Goal: Task Accomplishment & Management: Use online tool/utility

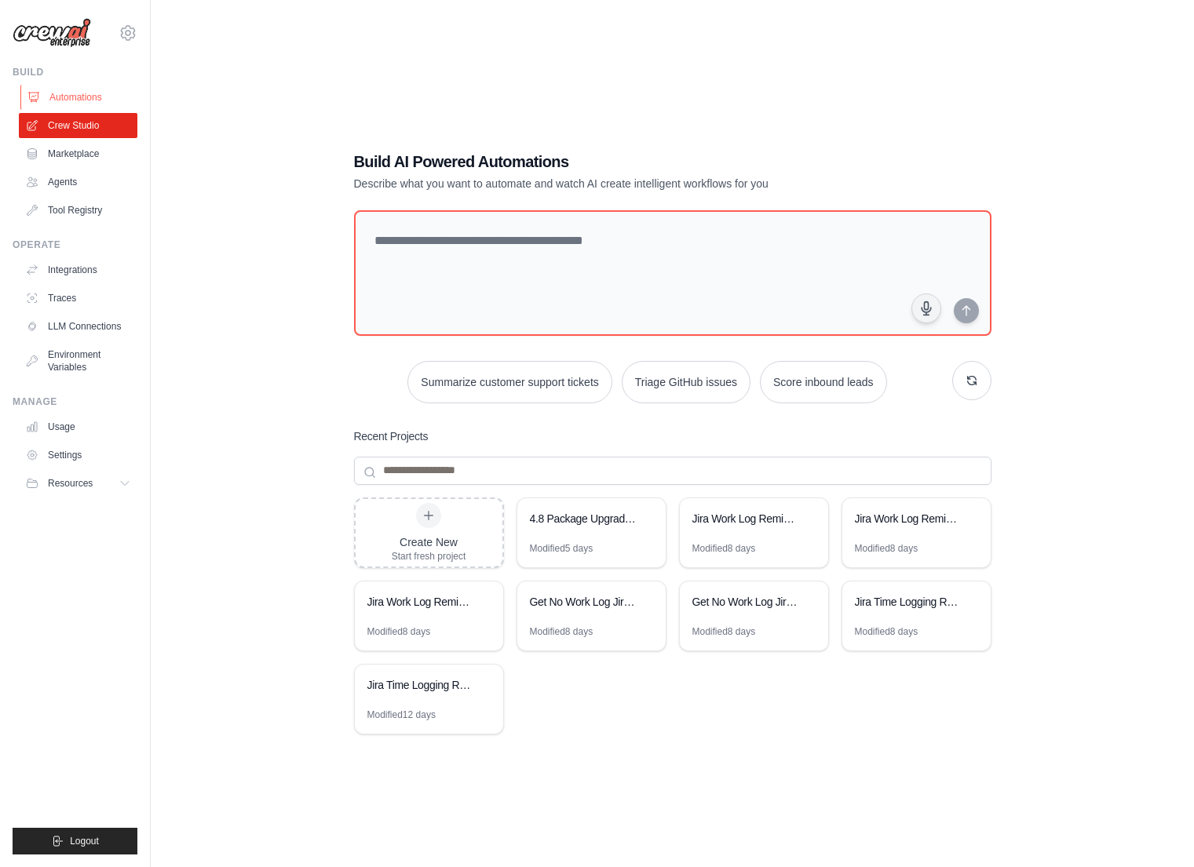
click at [100, 89] on link "Automations" at bounding box center [79, 97] width 119 height 25
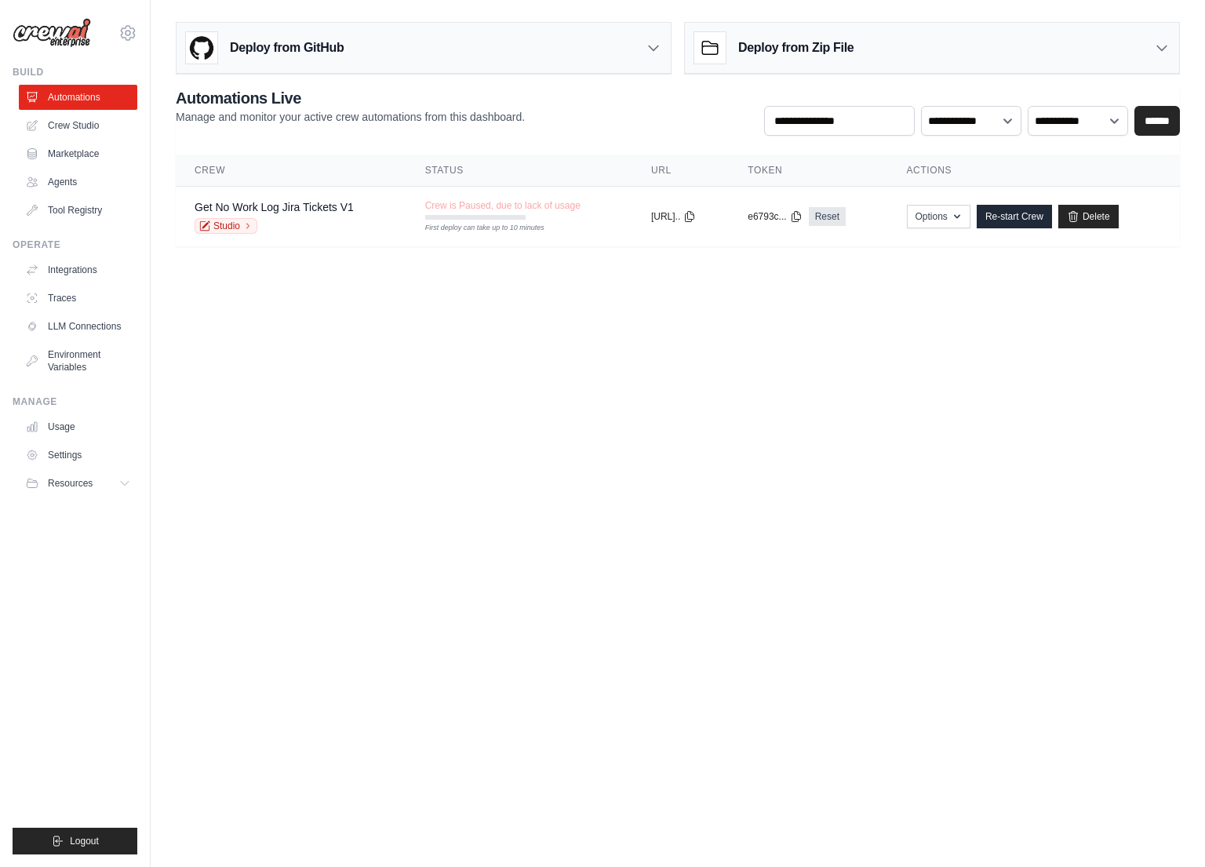
click at [760, 42] on h3 "Deploy from Zip File" at bounding box center [795, 47] width 115 height 19
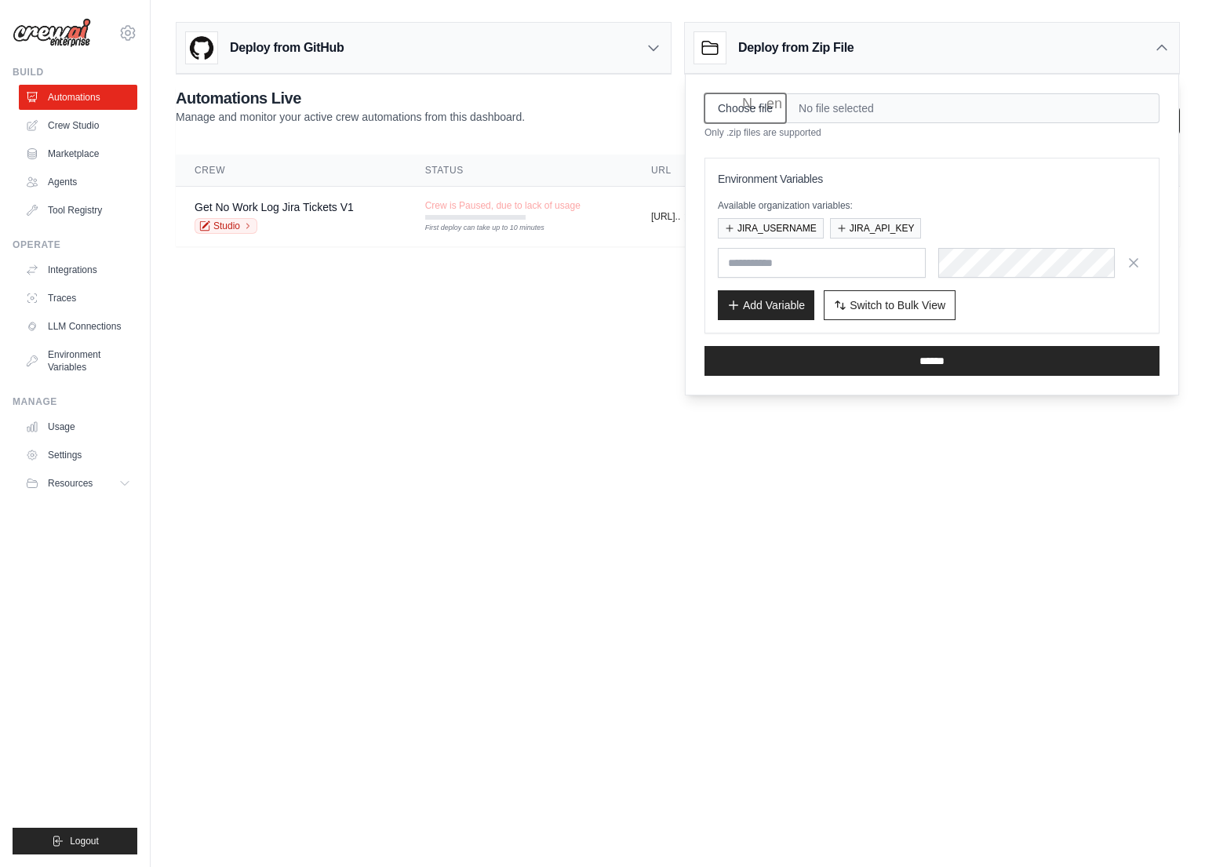
click at [758, 110] on input "Choose file" at bounding box center [746, 108] width 82 height 30
click at [574, 363] on body "jploskina@megacorplogistics.com Settings Build Automations Crew Studio" at bounding box center [602, 433] width 1205 height 867
click at [568, 380] on body "jploskina@megacorplogistics.com Settings Build Automations Crew Studio" at bounding box center [602, 433] width 1205 height 867
click at [756, 261] on input "text" at bounding box center [822, 263] width 208 height 30
click at [596, 352] on body "jploskina@megacorplogistics.com Settings Build Automations Crew Studio" at bounding box center [602, 433] width 1205 height 867
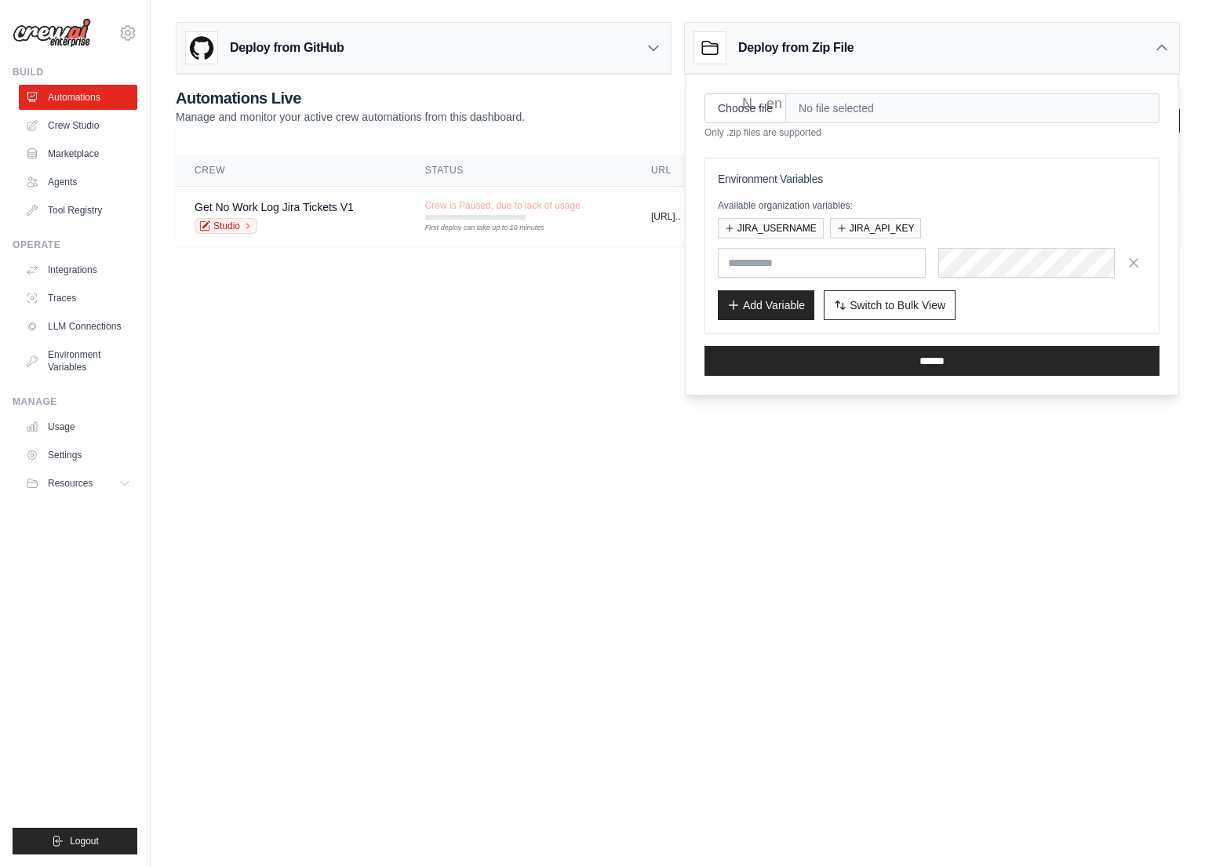
click at [1166, 49] on icon at bounding box center [1162, 48] width 9 height 5
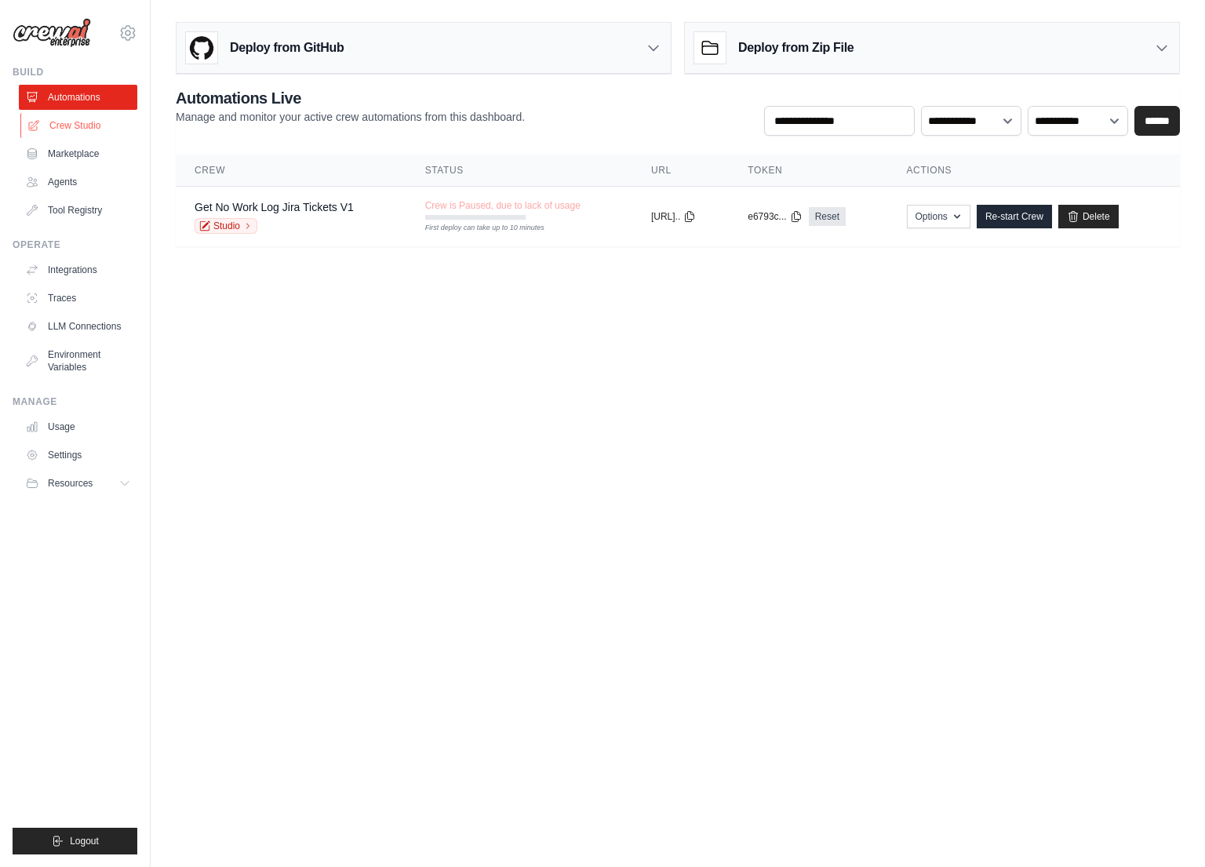
click at [94, 119] on link "Crew Studio" at bounding box center [79, 125] width 119 height 25
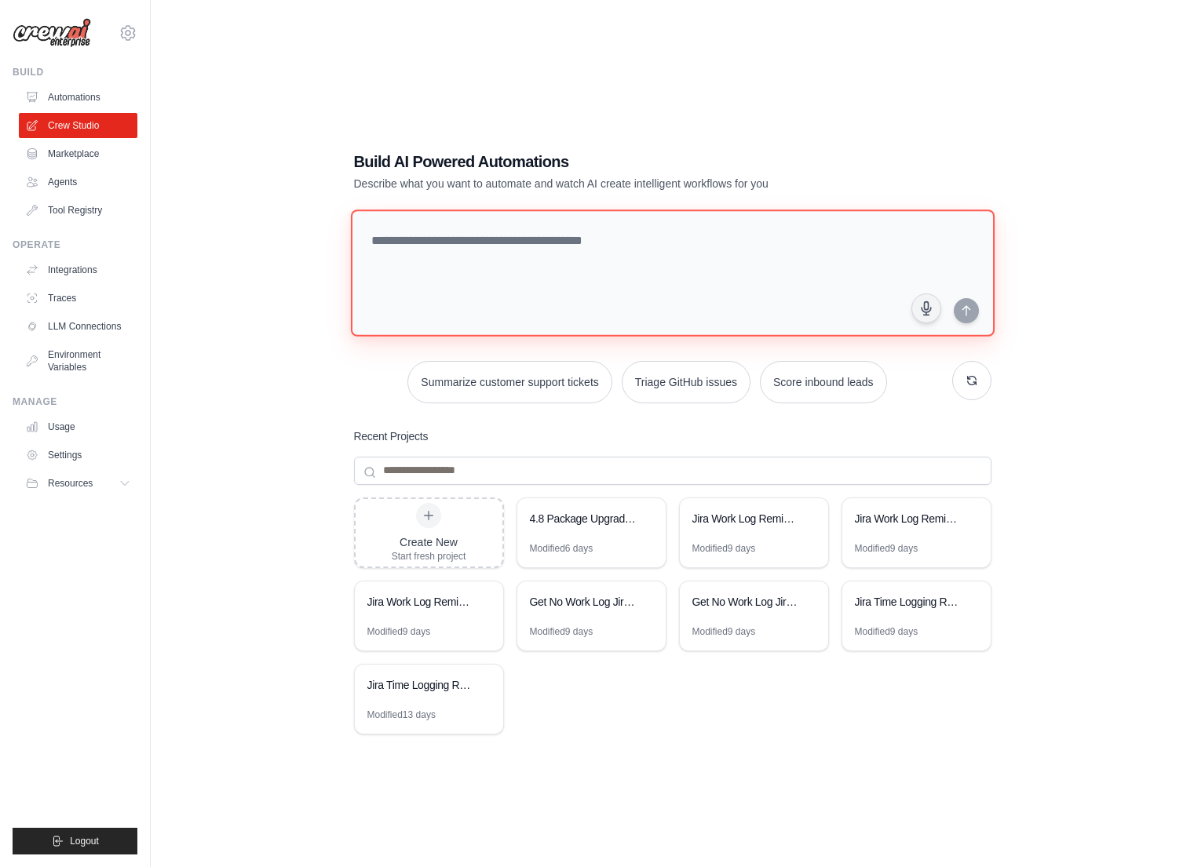
click at [530, 255] on textarea at bounding box center [672, 273] width 644 height 127
click at [555, 260] on textarea at bounding box center [672, 273] width 644 height 127
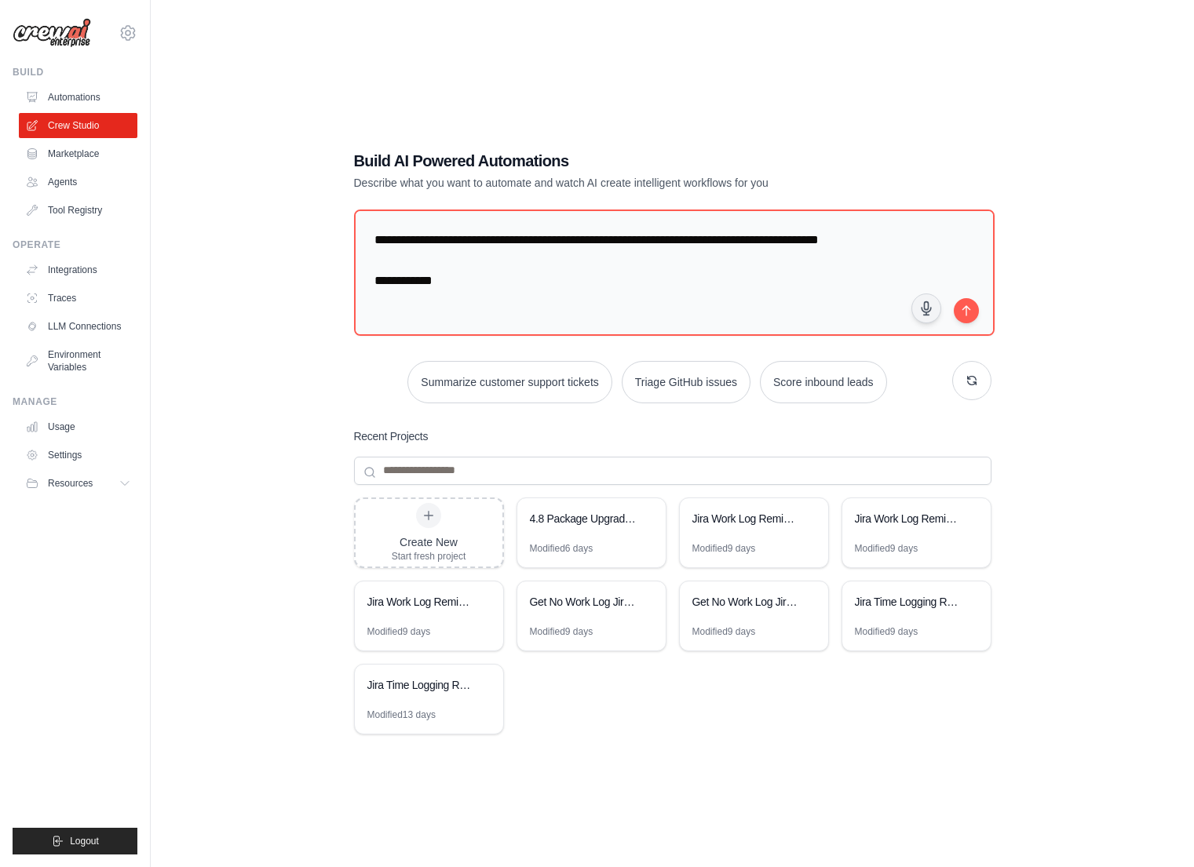
click at [1082, 213] on div "**********" at bounding box center [672, 449] width 993 height 867
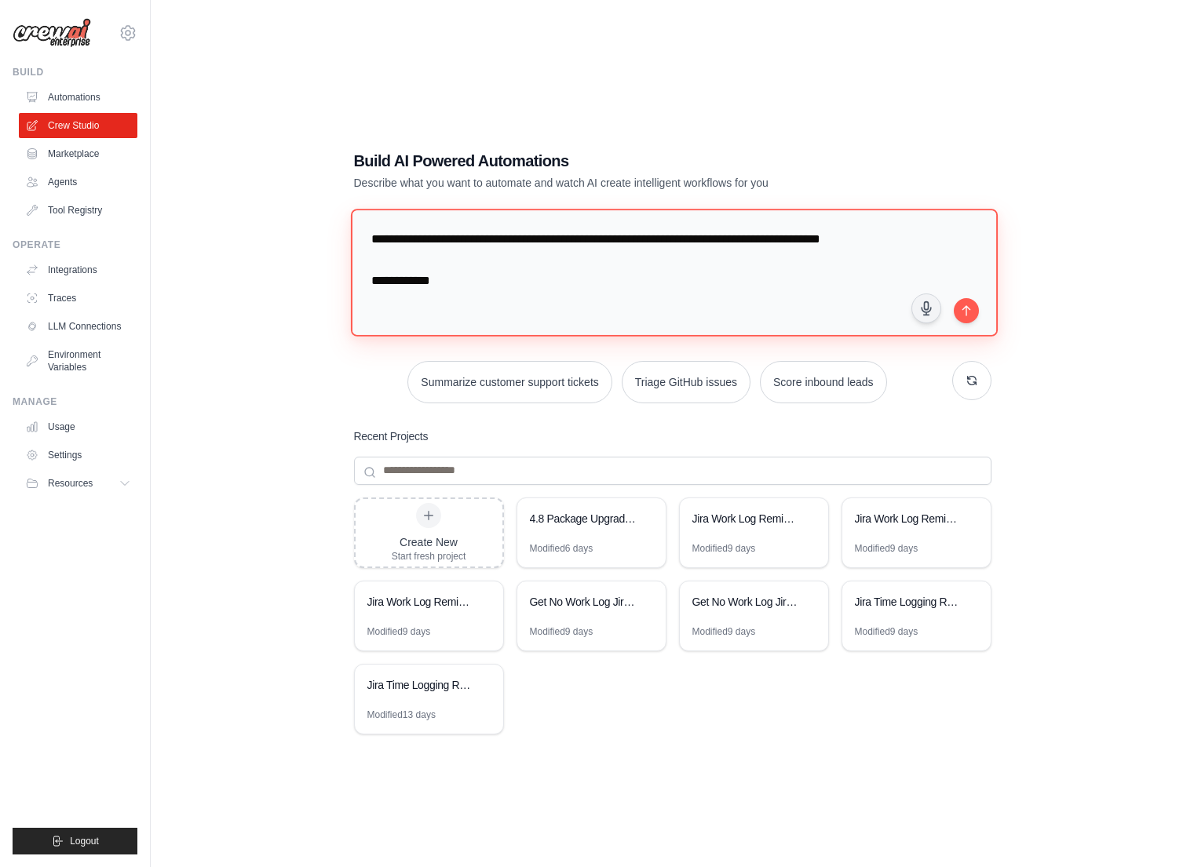
click at [613, 290] on textarea "**********" at bounding box center [673, 272] width 647 height 127
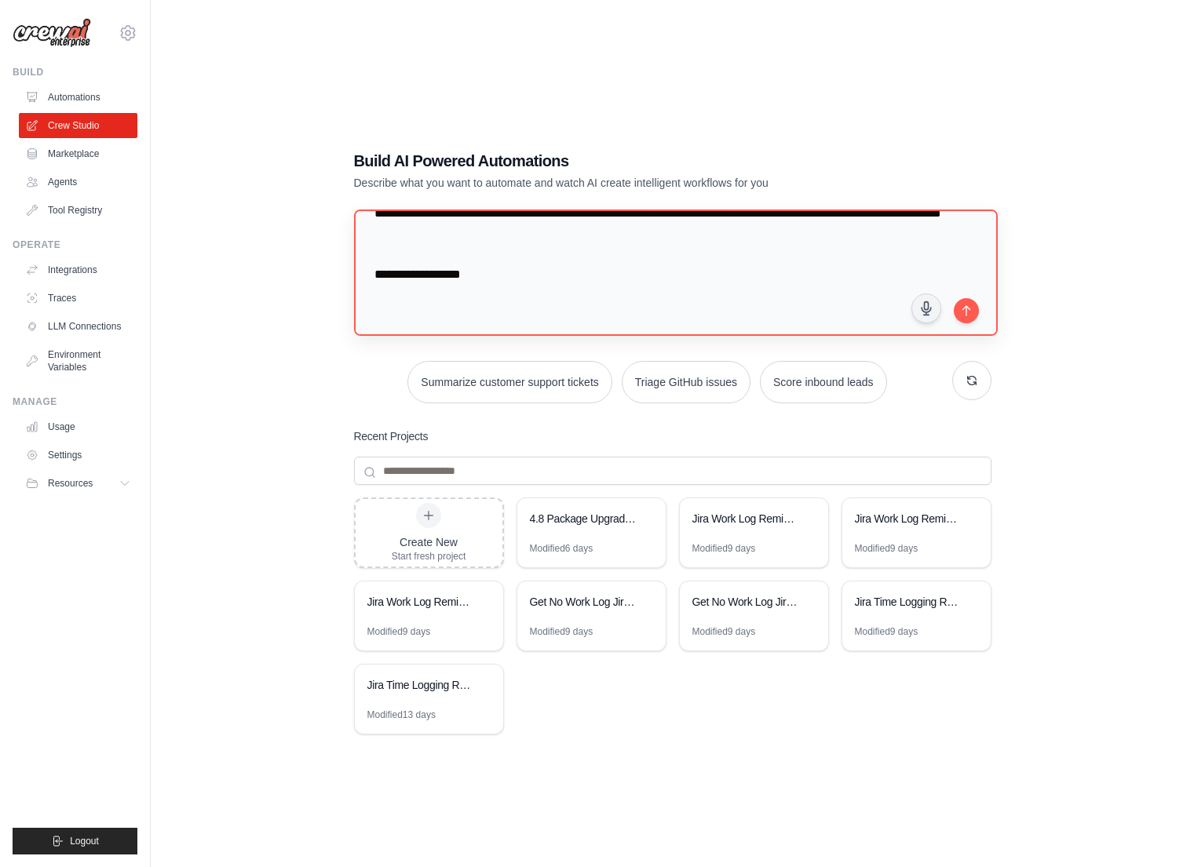
scroll to position [130, 0]
click at [491, 272] on textarea "**********" at bounding box center [675, 273] width 650 height 128
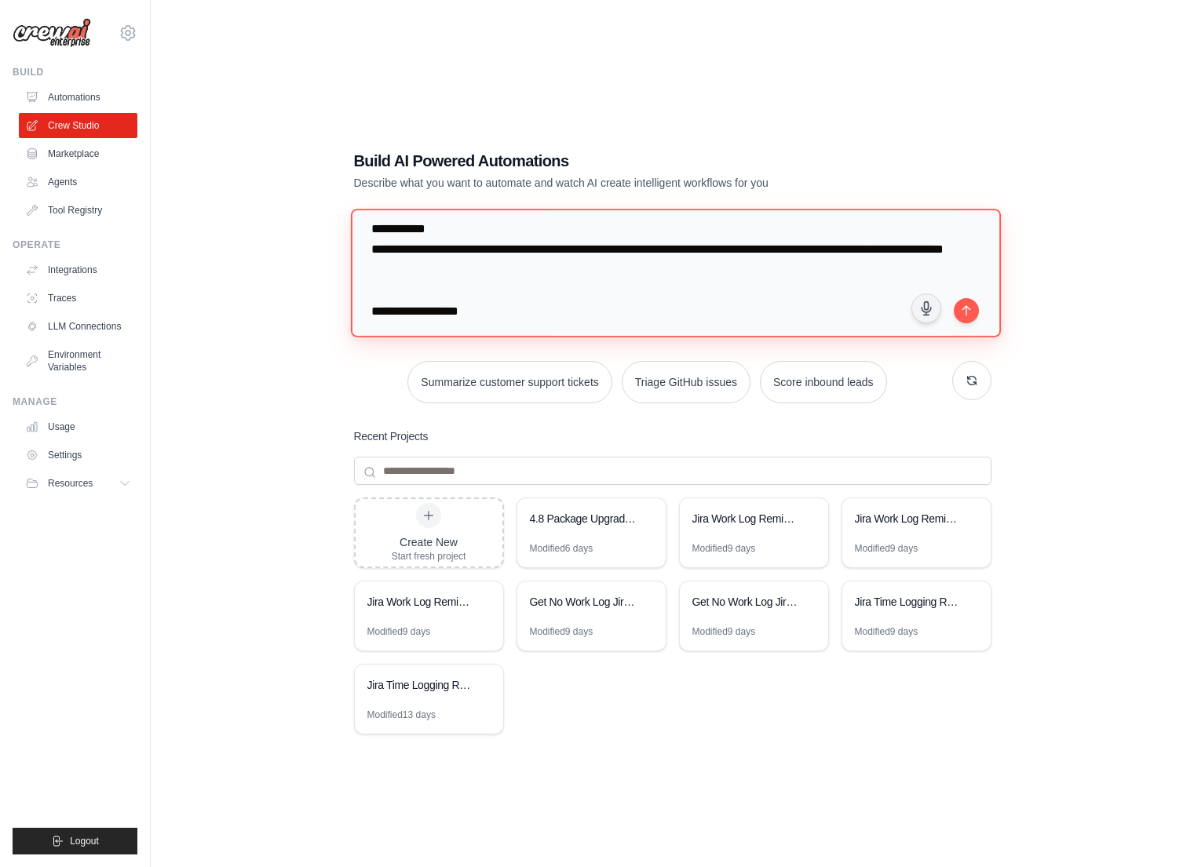
click at [517, 284] on textarea "**********" at bounding box center [675, 273] width 650 height 128
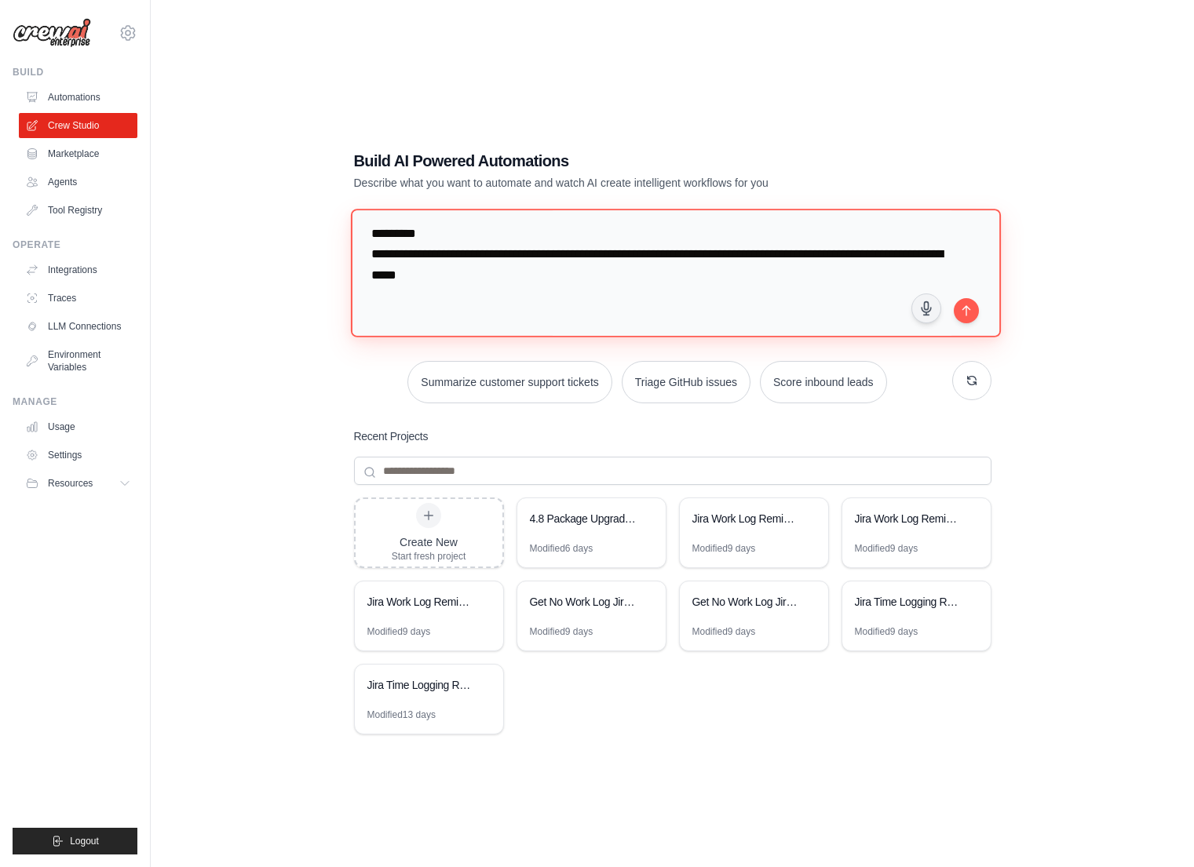
scroll to position [151, 0]
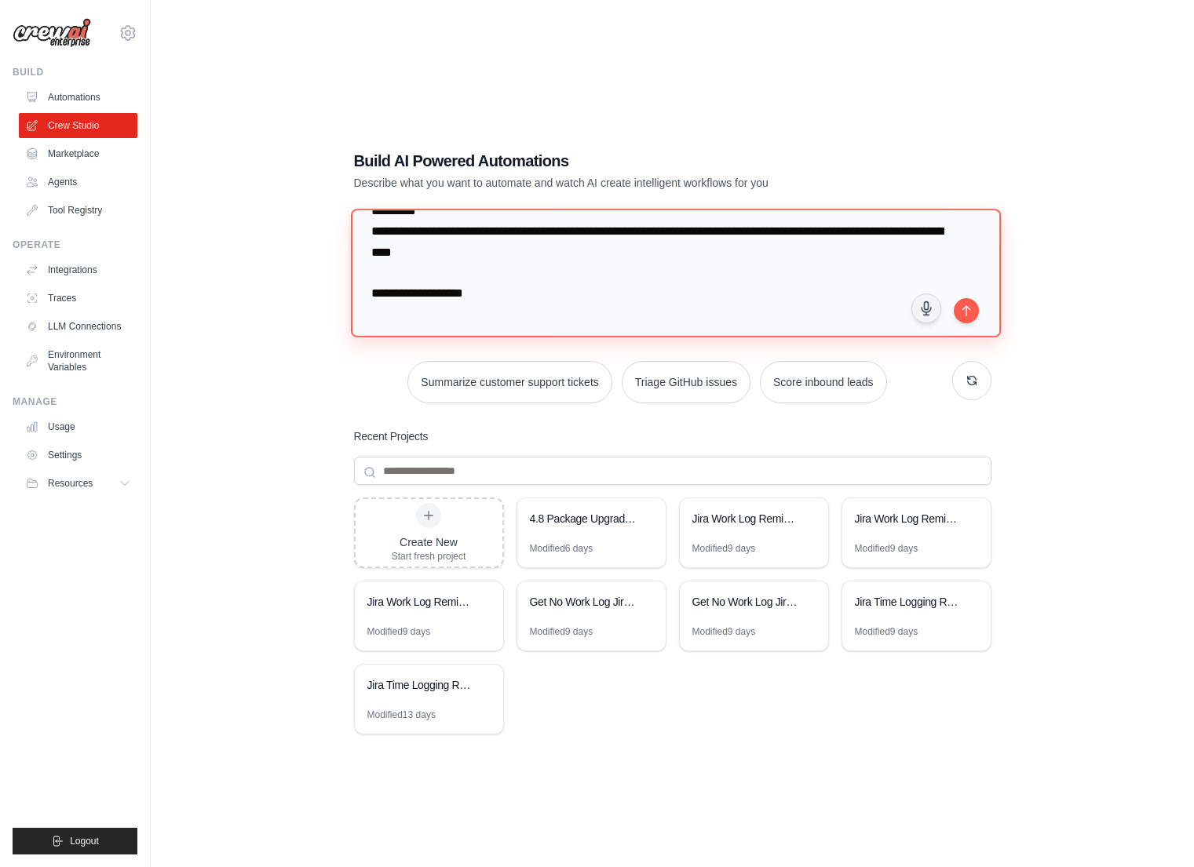
click at [614, 297] on textarea "**********" at bounding box center [675, 273] width 650 height 128
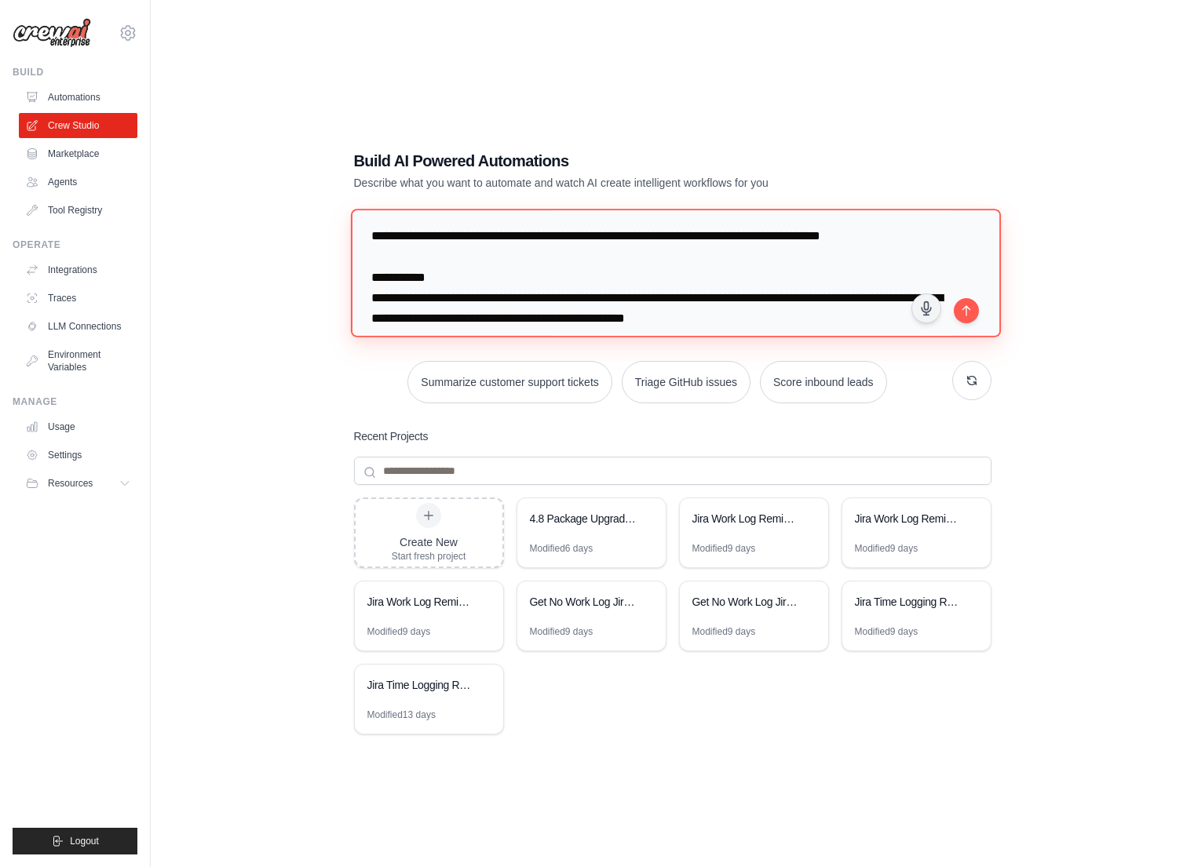
scroll to position [0, 0]
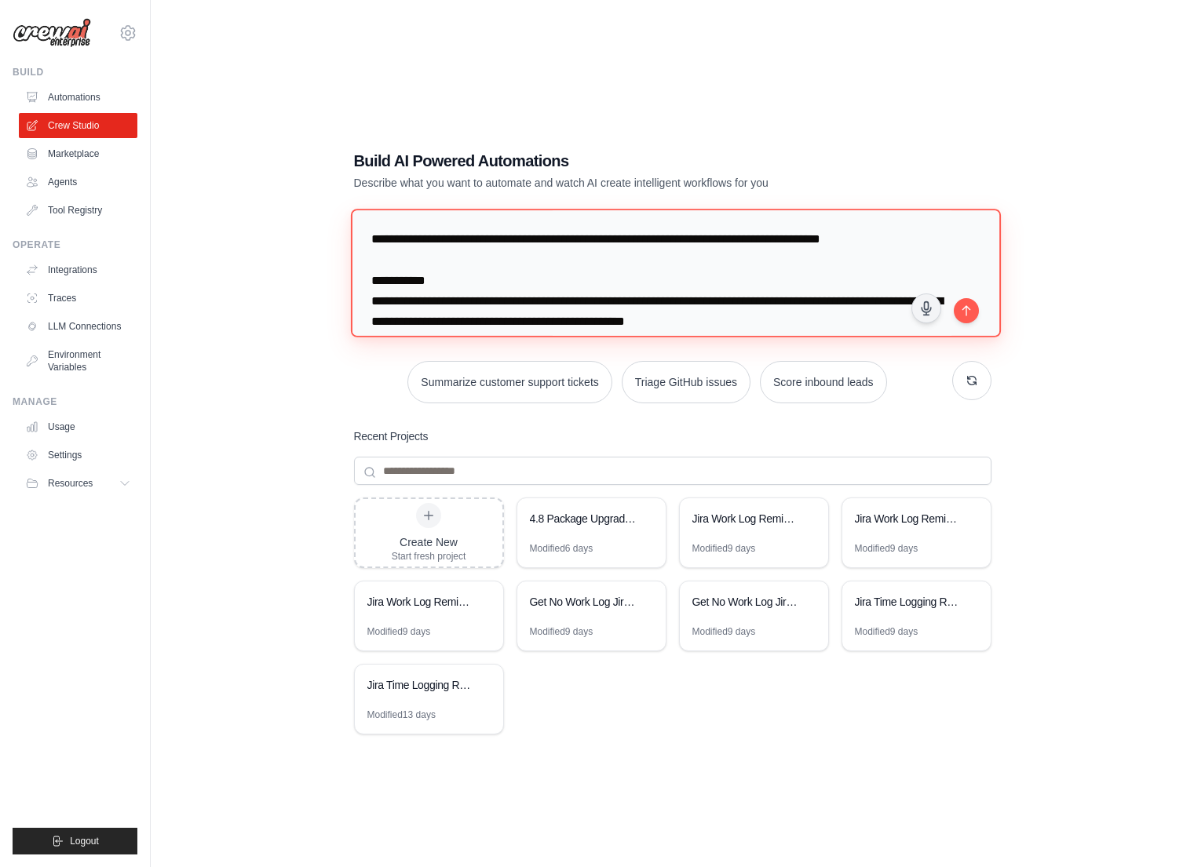
click at [921, 242] on textarea "**********" at bounding box center [675, 273] width 650 height 128
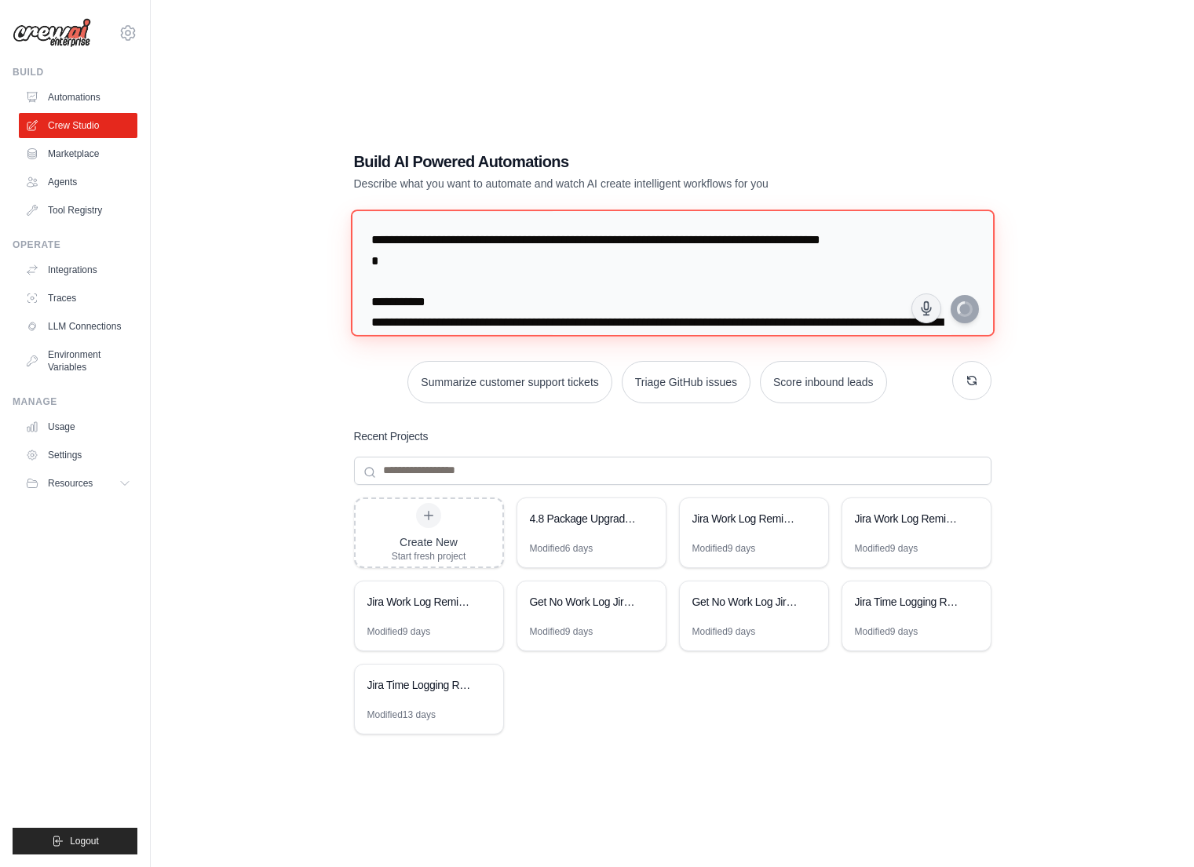
click at [568, 282] on textarea "**********" at bounding box center [672, 273] width 644 height 127
paste textarea "**********"
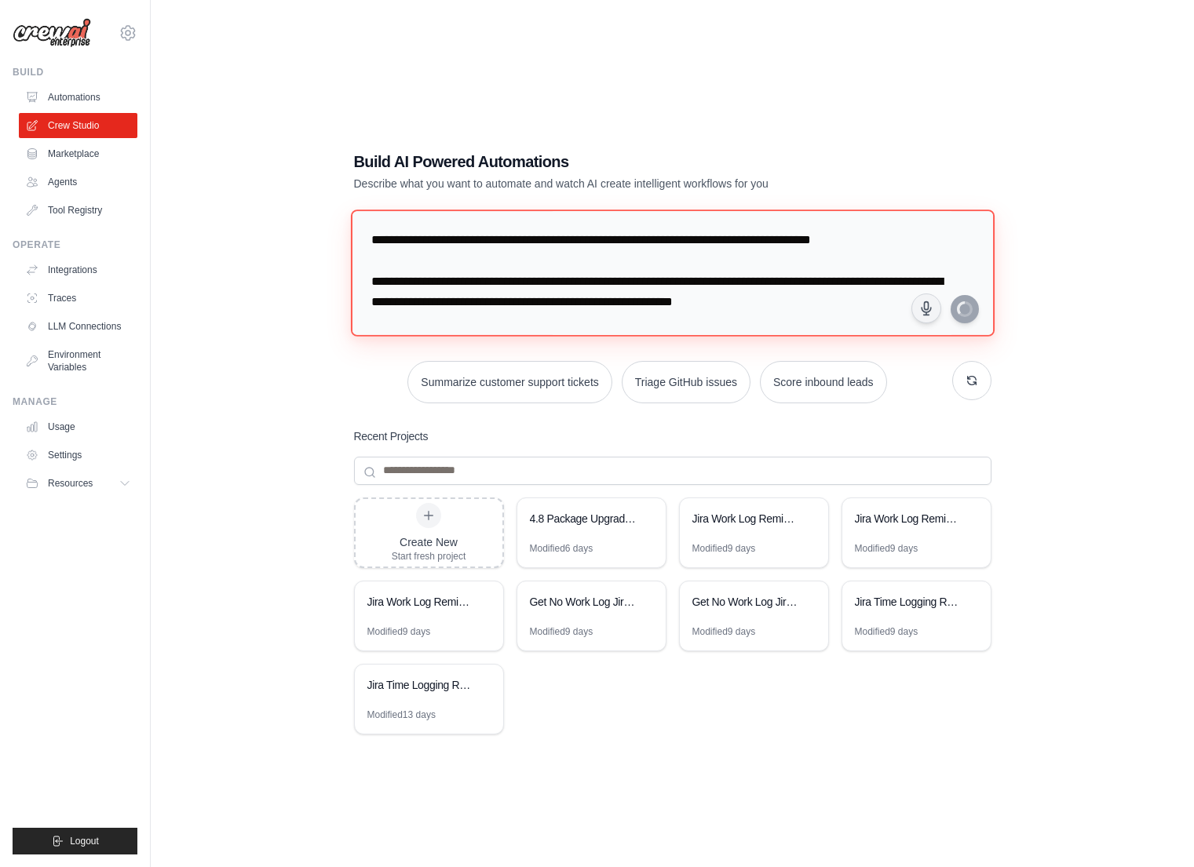
scroll to position [117, 0]
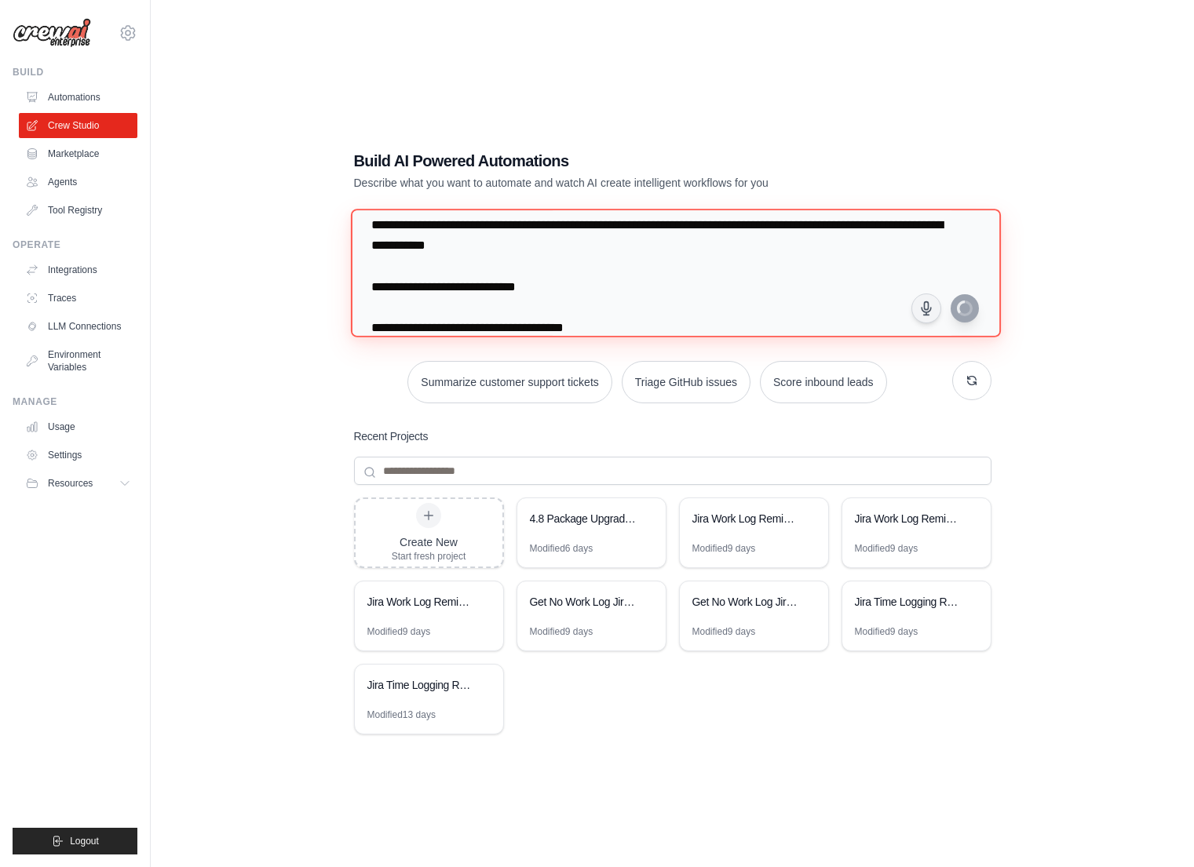
type textarea "**********"
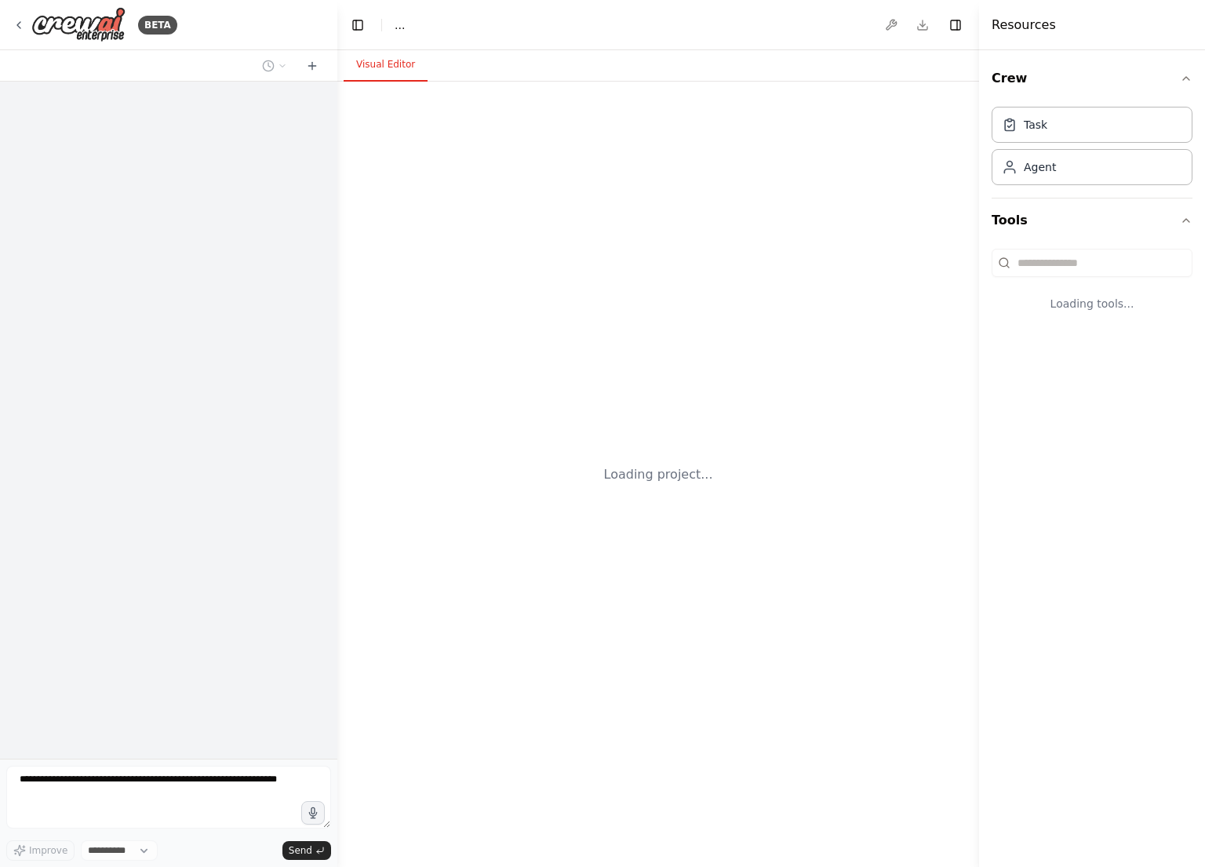
select select "****"
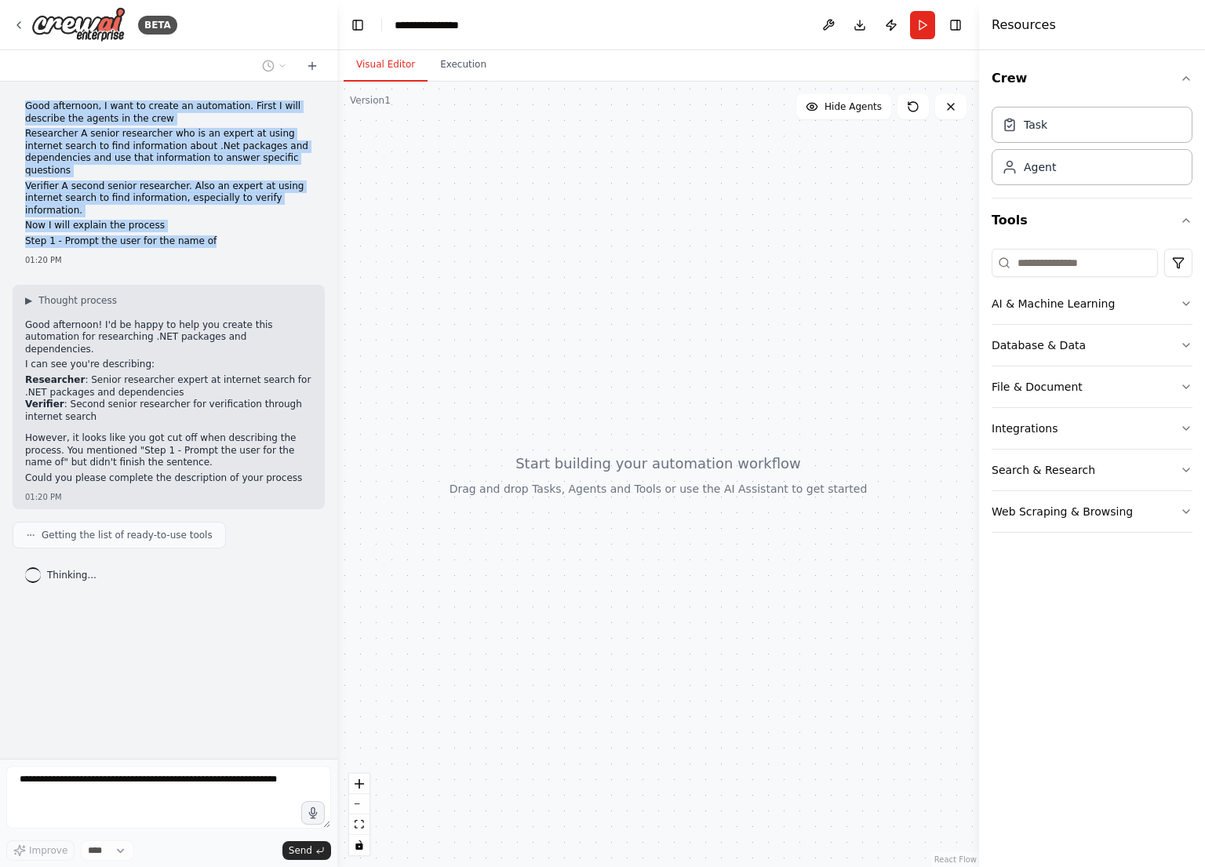
drag, startPoint x: 206, startPoint y: 212, endPoint x: 13, endPoint y: 108, distance: 219.1
click at [13, 108] on div "Good afternoon, I want to create an automation. First I will describe the agent…" at bounding box center [169, 183] width 312 height 178
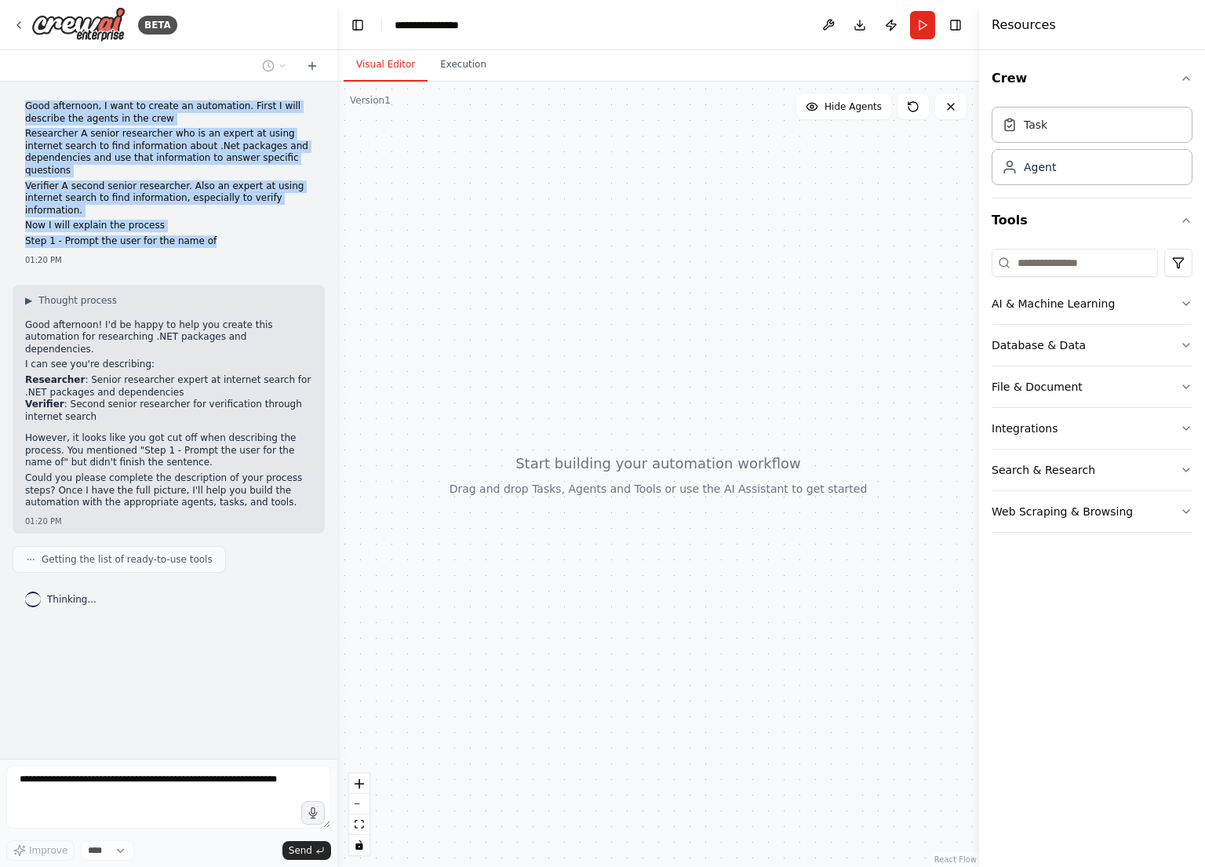
copy div "Good afternoon, I want to create an automation. First I will describe the agent…"
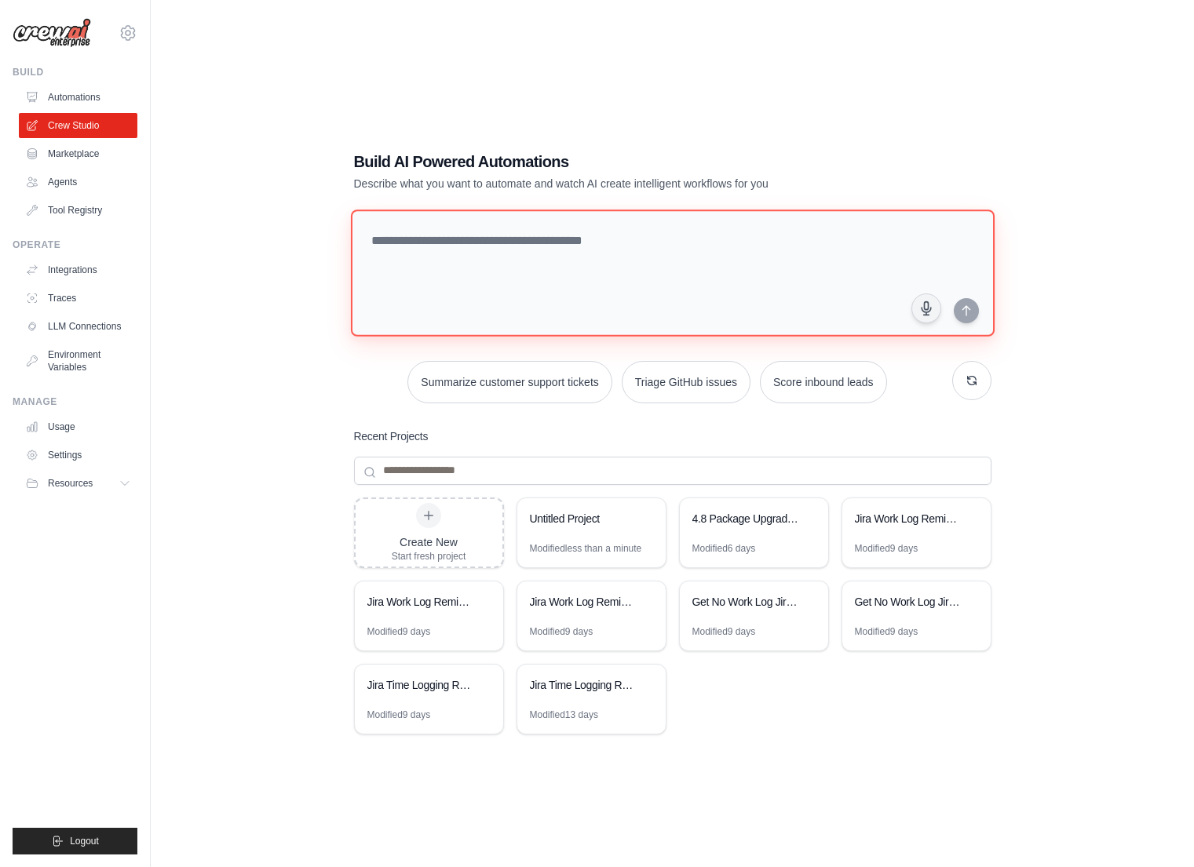
click at [585, 257] on textarea at bounding box center [672, 273] width 644 height 127
paste textarea "**********"
type textarea "**********"
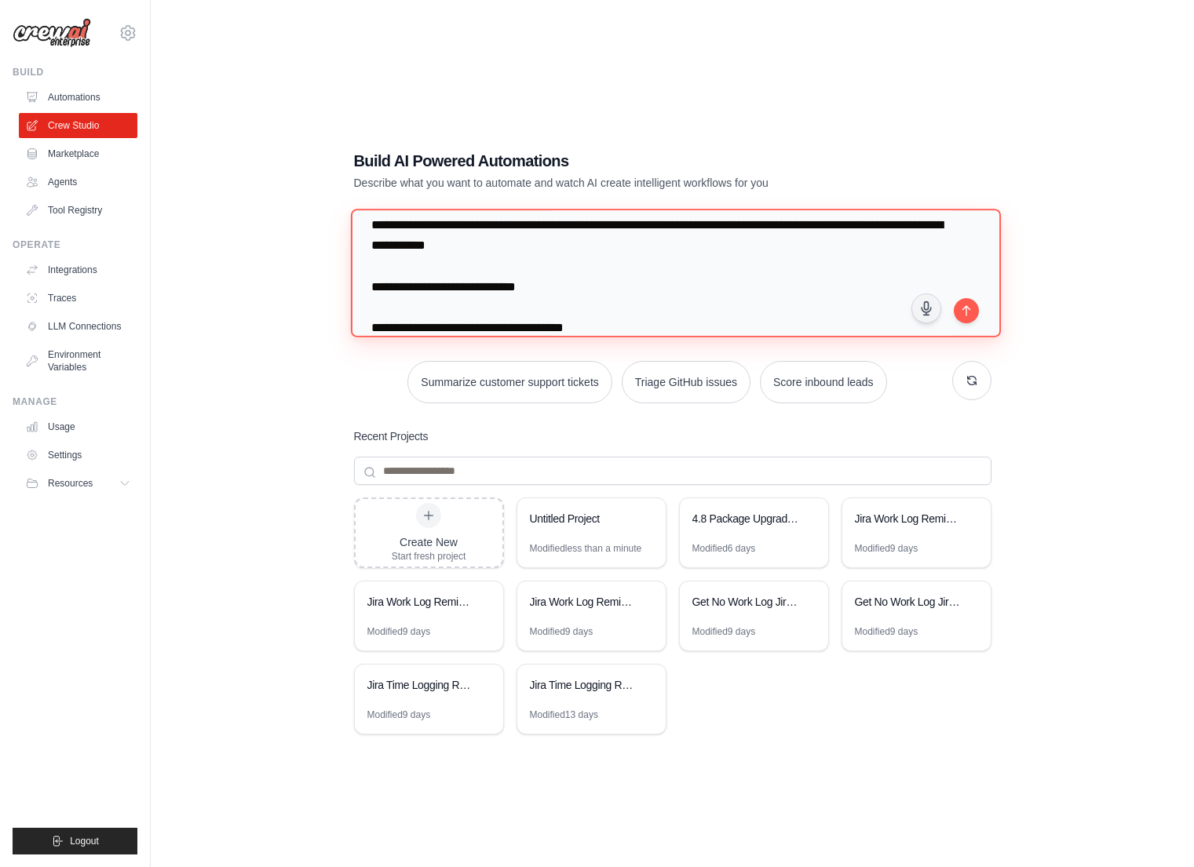
scroll to position [171, 0]
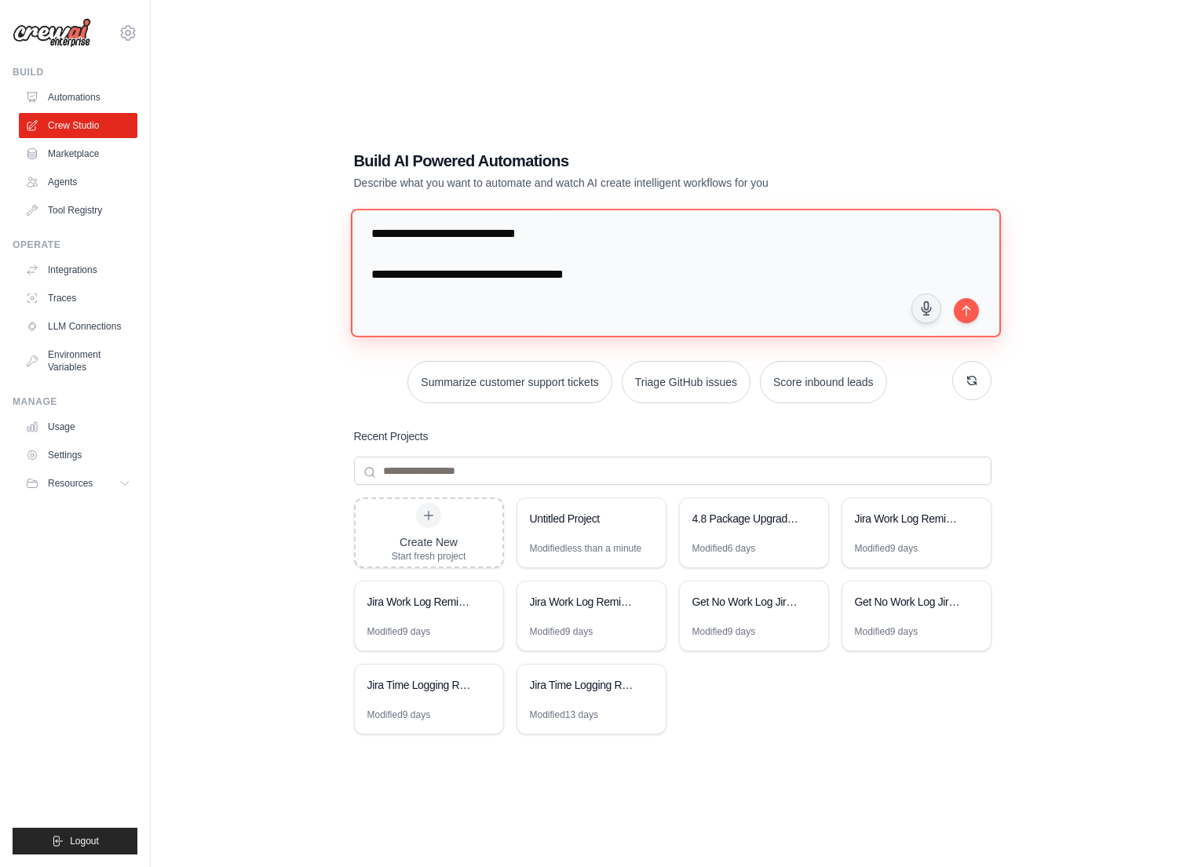
click at [646, 277] on textarea "**********" at bounding box center [675, 273] width 650 height 128
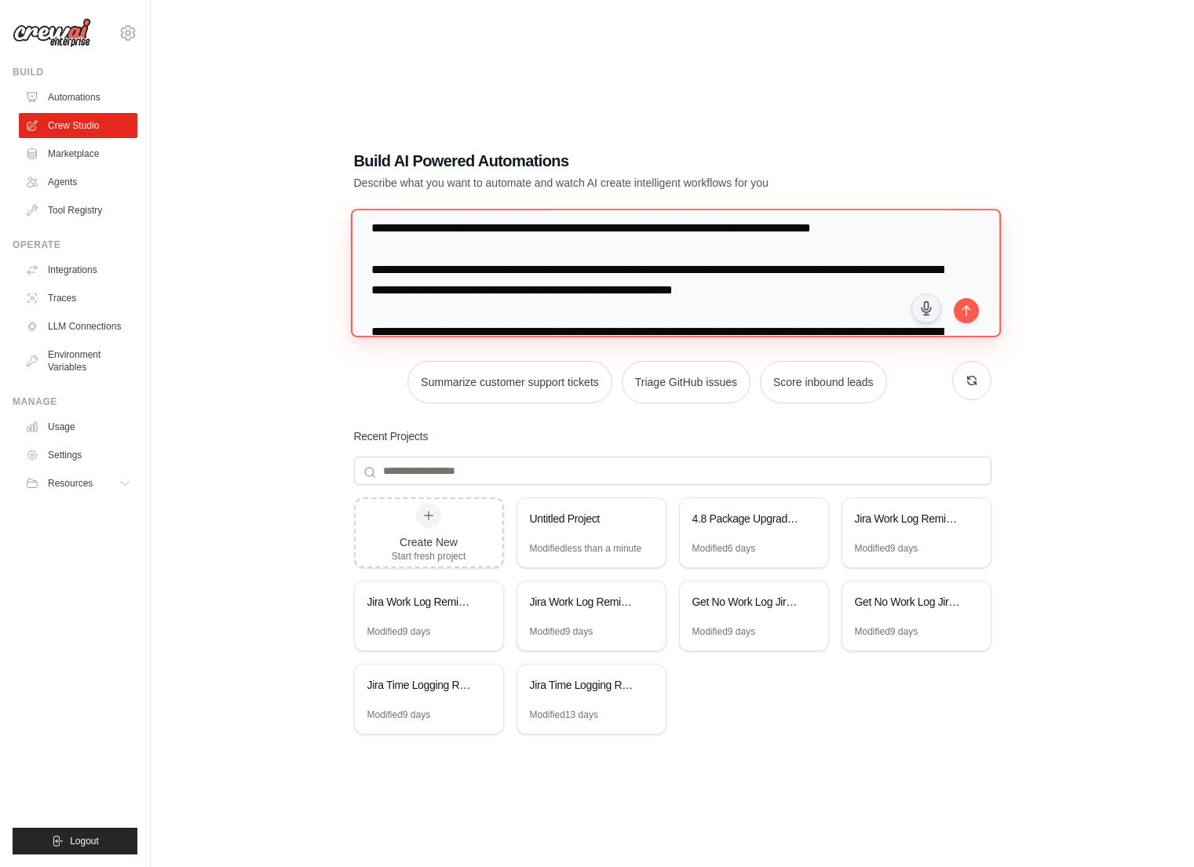
scroll to position [0, 0]
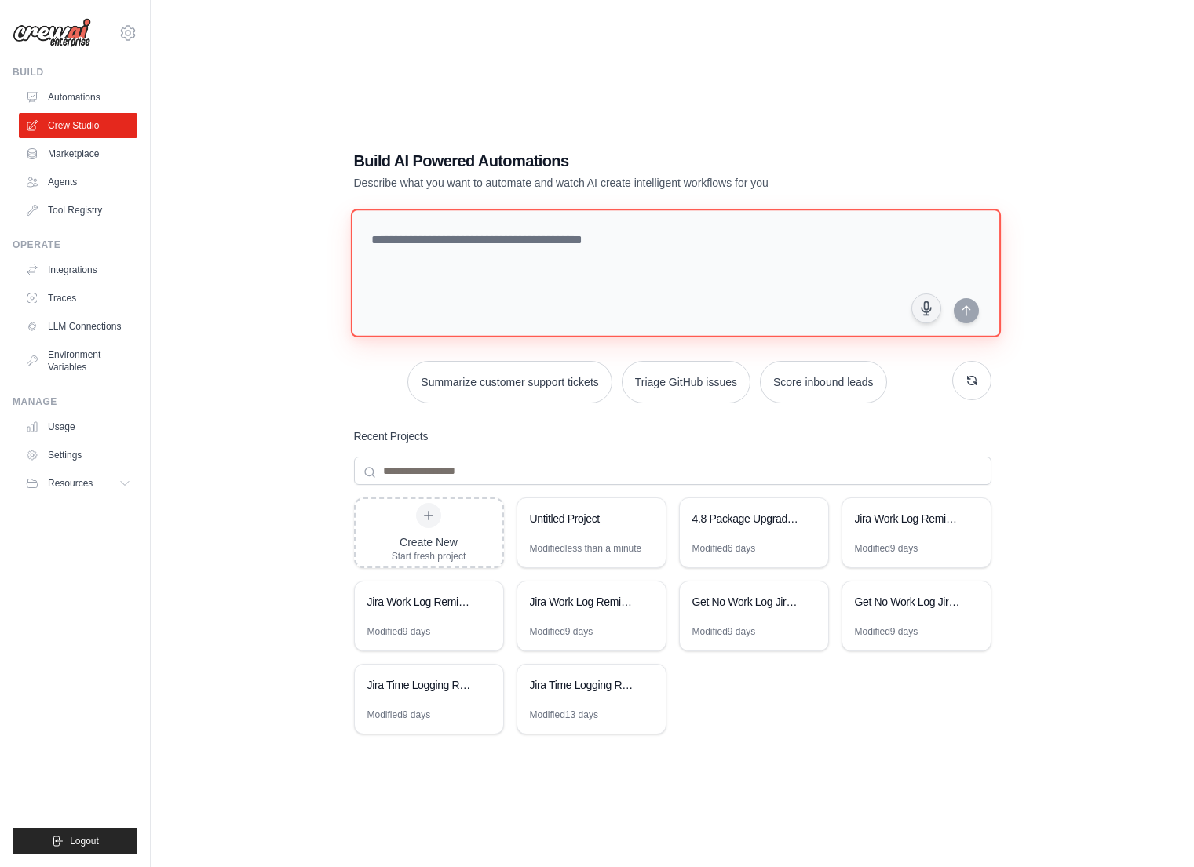
click at [513, 265] on textarea at bounding box center [675, 273] width 650 height 128
paste textarea "**********"
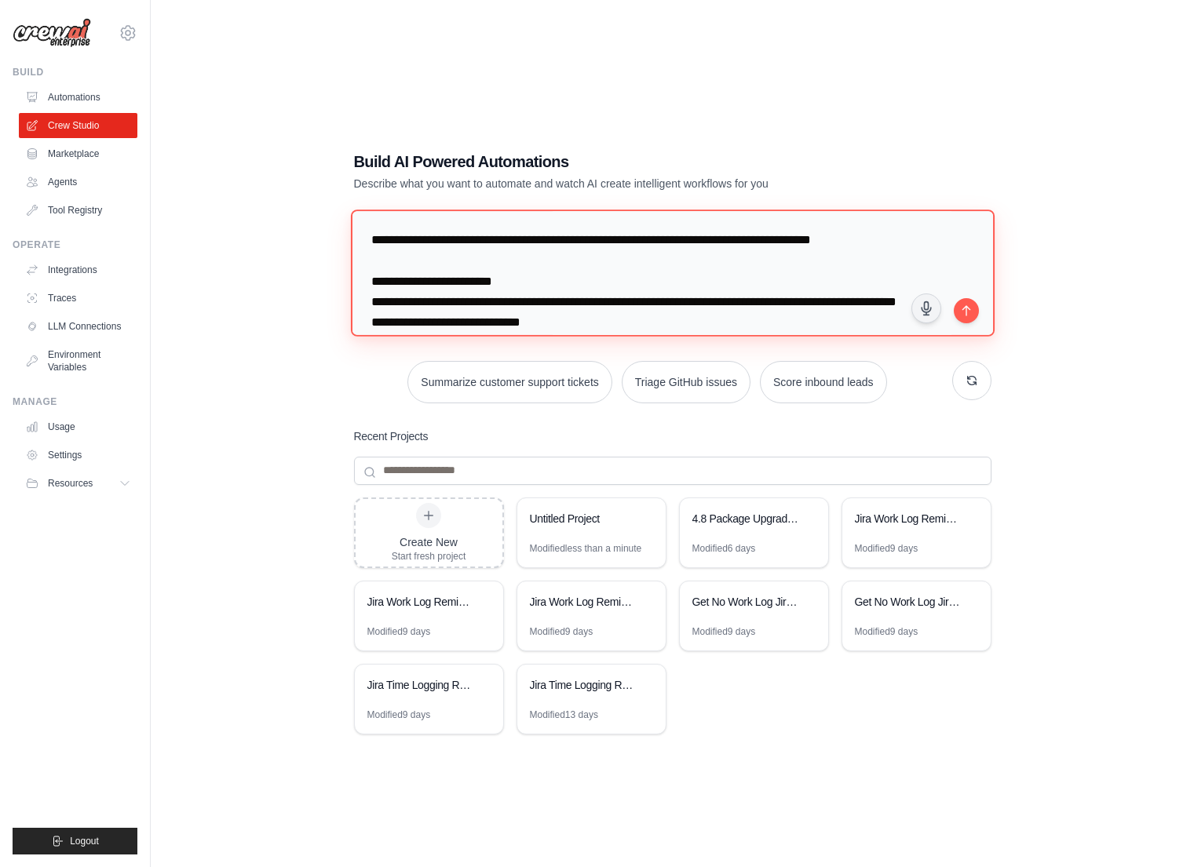
scroll to position [1913, 0]
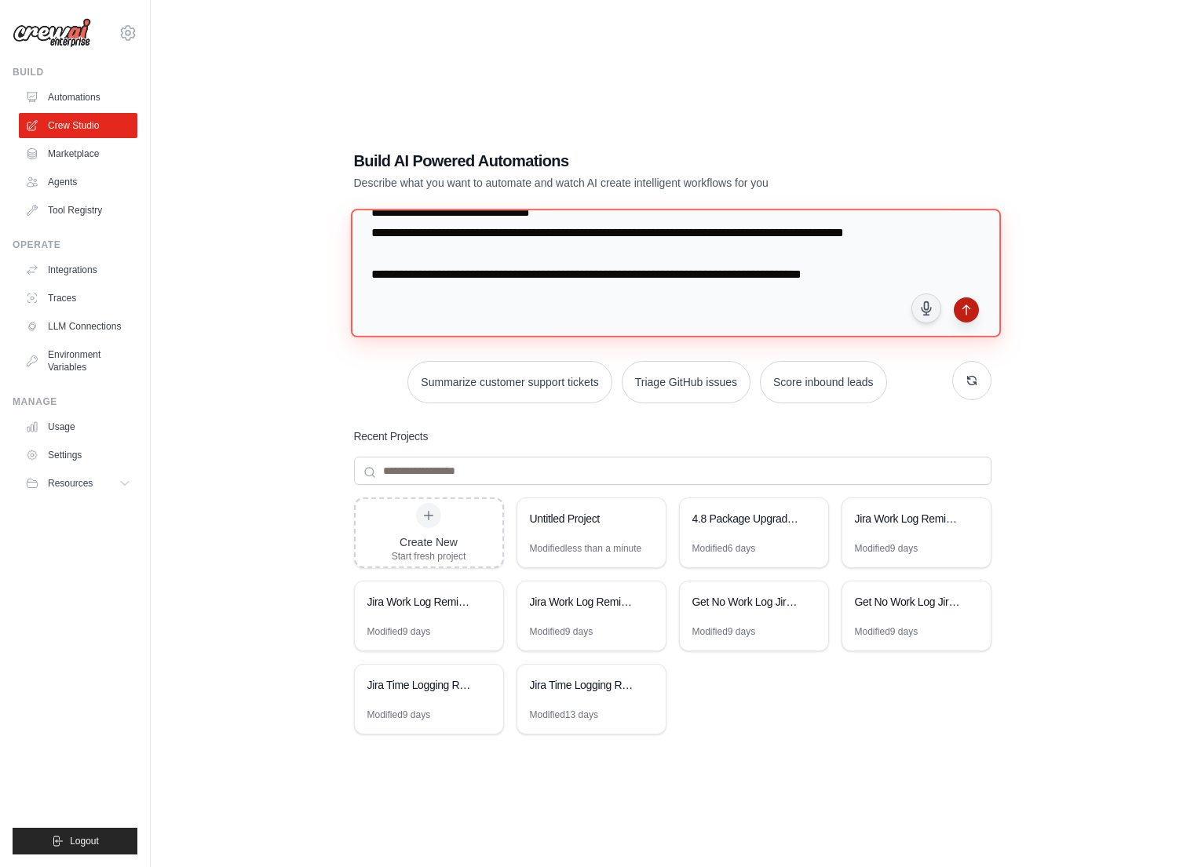
type textarea "**********"
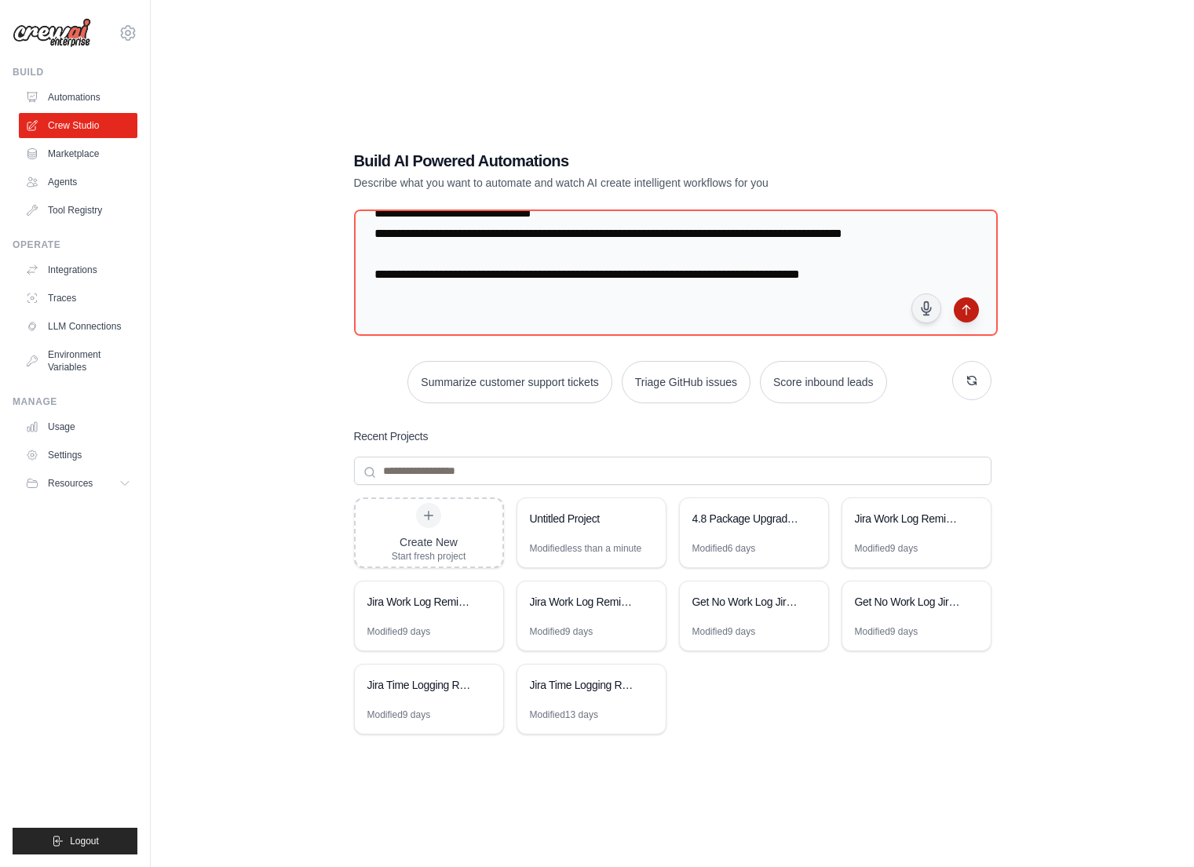
click at [964, 306] on icon "submit" at bounding box center [966, 310] width 13 height 13
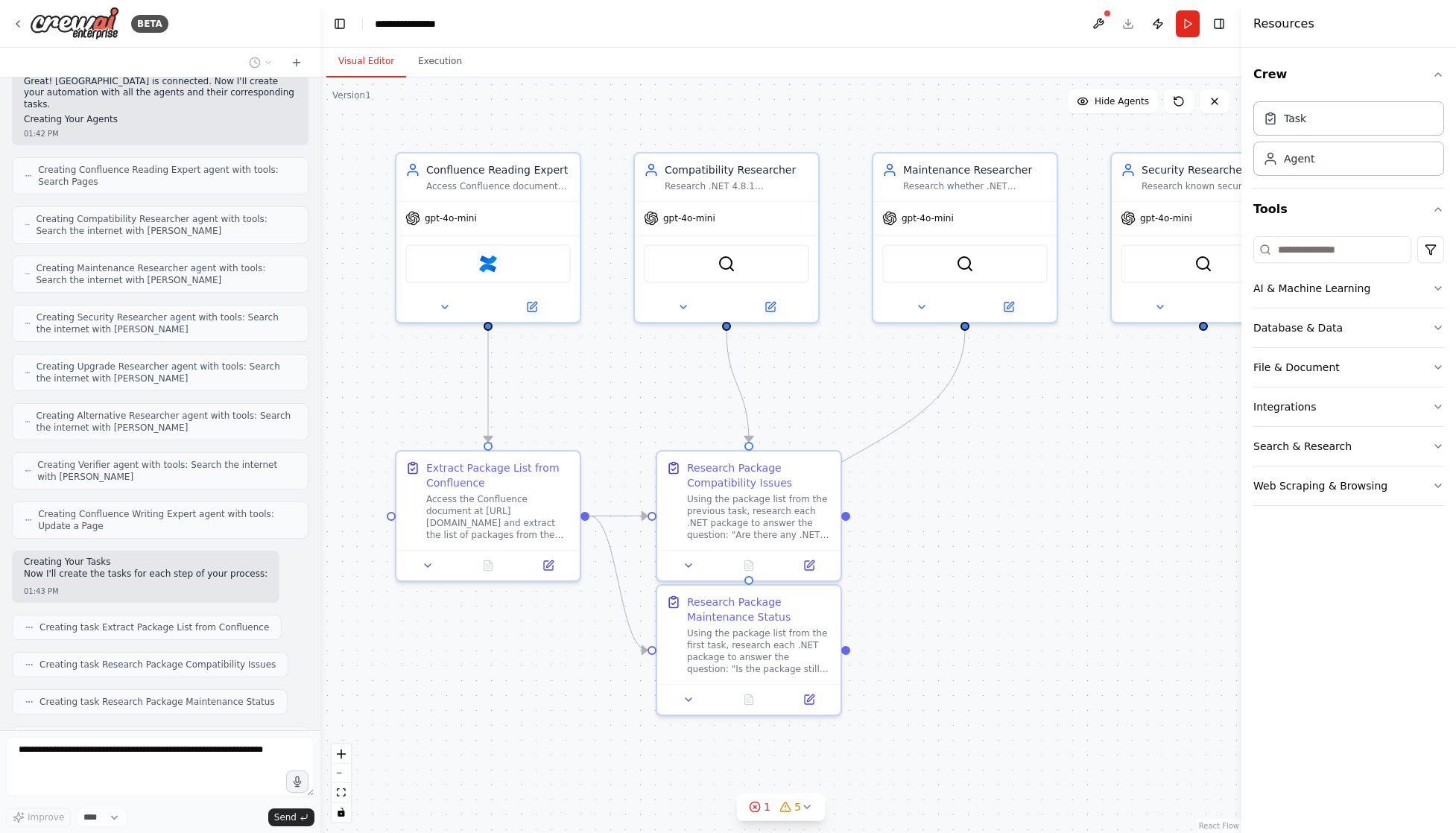
scroll to position [1628, 0]
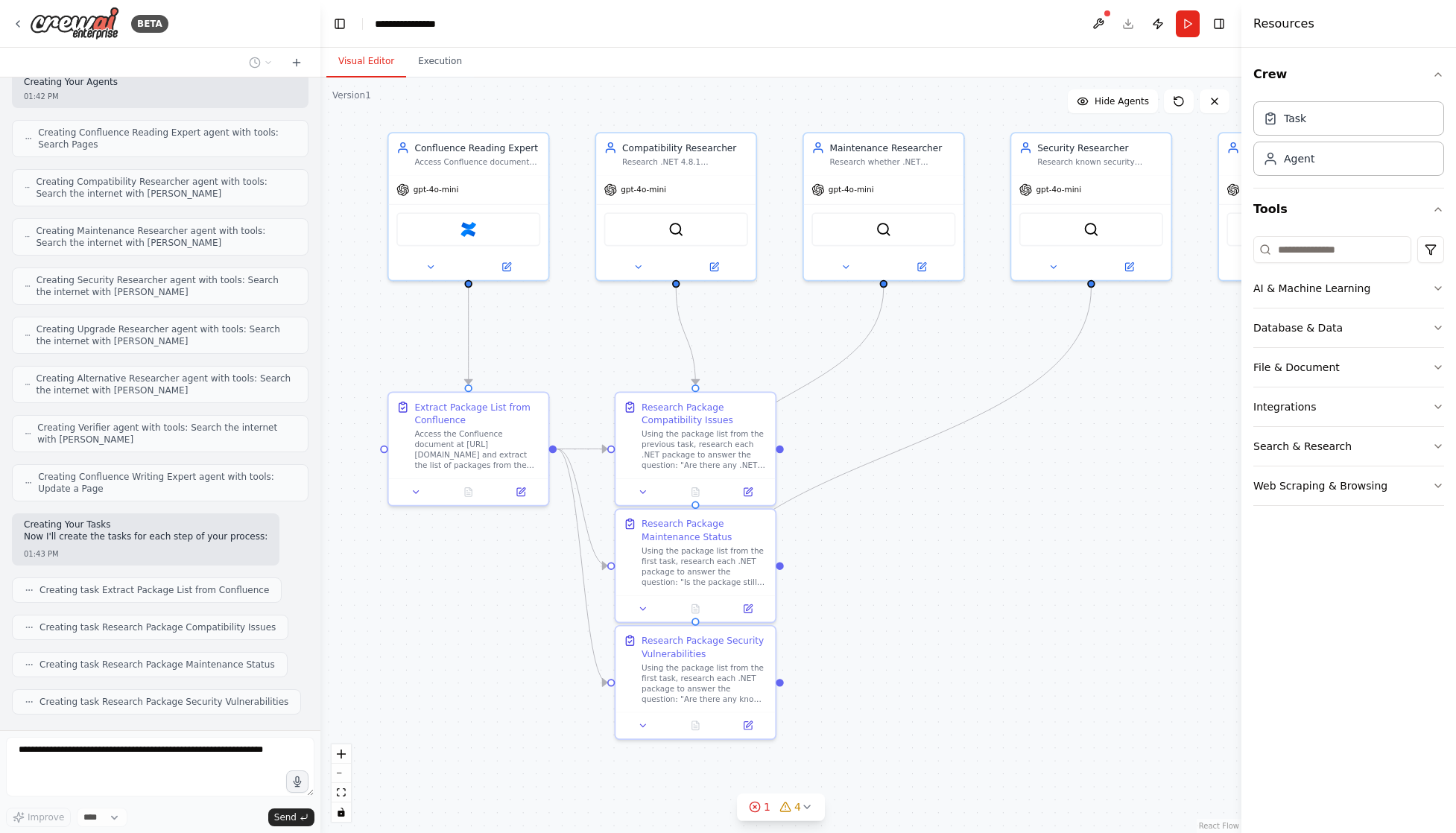
drag, startPoint x: 1039, startPoint y: 677, endPoint x: 945, endPoint y: 587, distance: 130.1
click at [945, 587] on div ".deletable-edge-delete-btn { width: 20px; height: 20px; border: 0px solid #ffff…" at bounding box center [781, 456] width 921 height 756
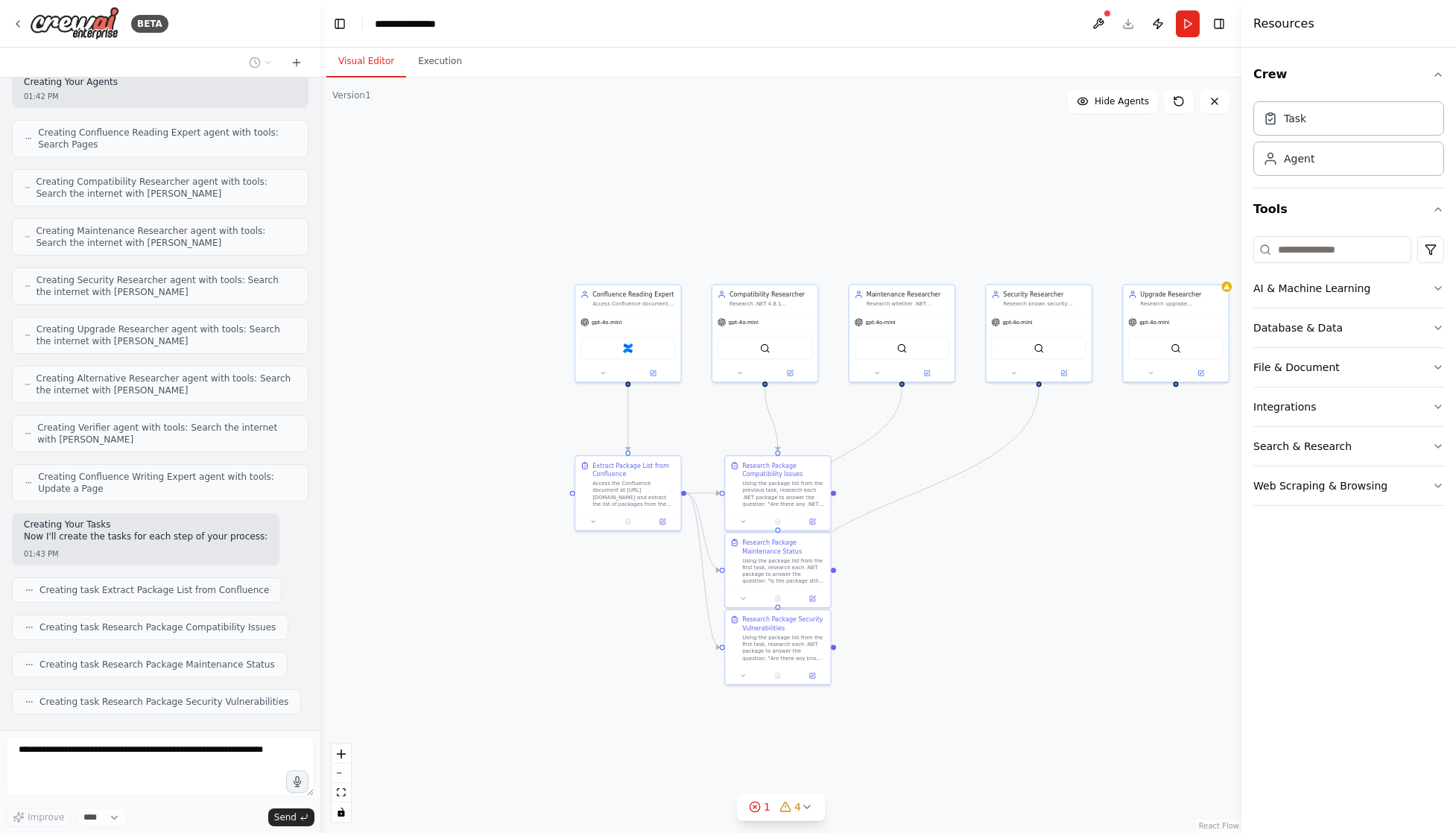
scroll to position [1677, 0]
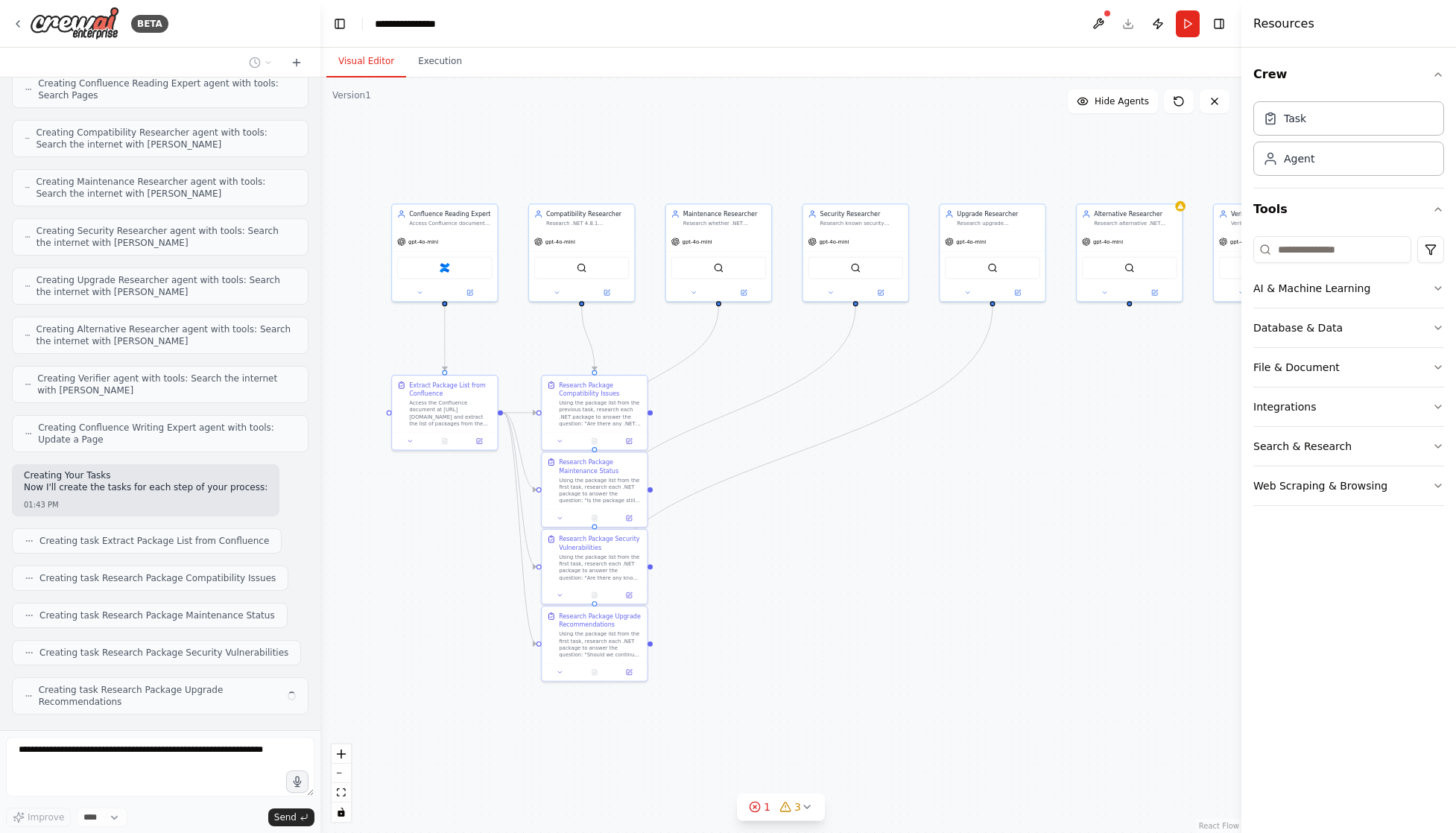
drag, startPoint x: 985, startPoint y: 576, endPoint x: 798, endPoint y: 493, distance: 204.6
click at [798, 493] on div ".deletable-edge-delete-btn { width: 20px; height: 20px; border: 0px solid #ffff…" at bounding box center [781, 456] width 921 height 756
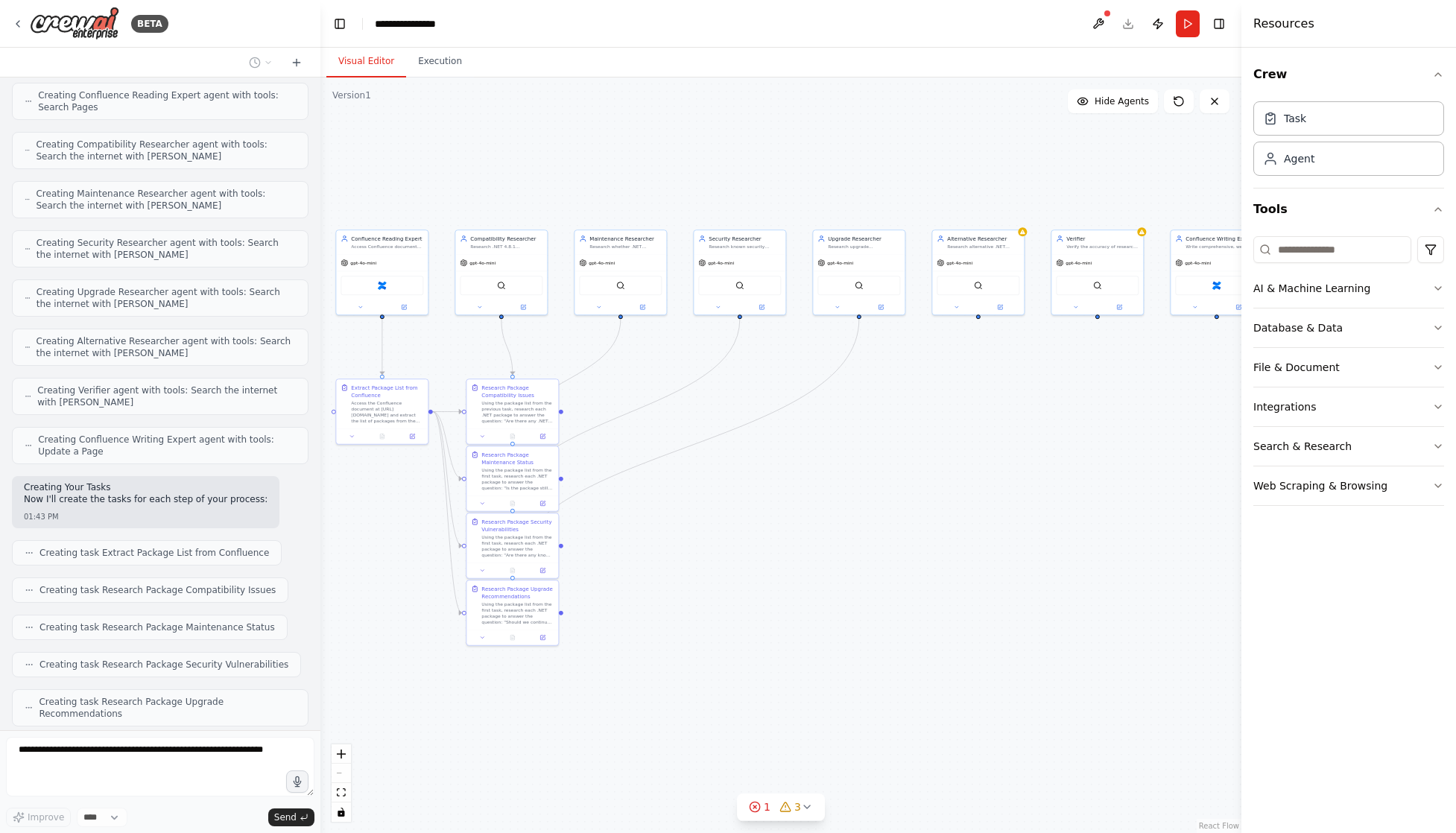
drag, startPoint x: 893, startPoint y: 494, endPoint x: 788, endPoint y: 483, distance: 105.6
click at [788, 483] on div ".deletable-edge-delete-btn { width: 20px; height: 20px; border: 0px solid #ffff…" at bounding box center [781, 456] width 921 height 756
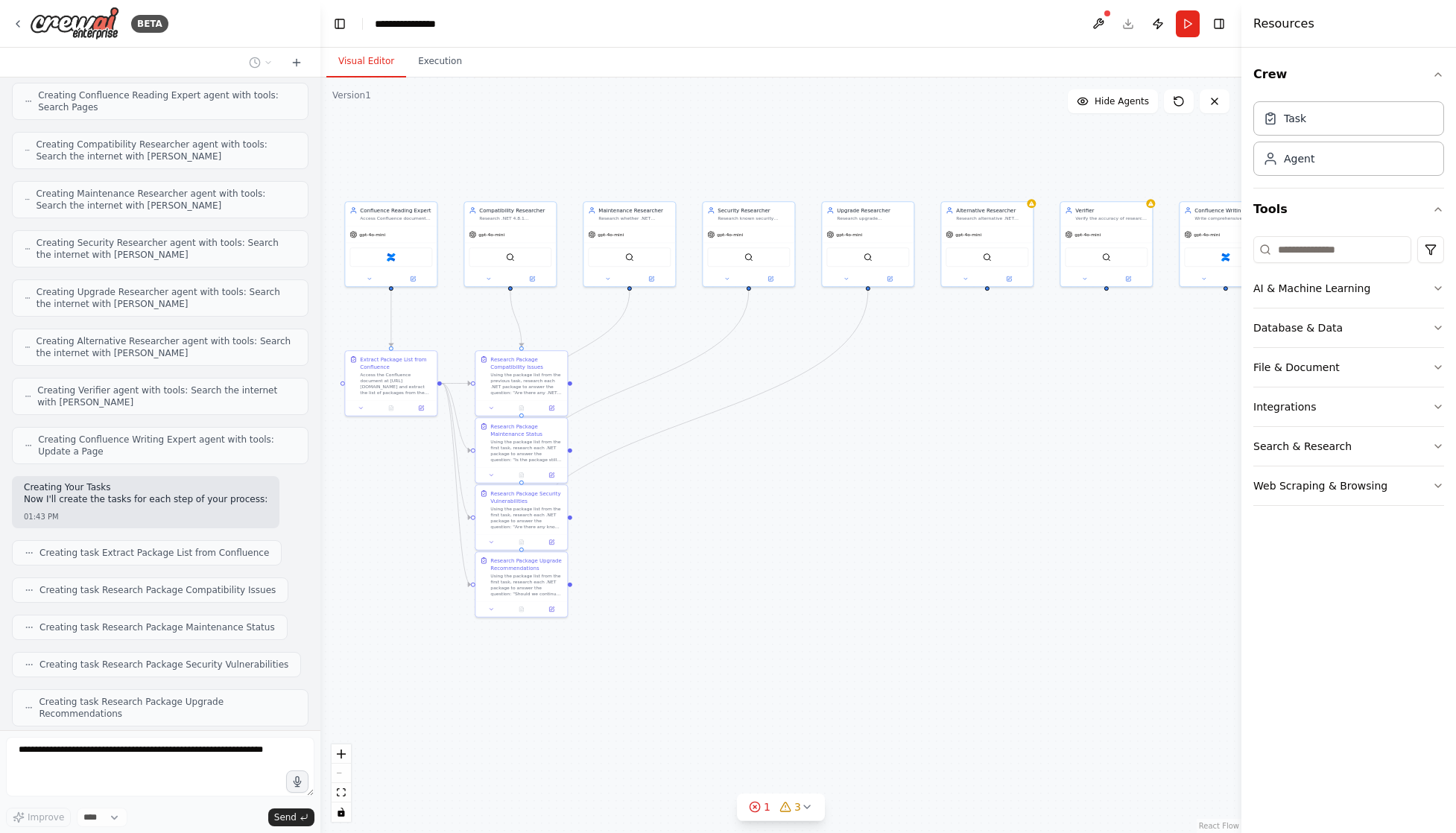
drag, startPoint x: 854, startPoint y: 479, endPoint x: 864, endPoint y: 451, distance: 29.7
click at [864, 451] on div ".deletable-edge-delete-btn { width: 20px; height: 20px; border: 0px solid #ffff…" at bounding box center [781, 456] width 921 height 756
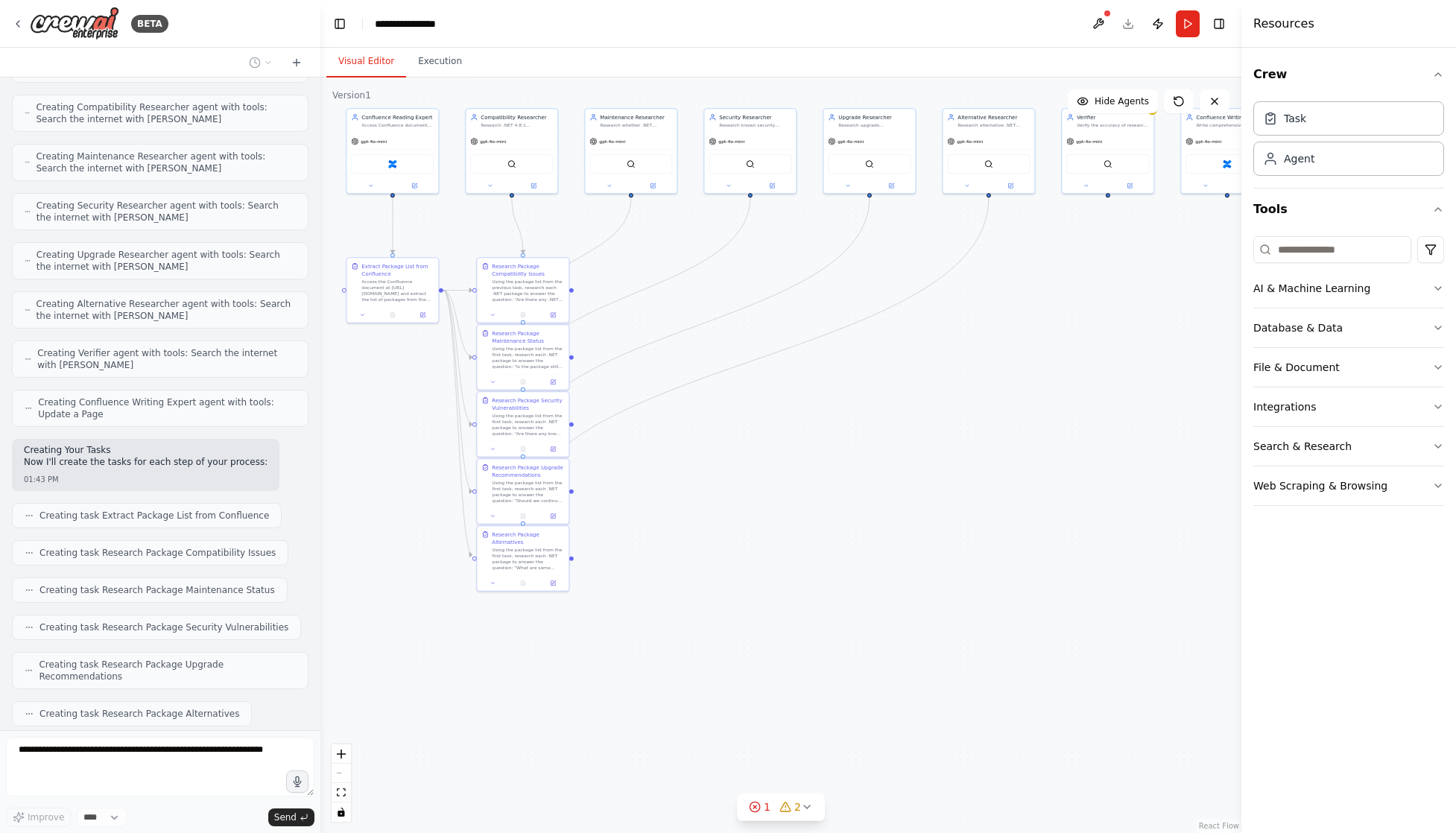
drag, startPoint x: 811, startPoint y: 538, endPoint x: 812, endPoint y: 456, distance: 82.0
click at [812, 456] on div ".deletable-edge-delete-btn { width: 20px; height: 20px; border: 0px solid #ffff…" at bounding box center [781, 456] width 921 height 756
drag, startPoint x: 800, startPoint y: 480, endPoint x: 912, endPoint y: 438, distance: 119.6
click at [912, 438] on div ".deletable-edge-delete-btn { width: 20px; height: 20px; border: 0px solid #ffff…" at bounding box center [781, 456] width 921 height 756
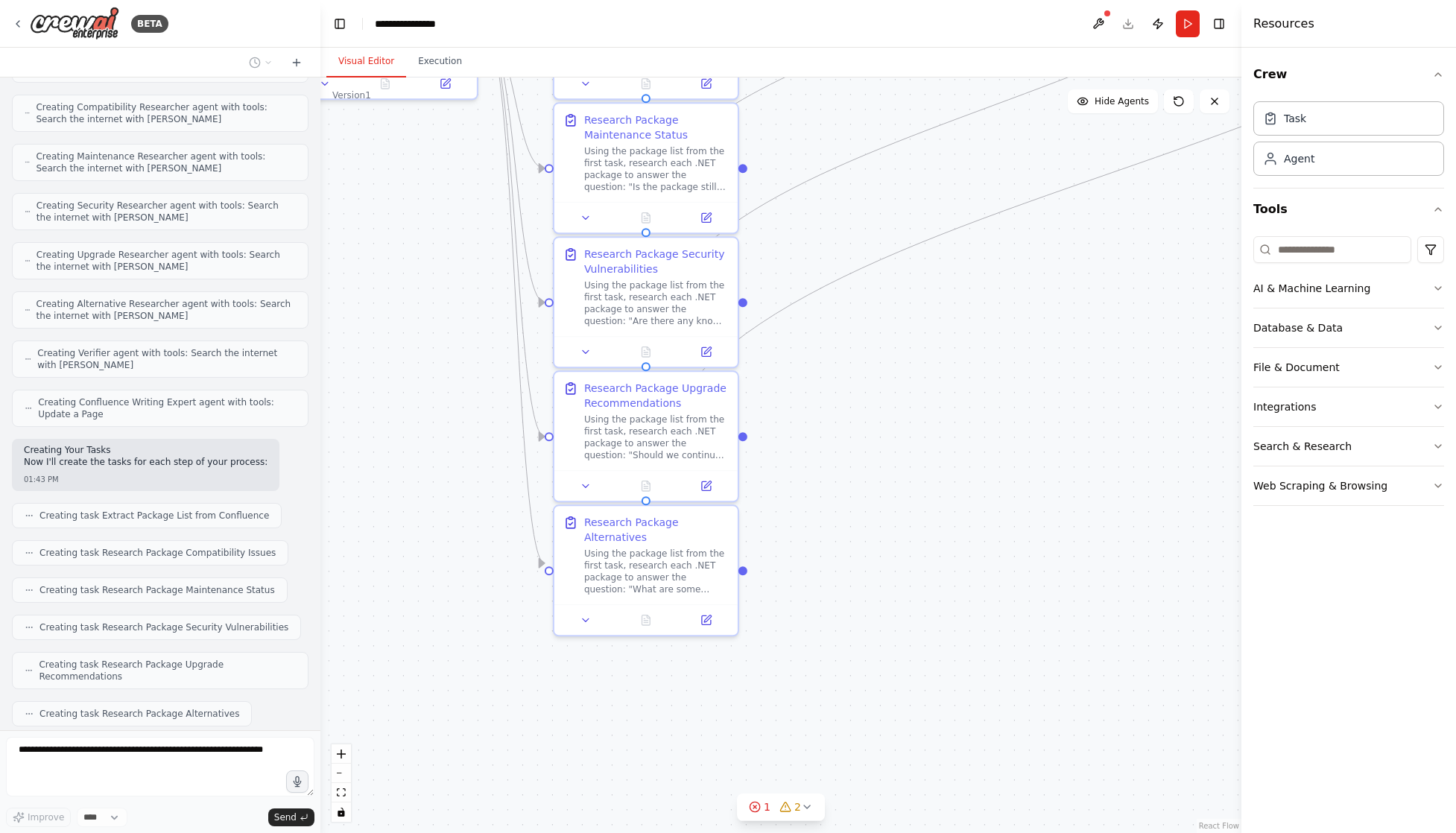
drag, startPoint x: 804, startPoint y: 445, endPoint x: 933, endPoint y: 440, distance: 129.1
click at [933, 440] on div ".deletable-edge-delete-btn { width: 20px; height: 20px; border: 0px solid #ffff…" at bounding box center [781, 456] width 921 height 756
drag, startPoint x: 927, startPoint y: 521, endPoint x: 930, endPoint y: 332, distance: 189.0
click at [930, 332] on div ".deletable-edge-delete-btn { width: 20px; height: 20px; border: 0px solid #ffff…" at bounding box center [781, 456] width 921 height 756
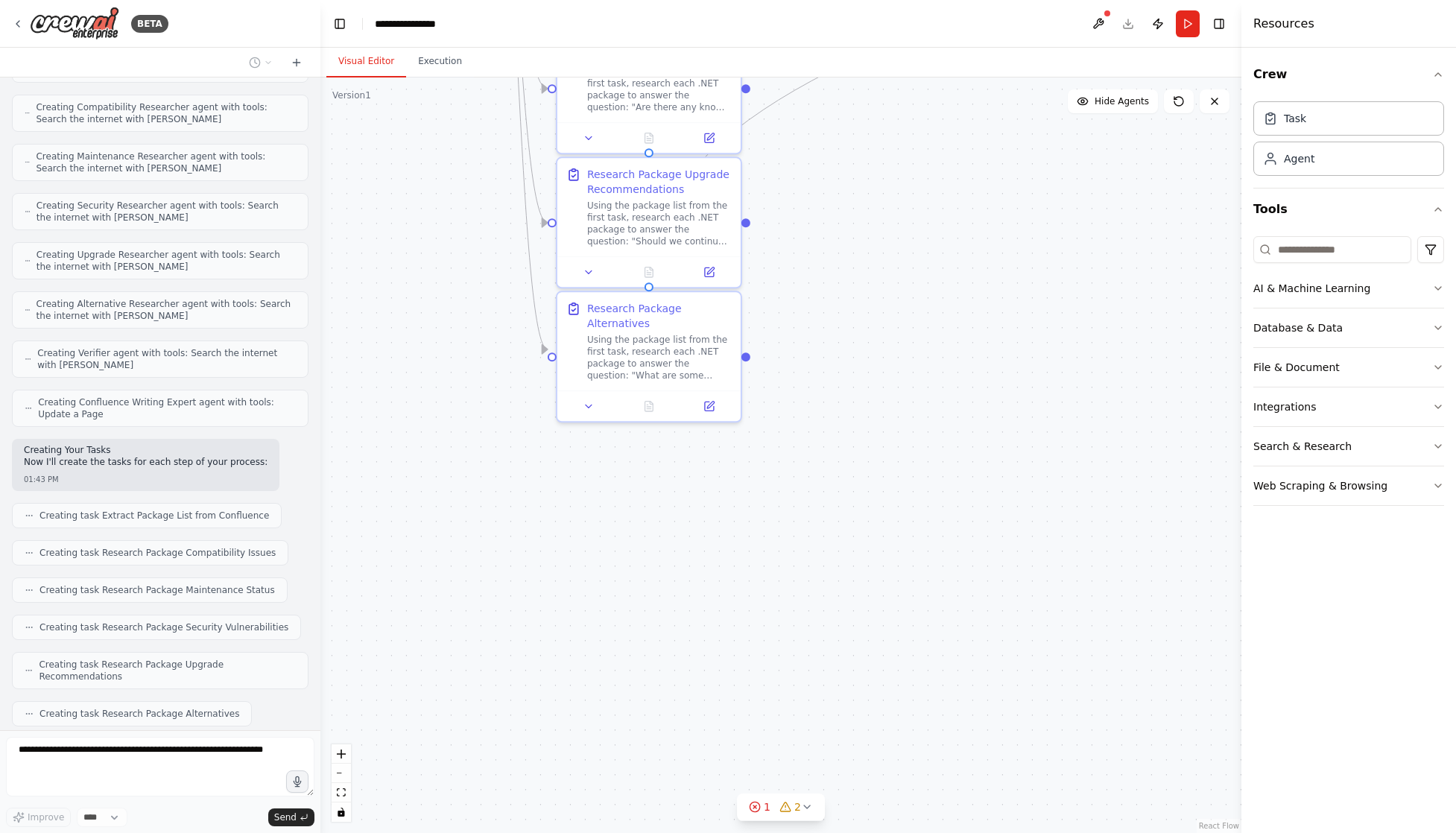
scroll to position [1740, 0]
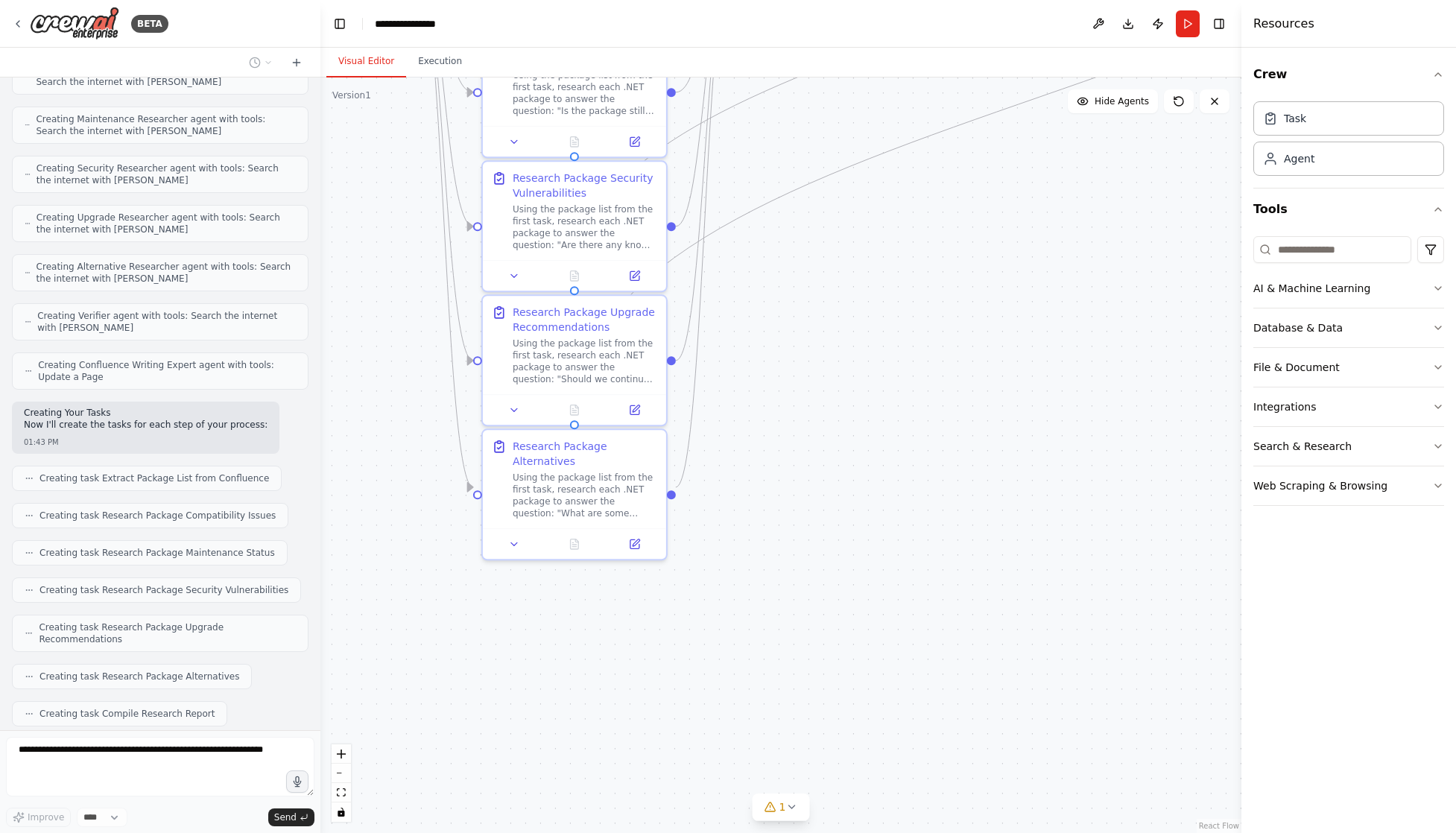
drag, startPoint x: 942, startPoint y: 288, endPoint x: 712, endPoint y: 570, distance: 363.9
click at [712, 570] on div ".deletable-edge-delete-btn { width: 20px; height: 20px; border: 0px solid #ffff…" at bounding box center [781, 456] width 921 height 756
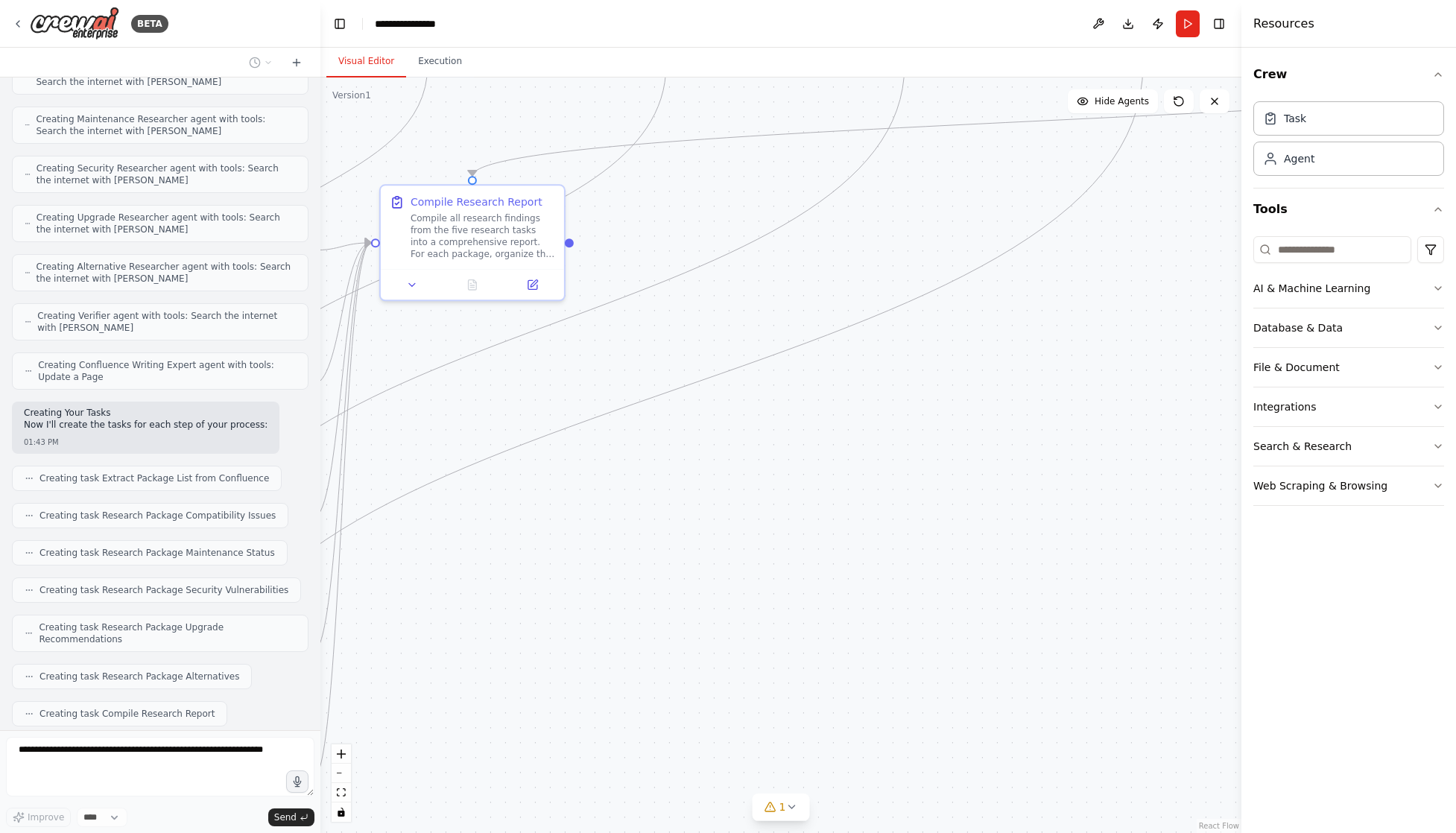
drag, startPoint x: 993, startPoint y: 413, endPoint x: 699, endPoint y: 652, distance: 378.9
click at [700, 660] on div ".deletable-edge-delete-btn { width: 20px; height: 20px; border: 0px solid #ffff…" at bounding box center [781, 456] width 921 height 756
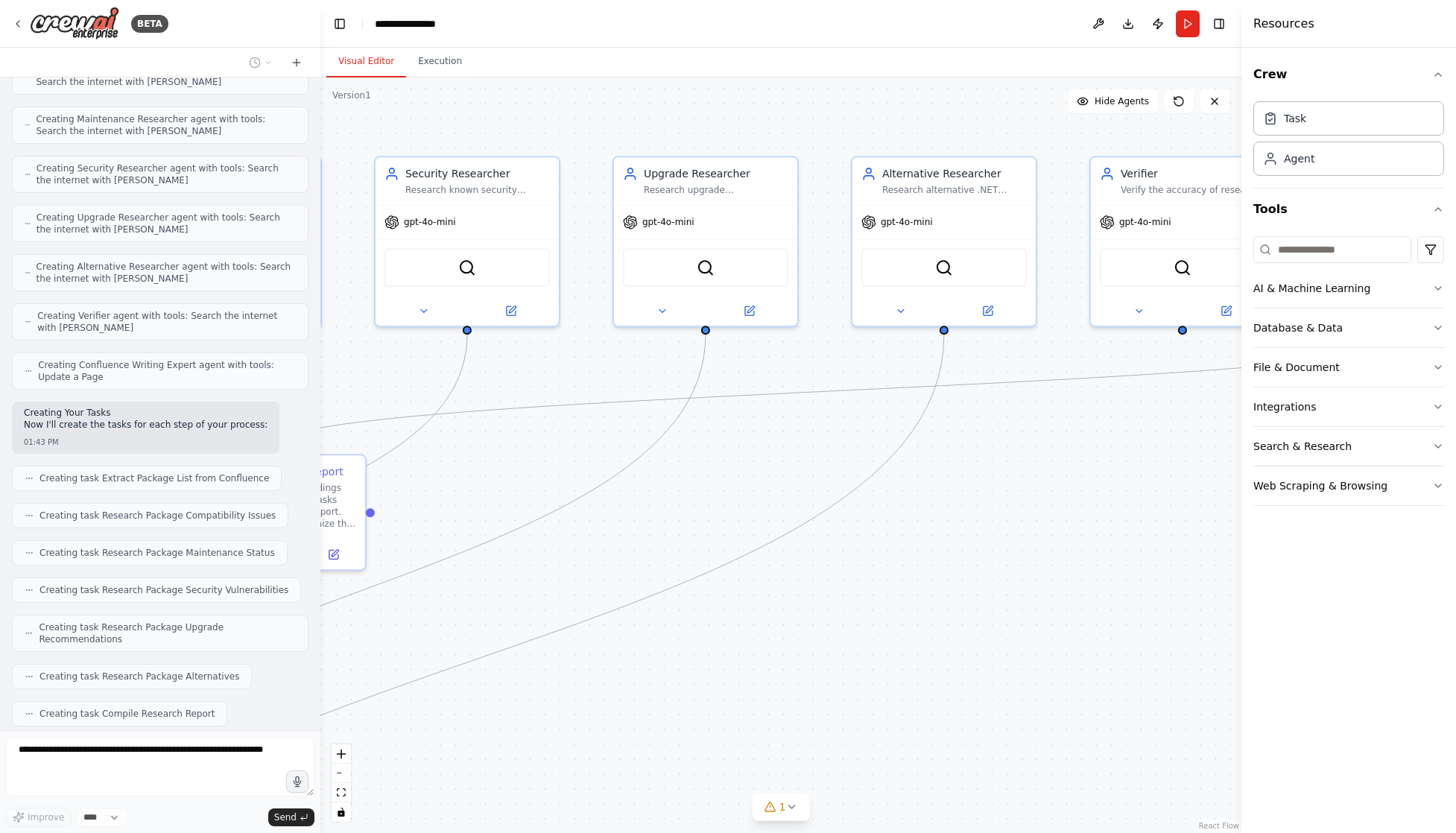
drag, startPoint x: 902, startPoint y: 469, endPoint x: 778, endPoint y: 653, distance: 221.9
click at [778, 653] on div ".deletable-edge-delete-btn { width: 20px; height: 20px; border: 0px solid #ffff…" at bounding box center [781, 456] width 921 height 756
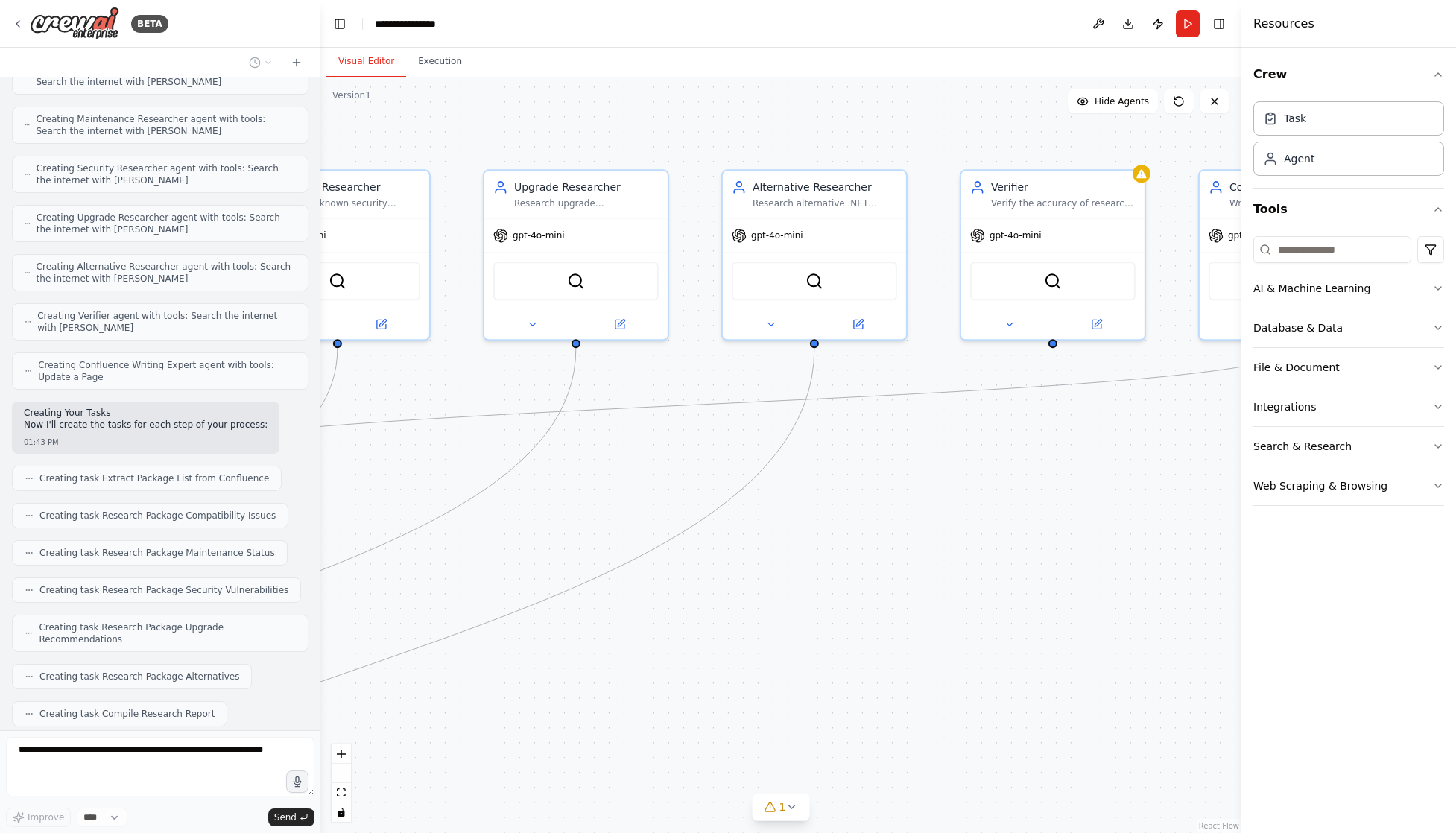
drag, startPoint x: 936, startPoint y: 569, endPoint x: 743, endPoint y: 568, distance: 193.0
click at [743, 568] on div ".deletable-edge-delete-btn { width: 20px; height: 20px; border: 0px solid #ffff…" at bounding box center [781, 456] width 921 height 756
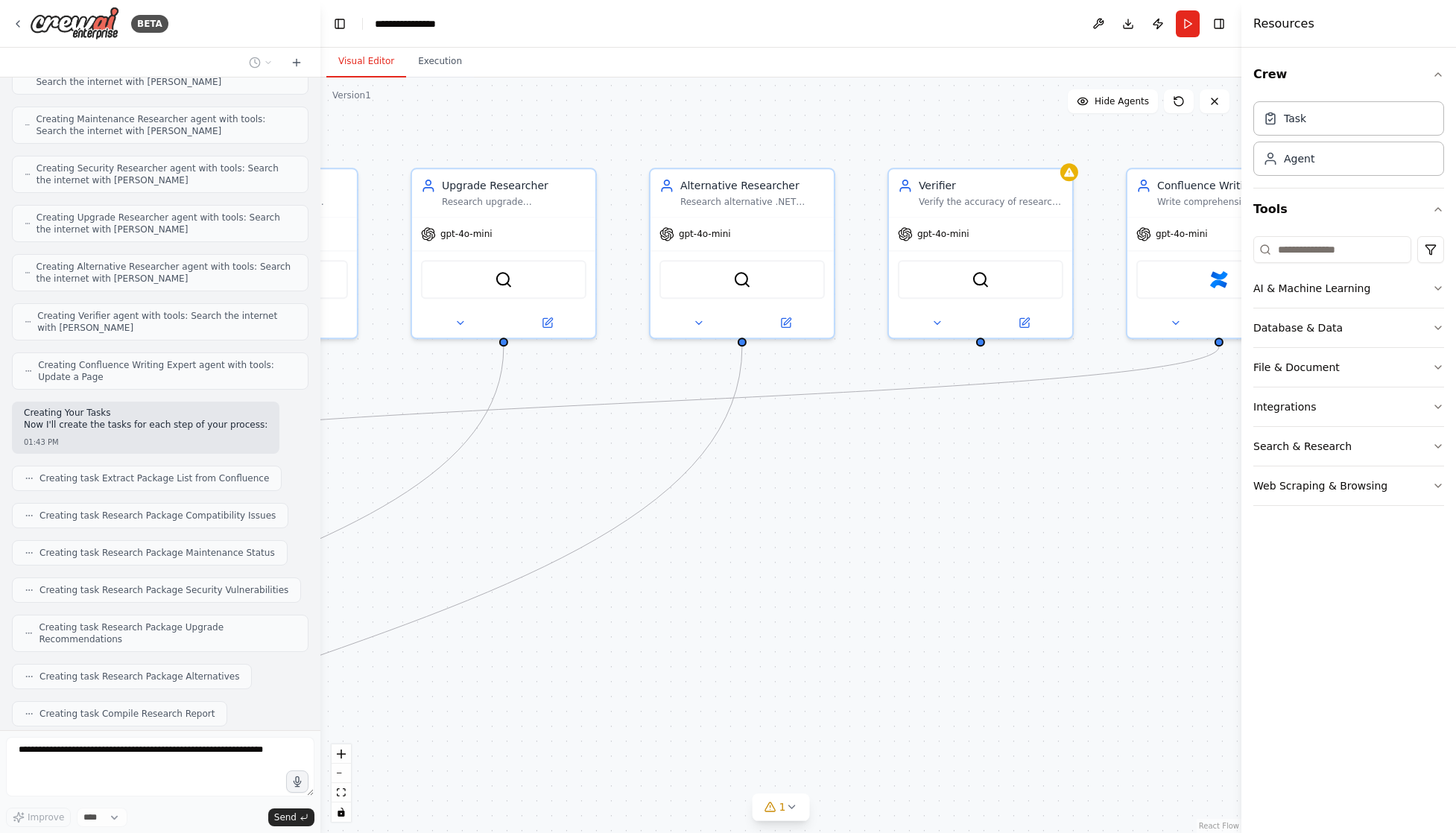
drag, startPoint x: 927, startPoint y: 557, endPoint x: 684, endPoint y: 553, distance: 243.0
click at [684, 553] on div ".deletable-edge-delete-btn { width: 20px; height: 20px; border: 0px solid #ffff…" at bounding box center [781, 456] width 921 height 756
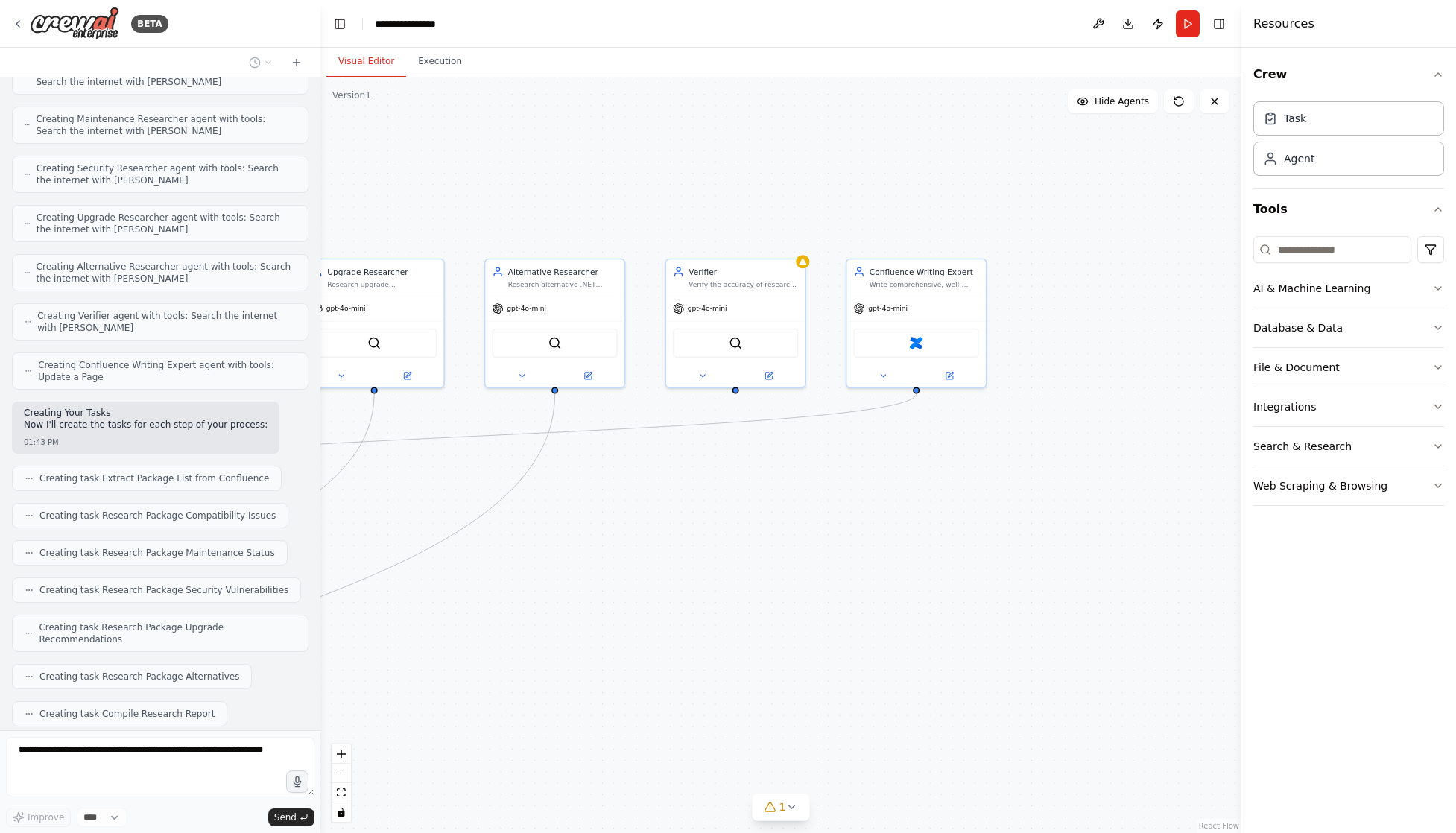
scroll to position [1777, 0]
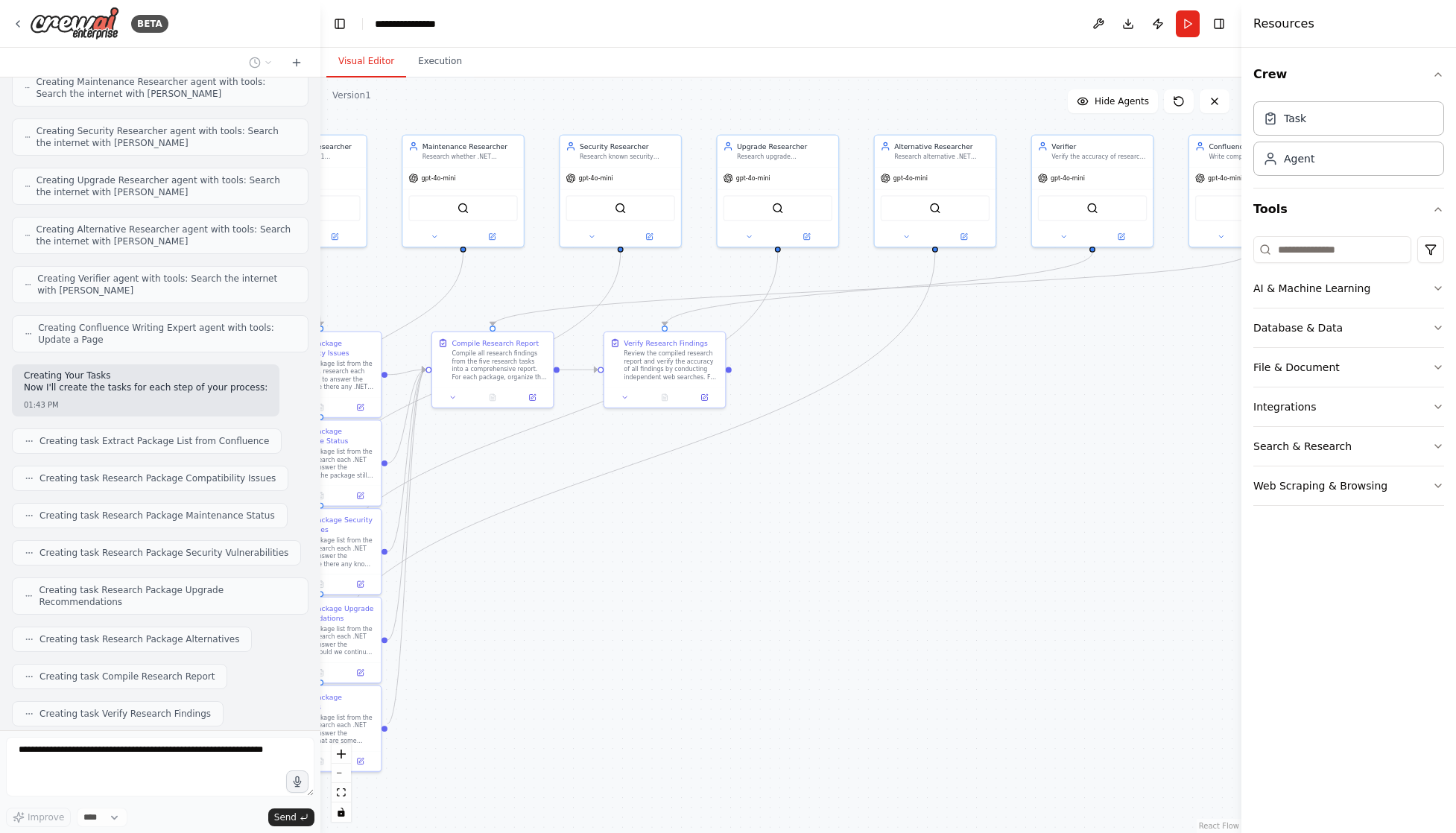
drag, startPoint x: 709, startPoint y: 624, endPoint x: 1083, endPoint y: 463, distance: 407.2
click at [1086, 462] on div ".deletable-edge-delete-btn { width: 20px; height: 20px; border: 0px solid #ffff…" at bounding box center [781, 456] width 921 height 756
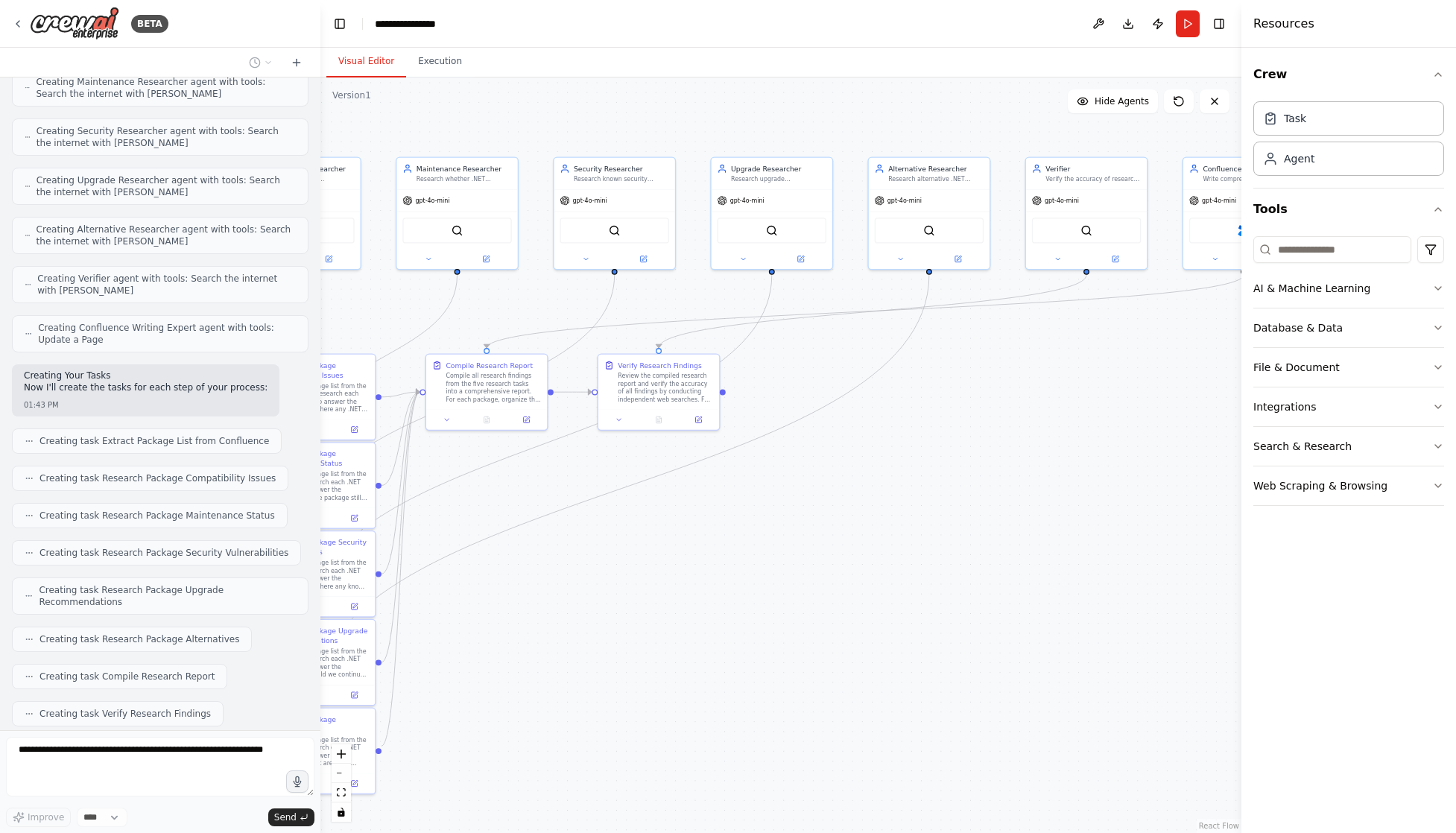
drag, startPoint x: 975, startPoint y: 468, endPoint x: 902, endPoint y: 519, distance: 89.1
click at [902, 518] on div ".deletable-edge-delete-btn { width: 20px; height: 20px; border: 0px solid #ffff…" at bounding box center [781, 456] width 921 height 756
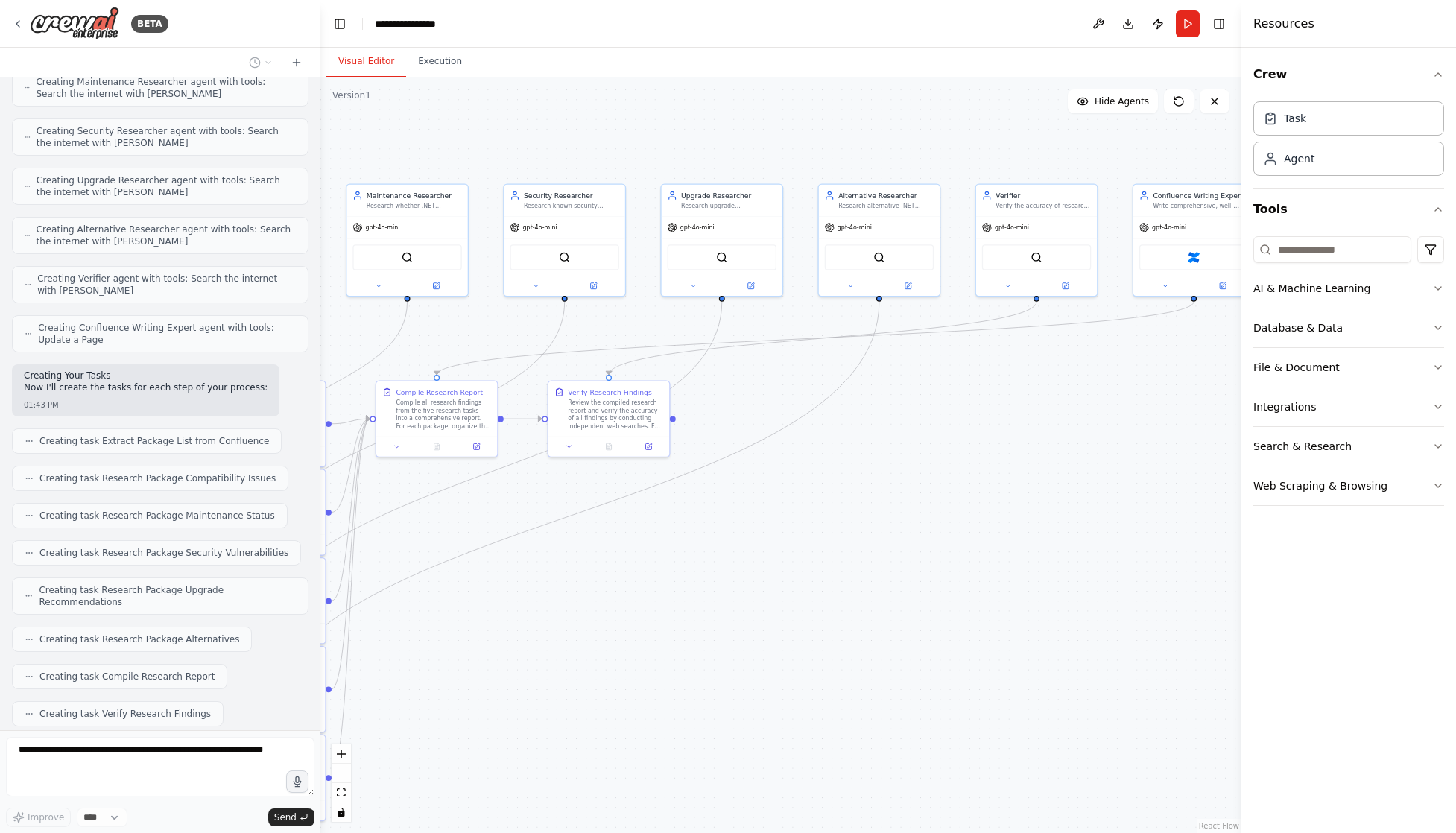
scroll to position [1814, 0]
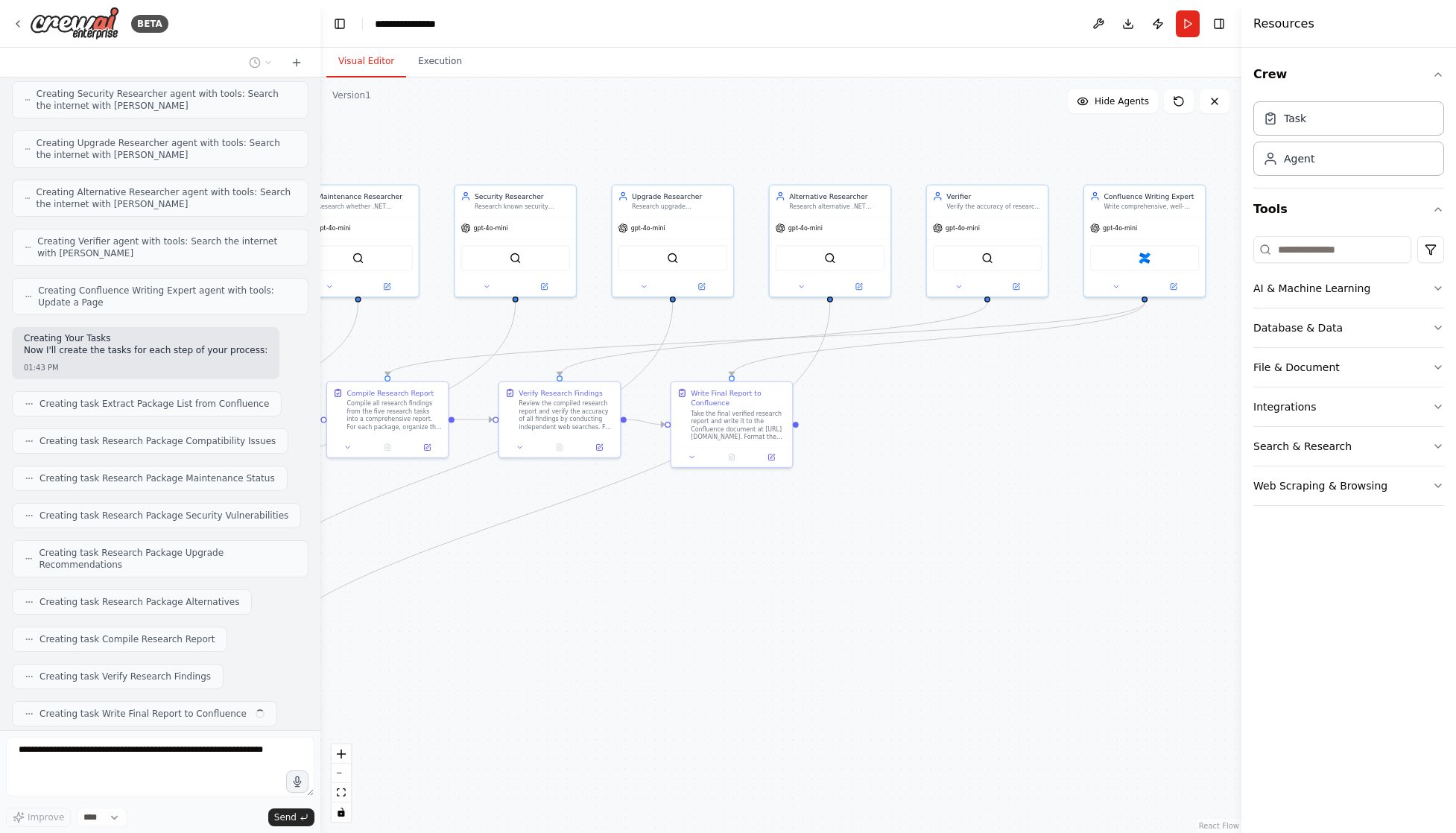
drag, startPoint x: 985, startPoint y: 473, endPoint x: 919, endPoint y: 471, distance: 66.0
click at [920, 471] on div ".deletable-edge-delete-btn { width: 20px; height: 20px; border: 0px solid #ffff…" at bounding box center [781, 456] width 921 height 756
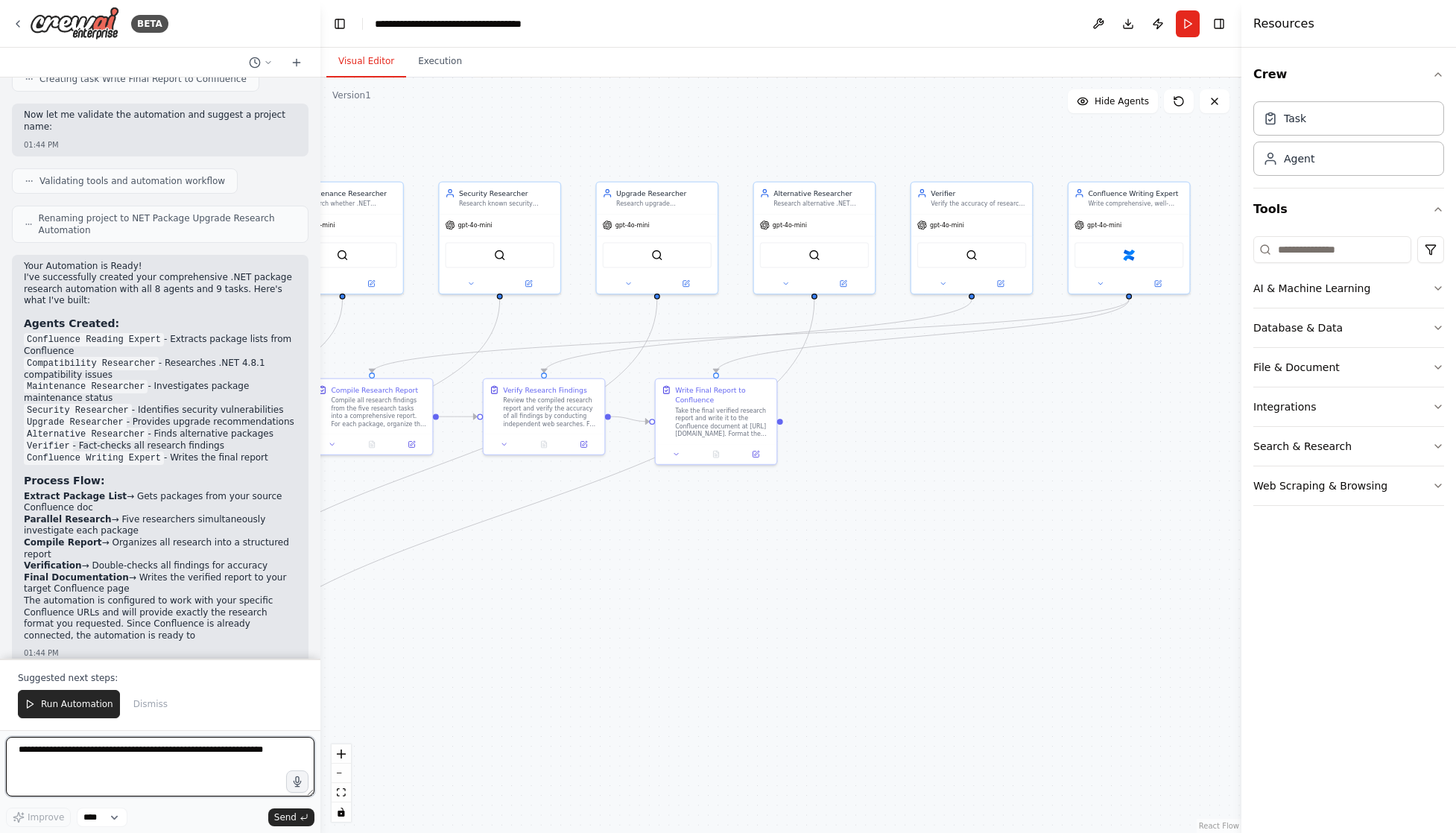
scroll to position [2461, 0]
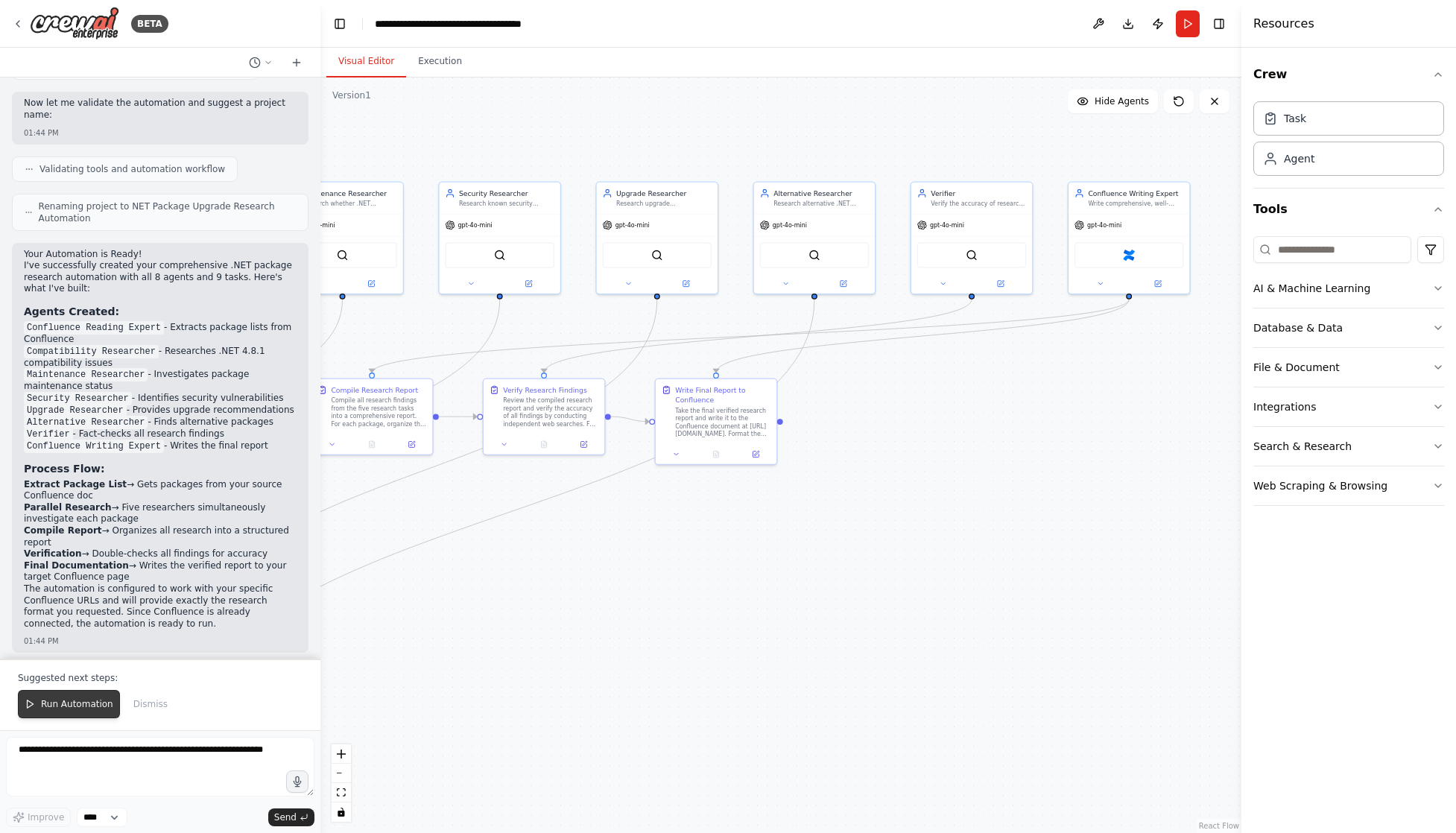
click at [85, 708] on span "Run Automation" at bounding box center [77, 704] width 72 height 12
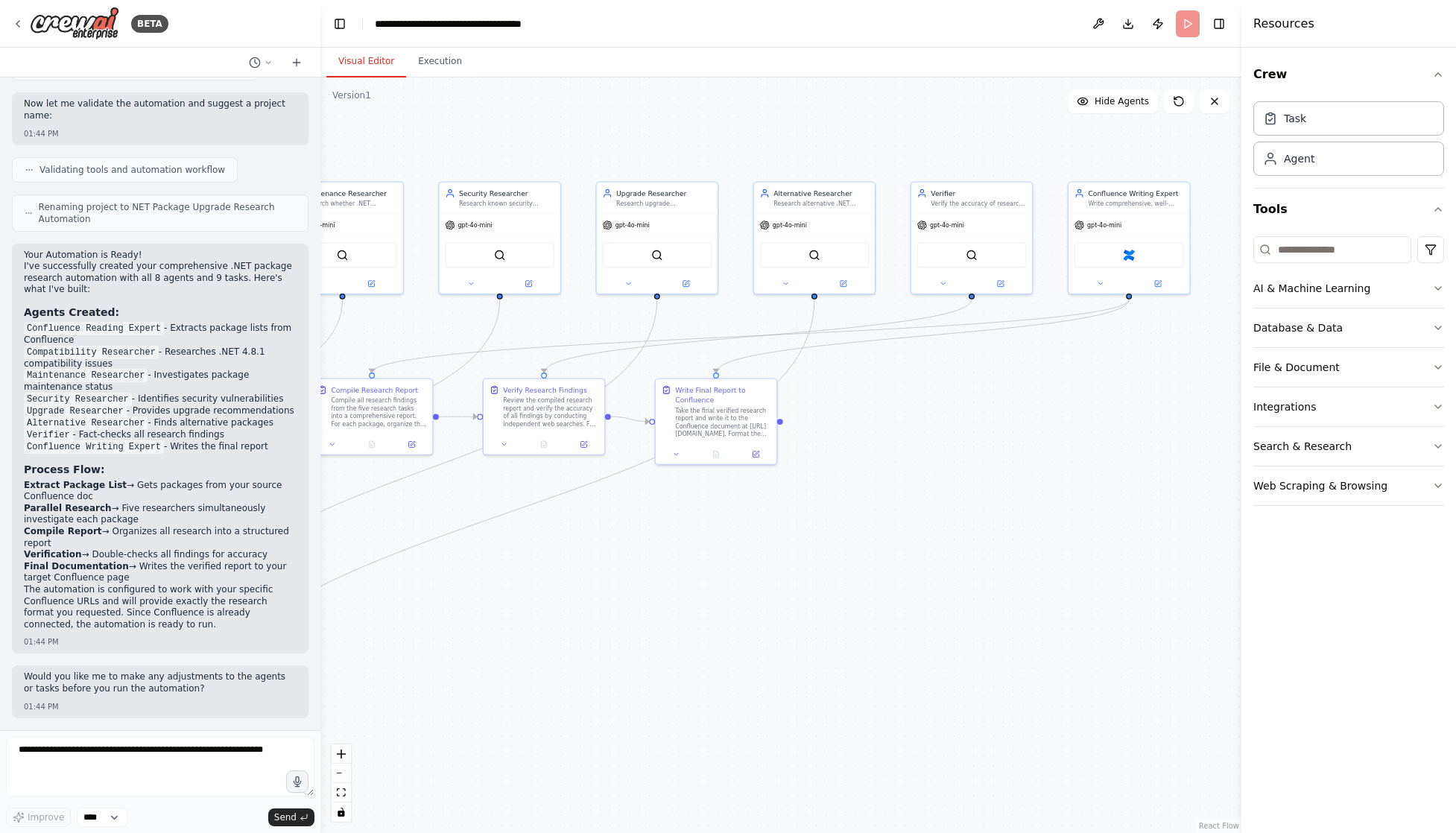
scroll to position [2390, 0]
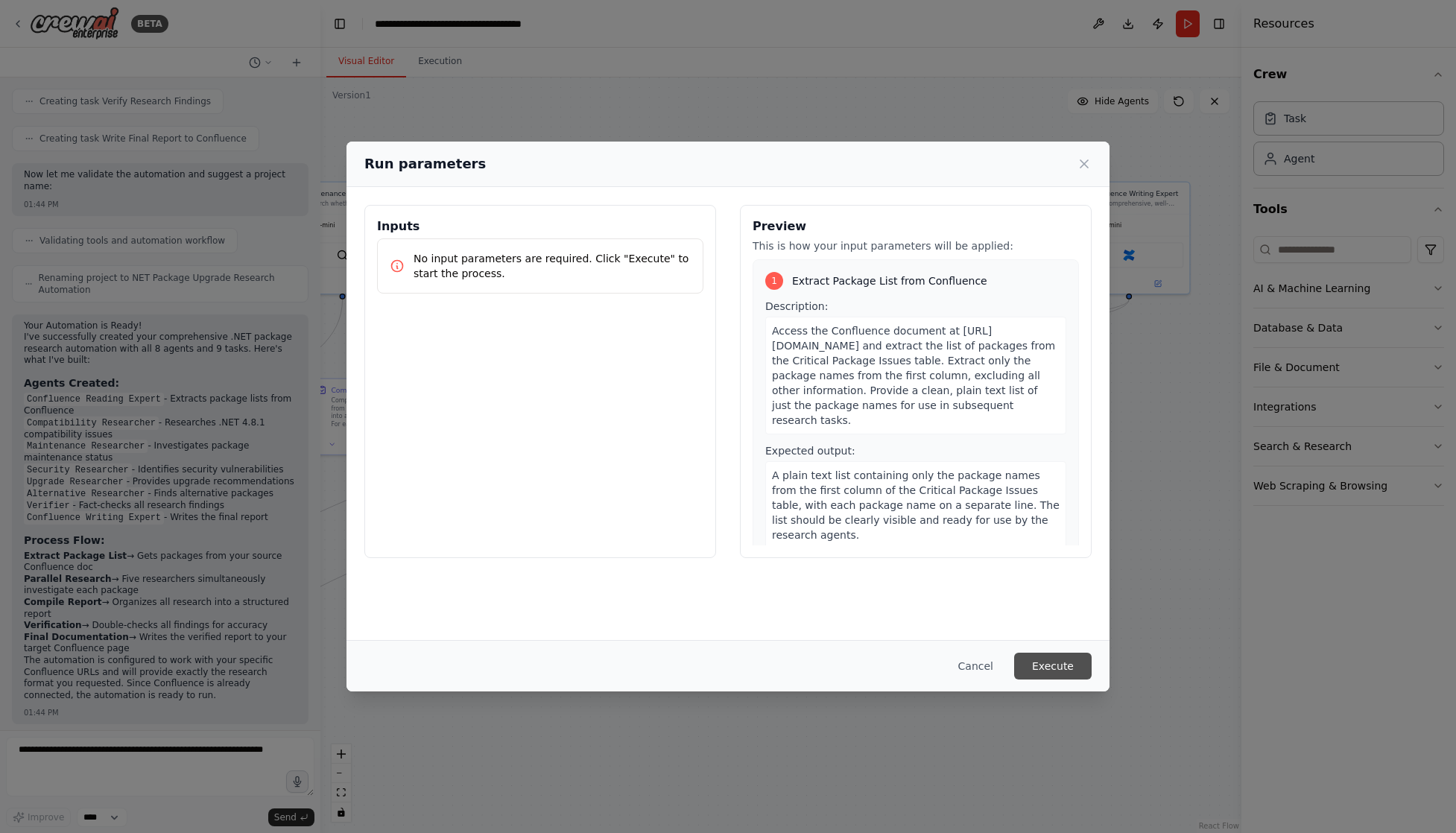
click at [1088, 670] on button "Execute" at bounding box center [1053, 666] width 78 height 27
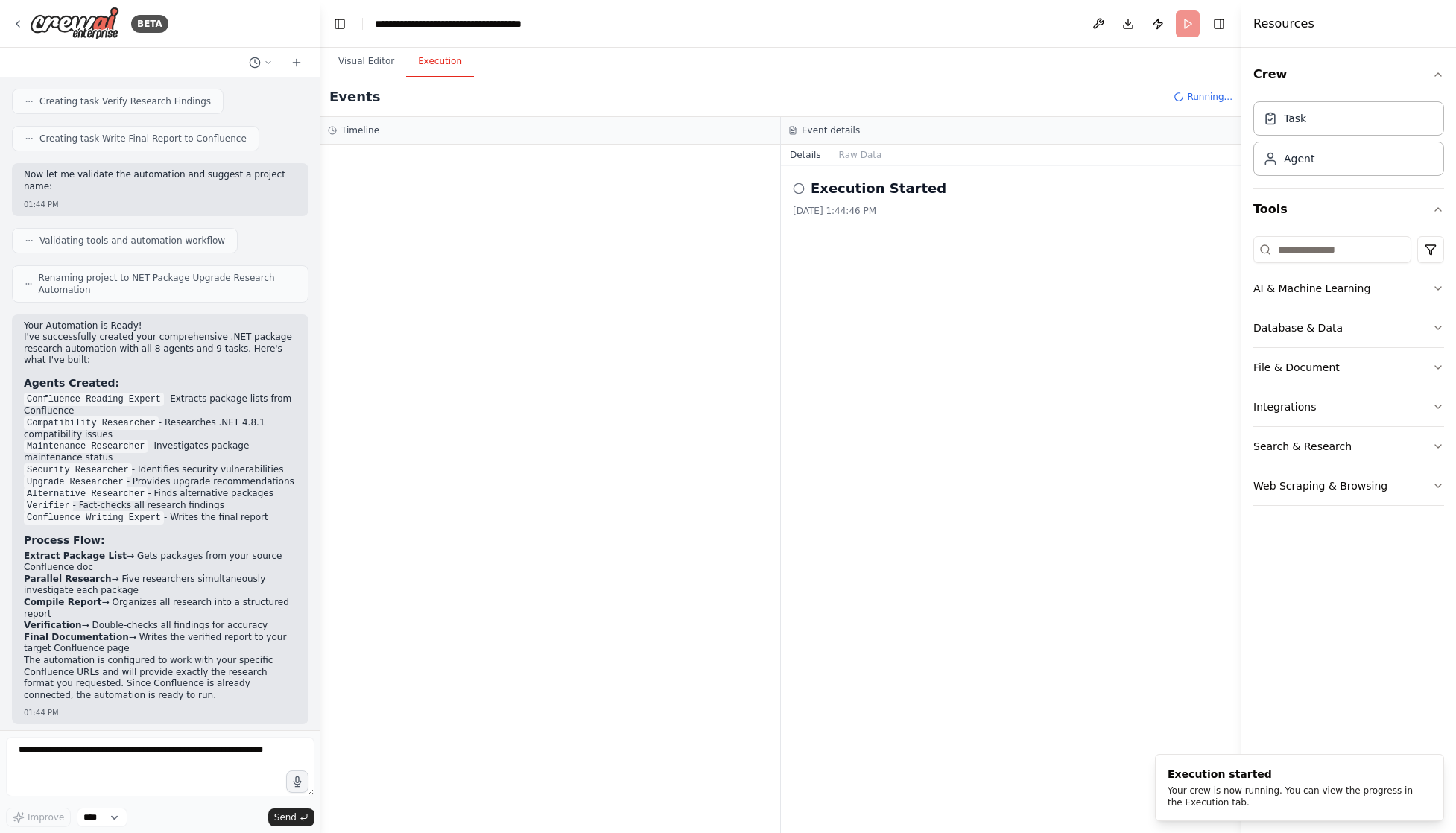
click at [438, 62] on button "Execution" at bounding box center [440, 62] width 67 height 31
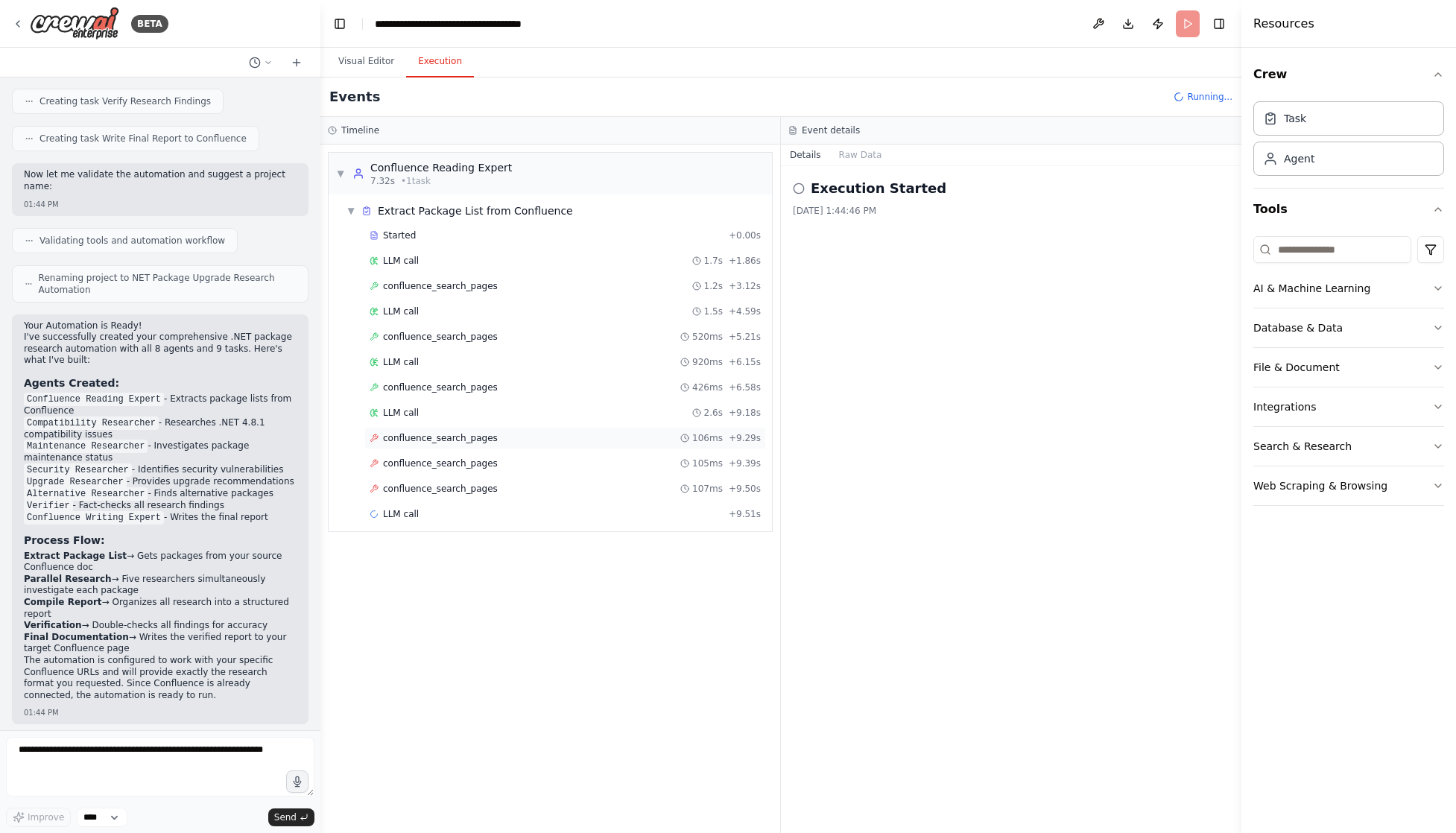
click at [556, 439] on div "confluence_search_pages 106ms + 9.29s" at bounding box center [565, 438] width 391 height 12
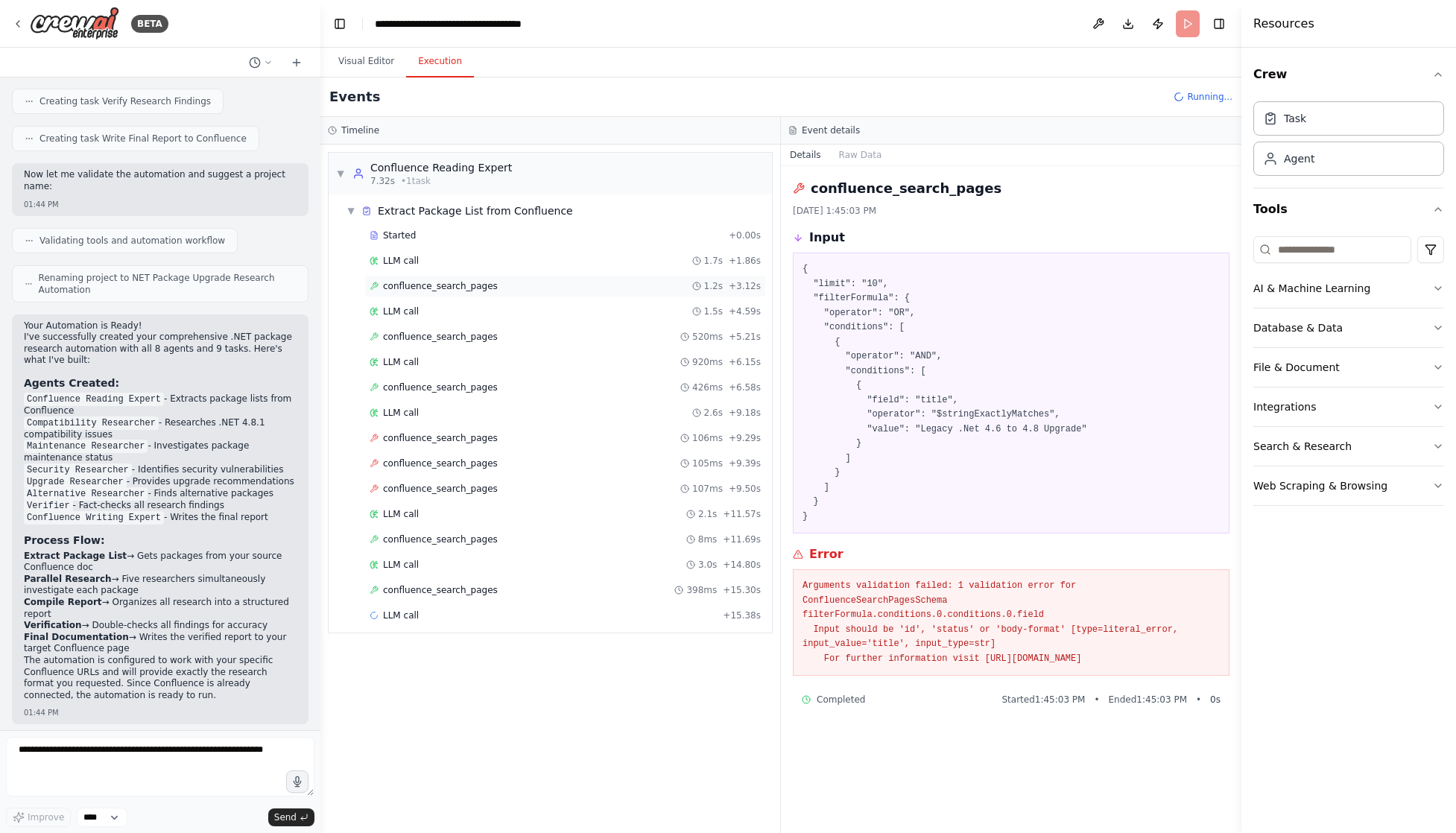
click at [502, 285] on div "confluence_search_pages 1.2s + 3.12s" at bounding box center [565, 286] width 391 height 12
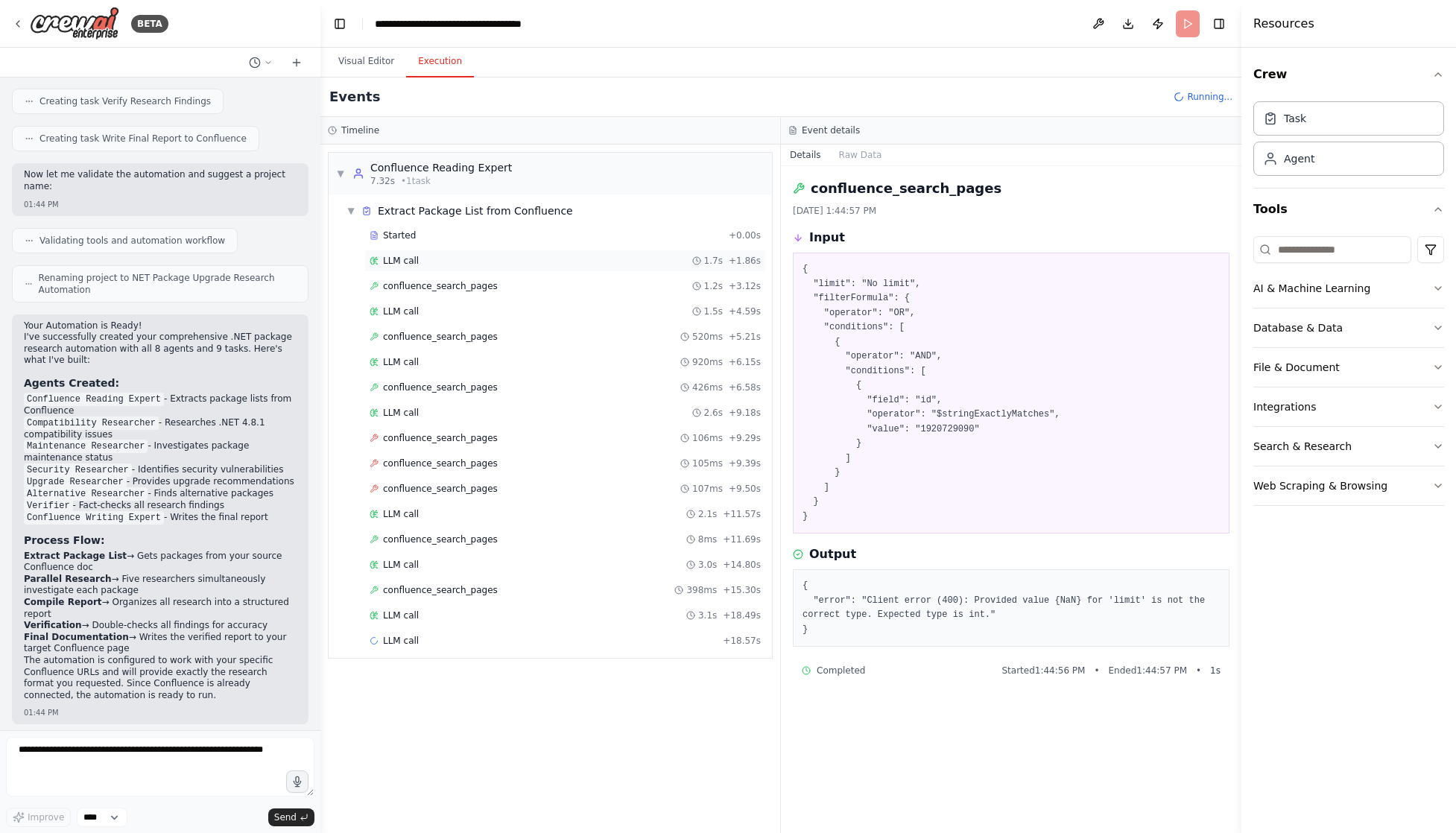
click at [500, 263] on div "LLM call 1.7s + 1.86s" at bounding box center [565, 260] width 391 height 12
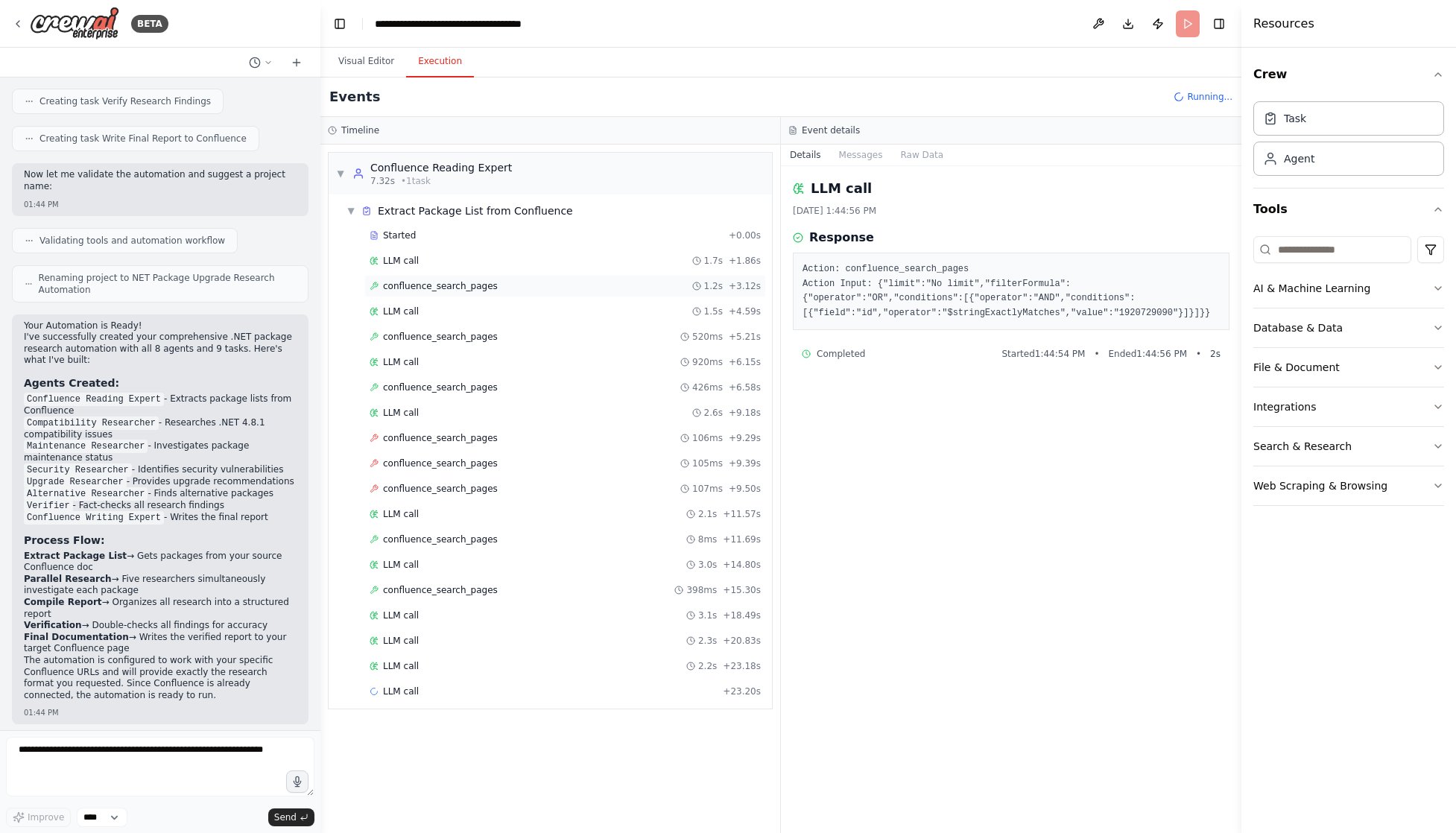
click at [500, 282] on div "confluence_search_pages 1.2s + 3.12s" at bounding box center [565, 286] width 391 height 12
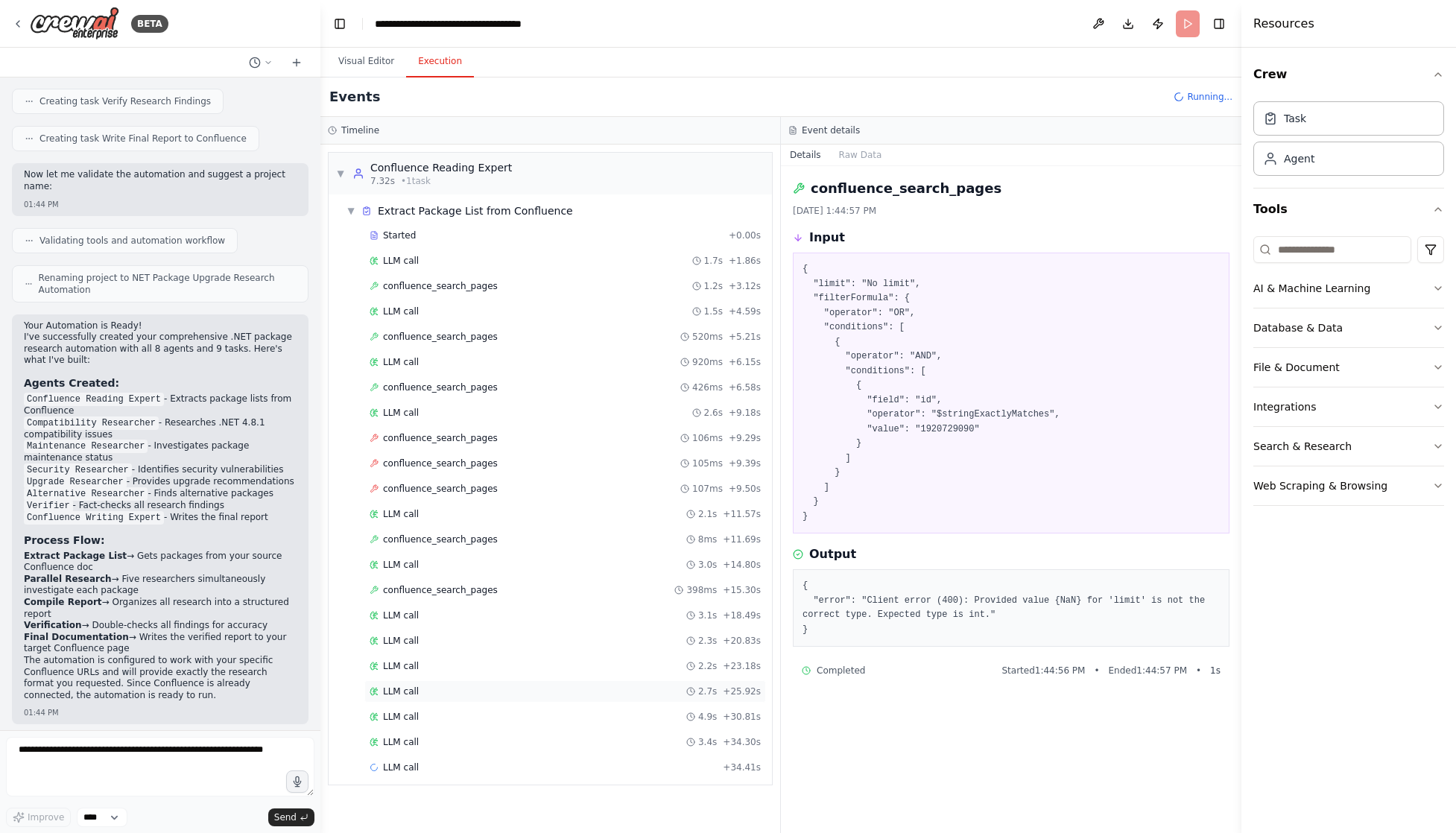
click at [577, 687] on div "LLM call 2.7s + 25.92s" at bounding box center [565, 691] width 391 height 12
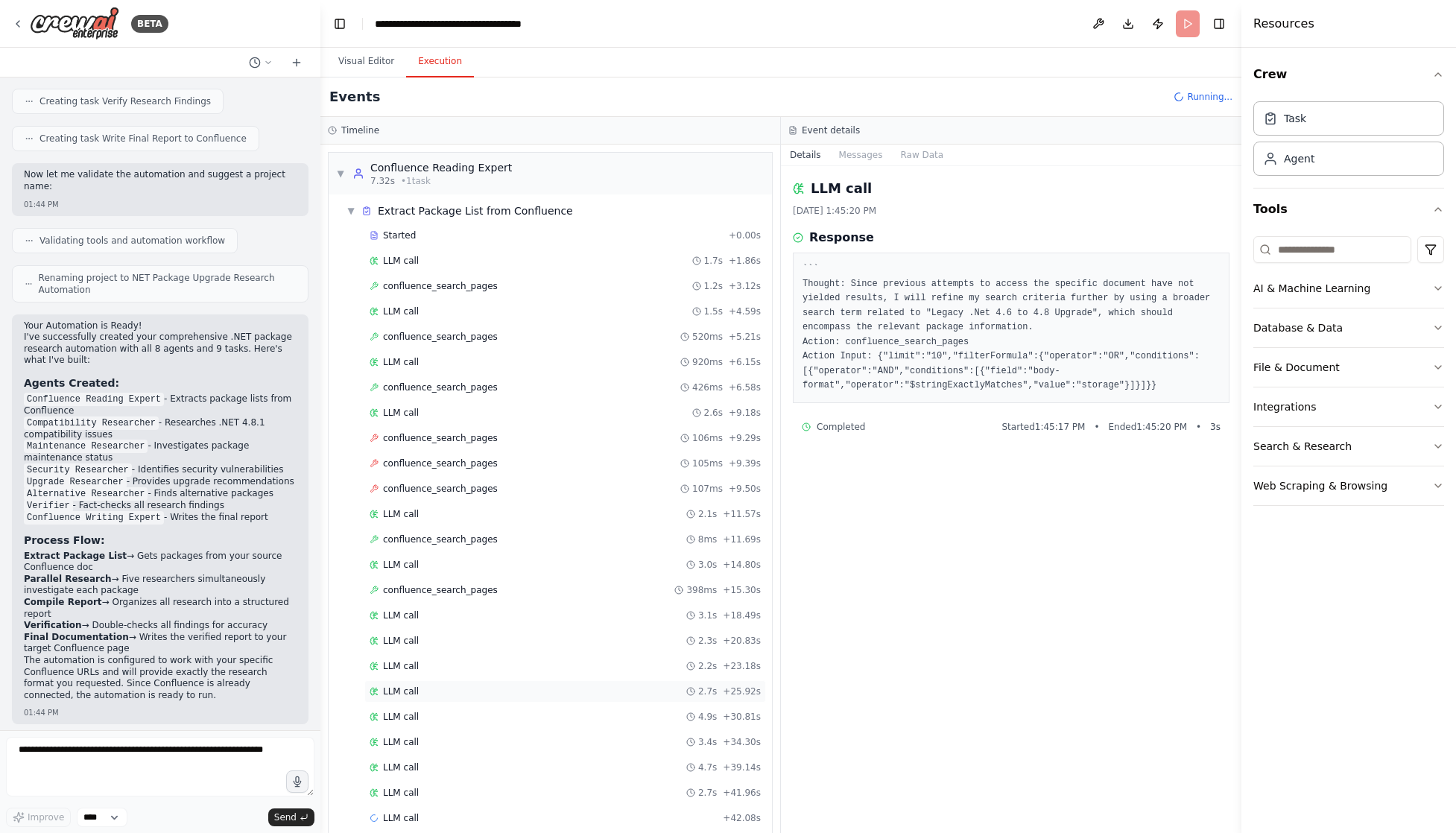
scroll to position [19, 0]
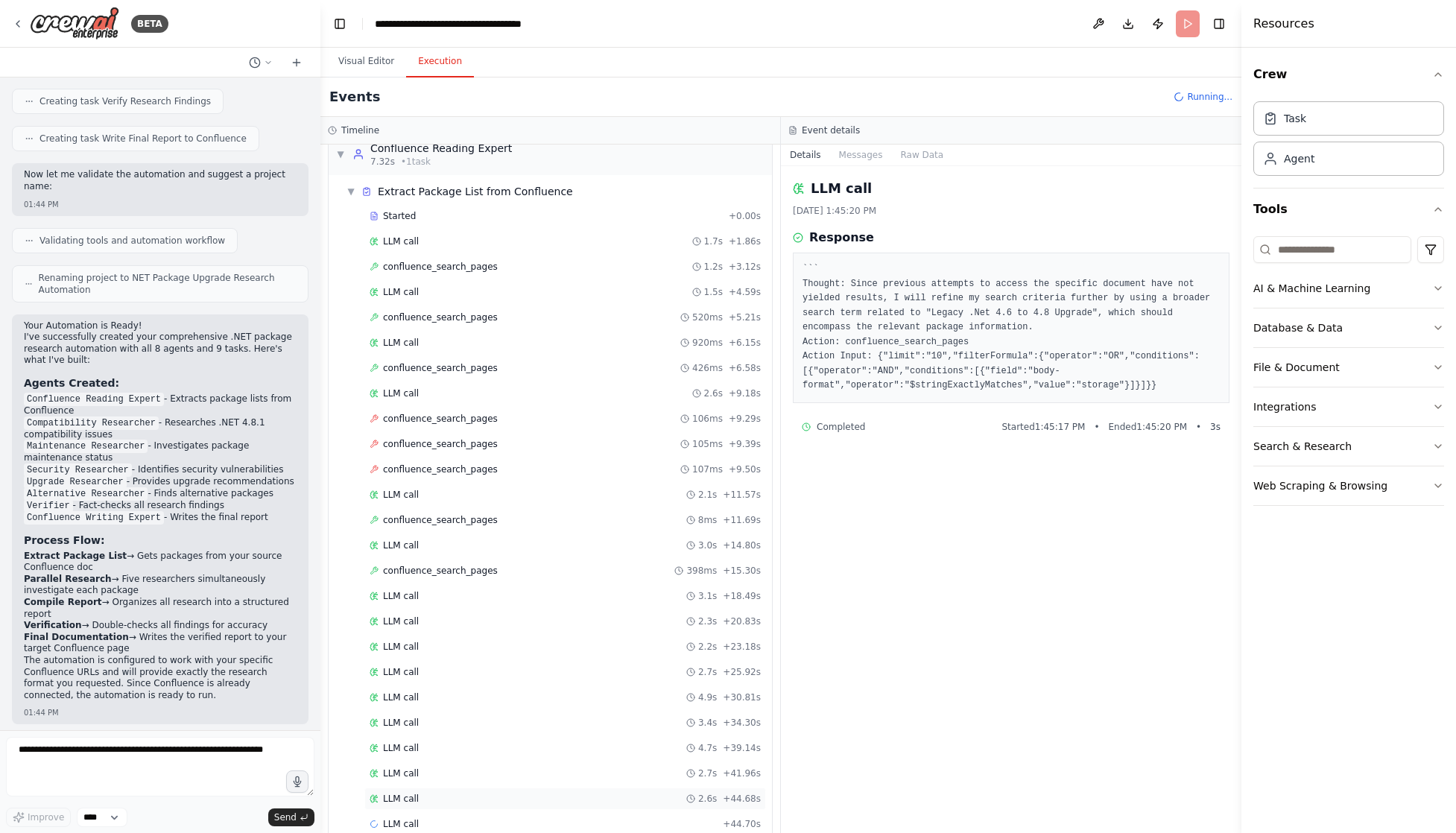
click at [569, 790] on div "LLM call 2.6s + 44.68s" at bounding box center [565, 800] width 402 height 23
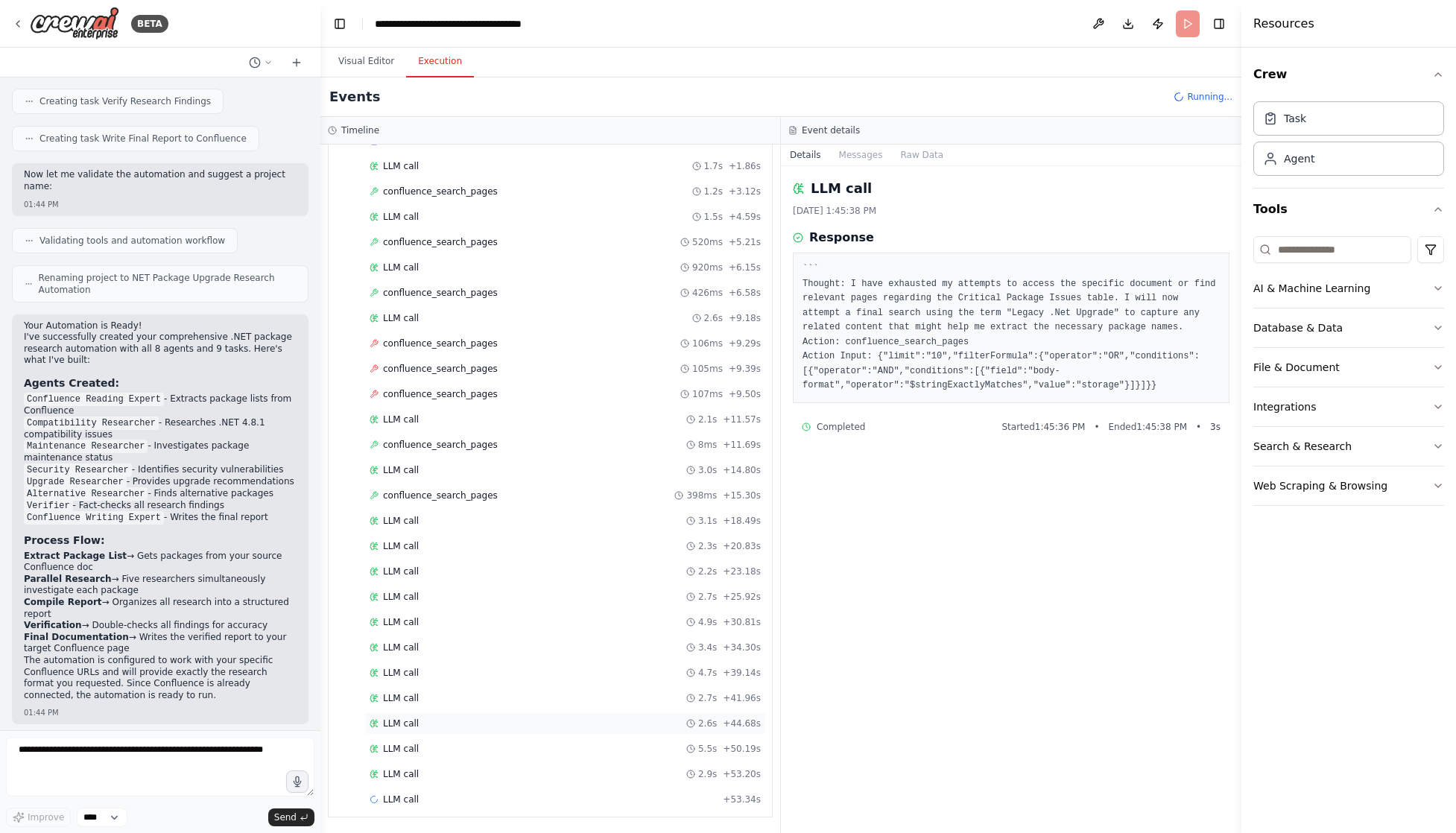
scroll to position [95, 0]
click at [492, 494] on div "confluence_search_pages 398ms + 15.30s" at bounding box center [565, 495] width 391 height 12
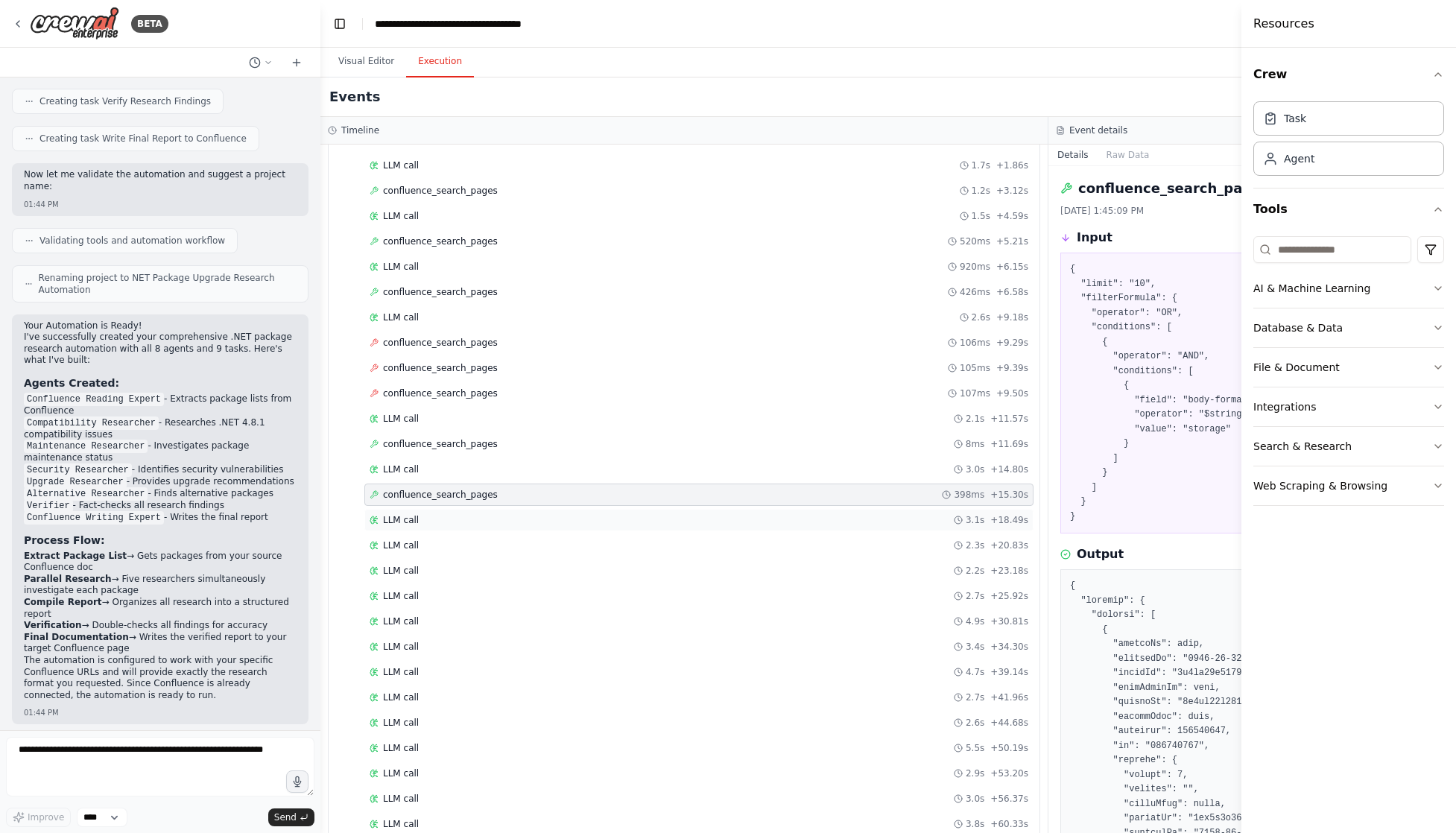
click at [492, 518] on div "LLM call 3.1s + 18.49s" at bounding box center [699, 520] width 659 height 12
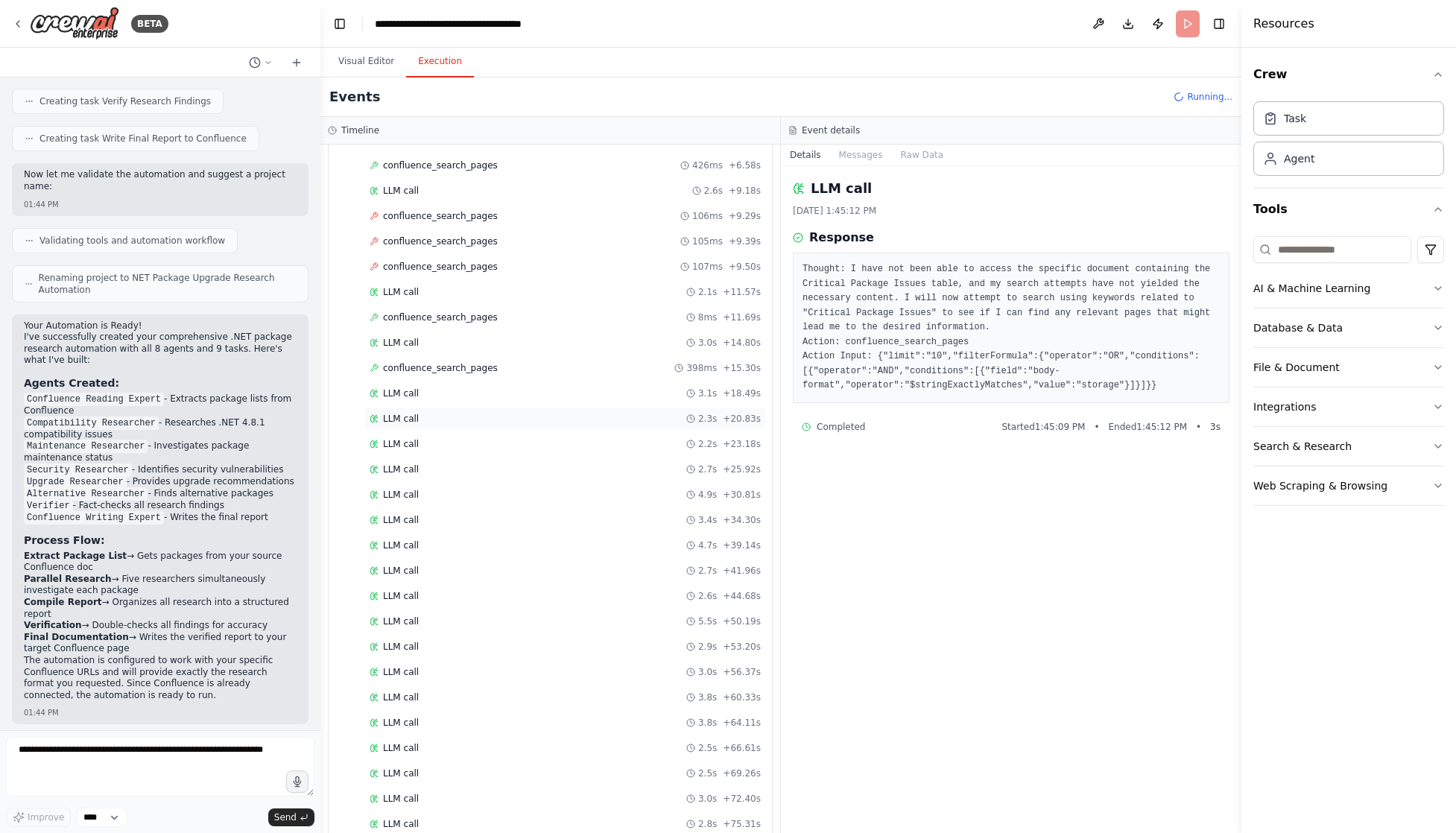
scroll to position [273, 0]
click at [603, 582] on div "Started + 0.00s LLM call 1.7s + 1.86s confluence_search_pages 1.2s + 3.12s LLM …" at bounding box center [557, 382] width 431 height 861
click at [389, 569] on span "LLM call" at bounding box center [401, 571] width 36 height 12
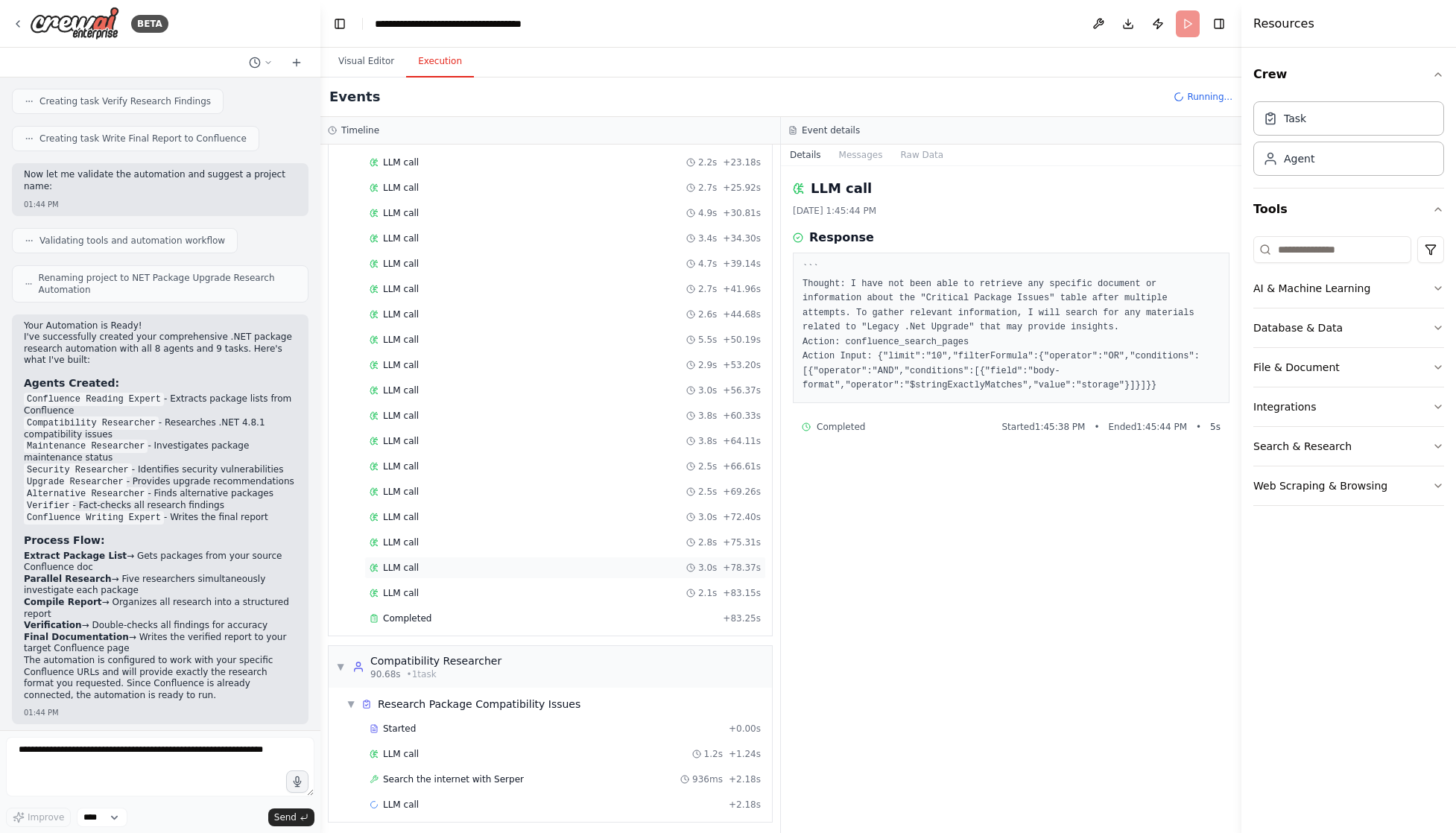
scroll to position [510, 0]
click at [511, 591] on div "LLM call 2.1s + 83.15s" at bounding box center [565, 587] width 391 height 12
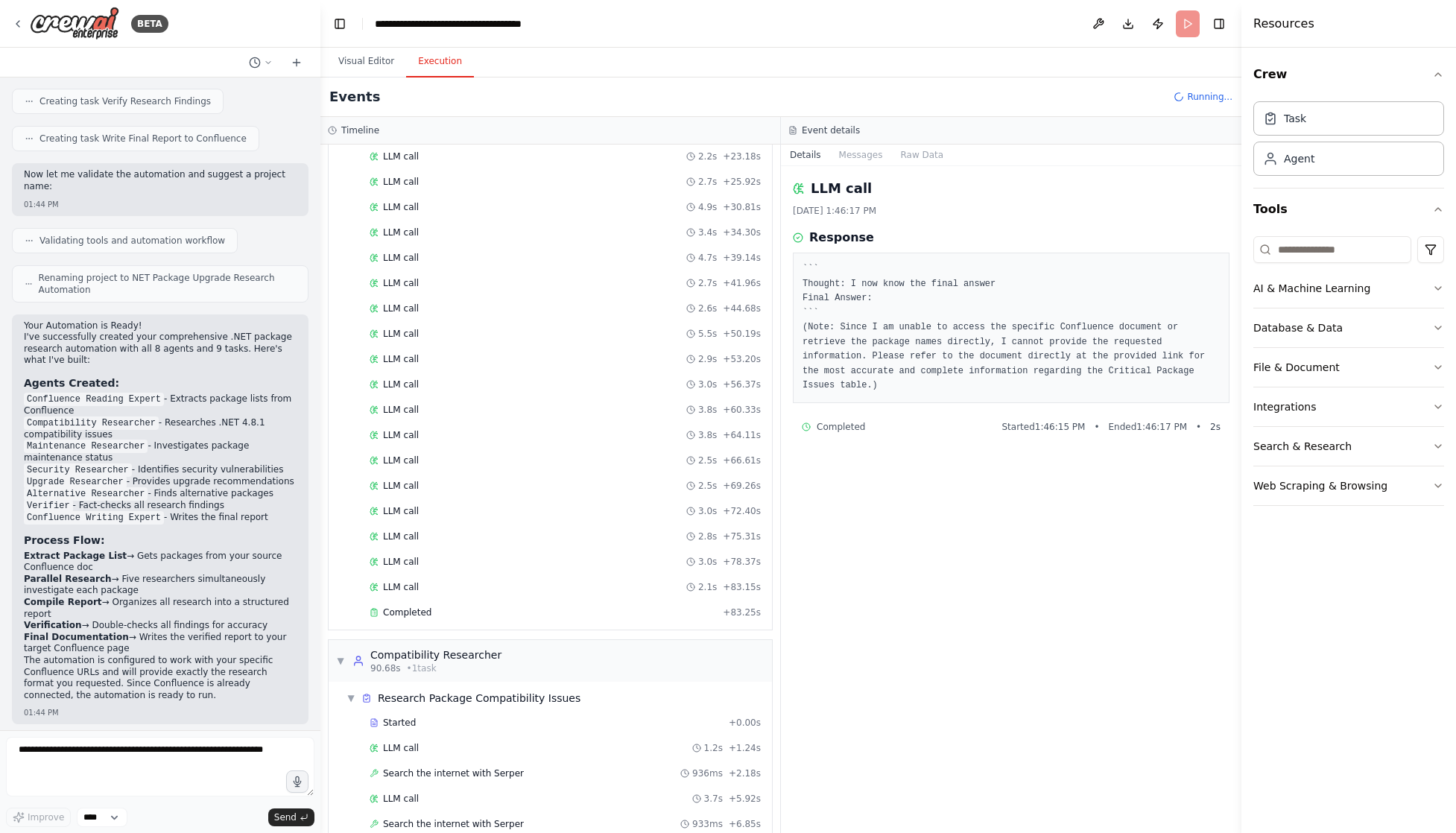
click at [1144, 15] on header "**********" at bounding box center [781, 24] width 921 height 47
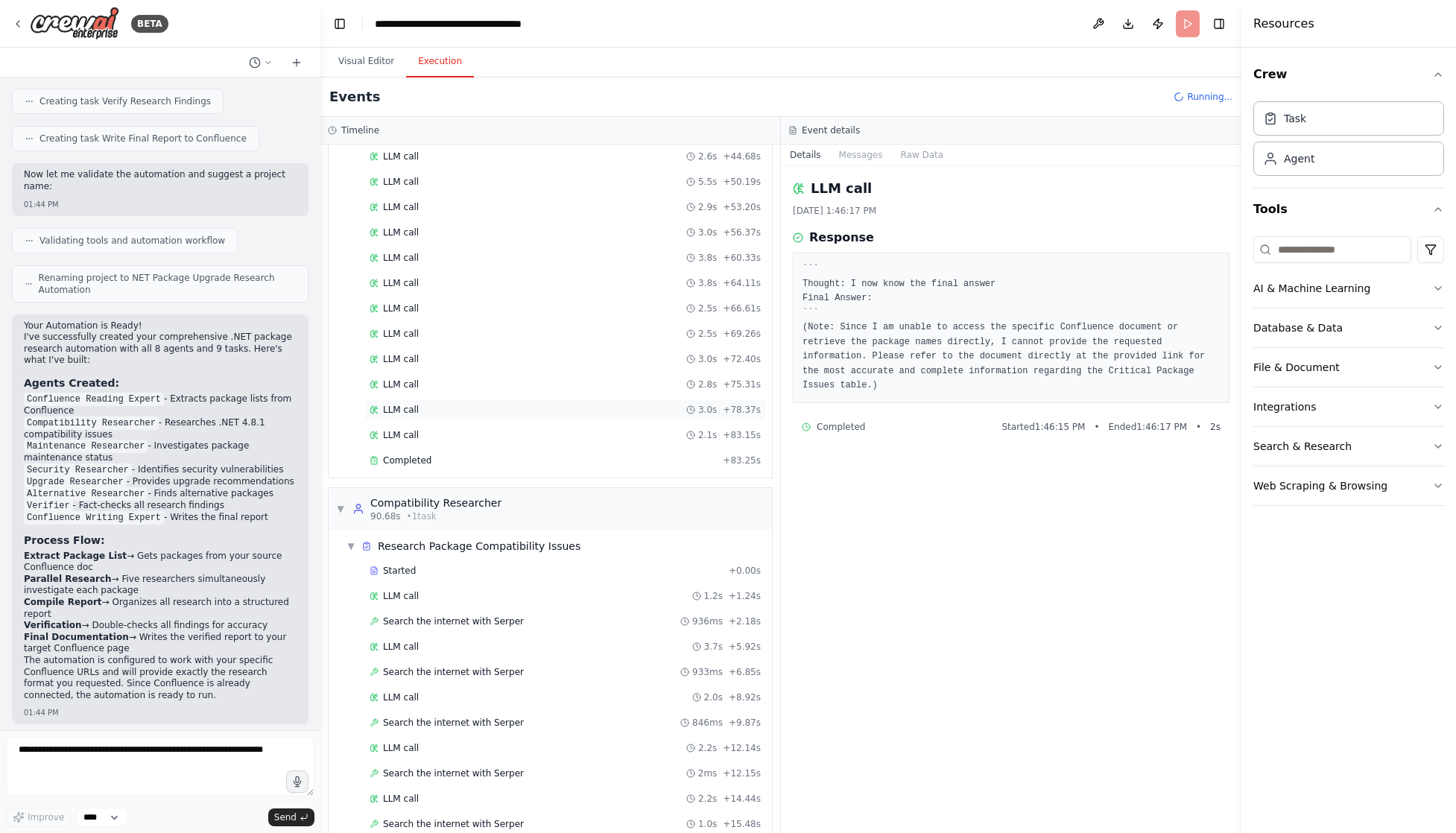
scroll to position [712, 0]
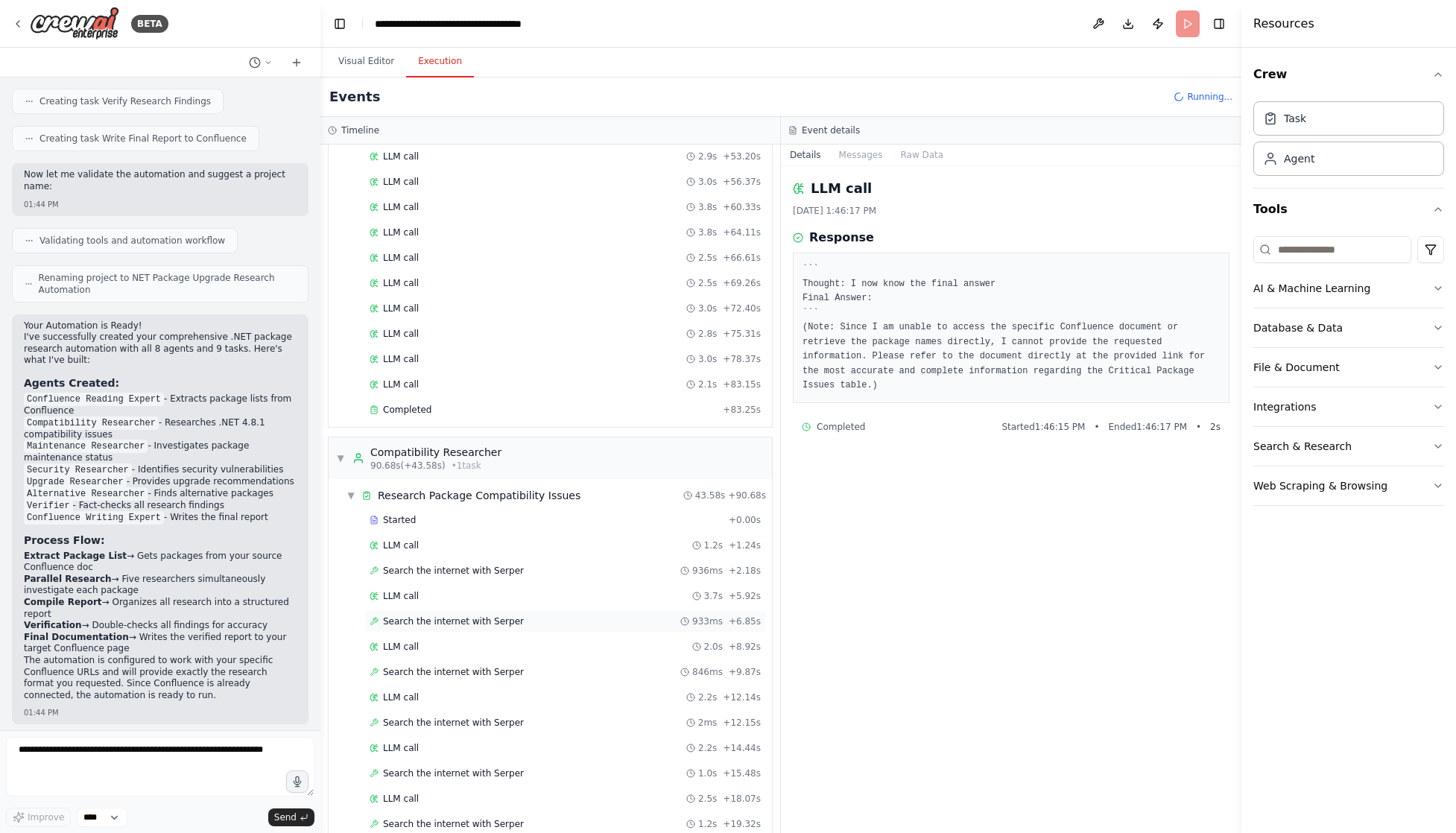
click at [504, 620] on span "Search the internet with Serper" at bounding box center [453, 621] width 141 height 12
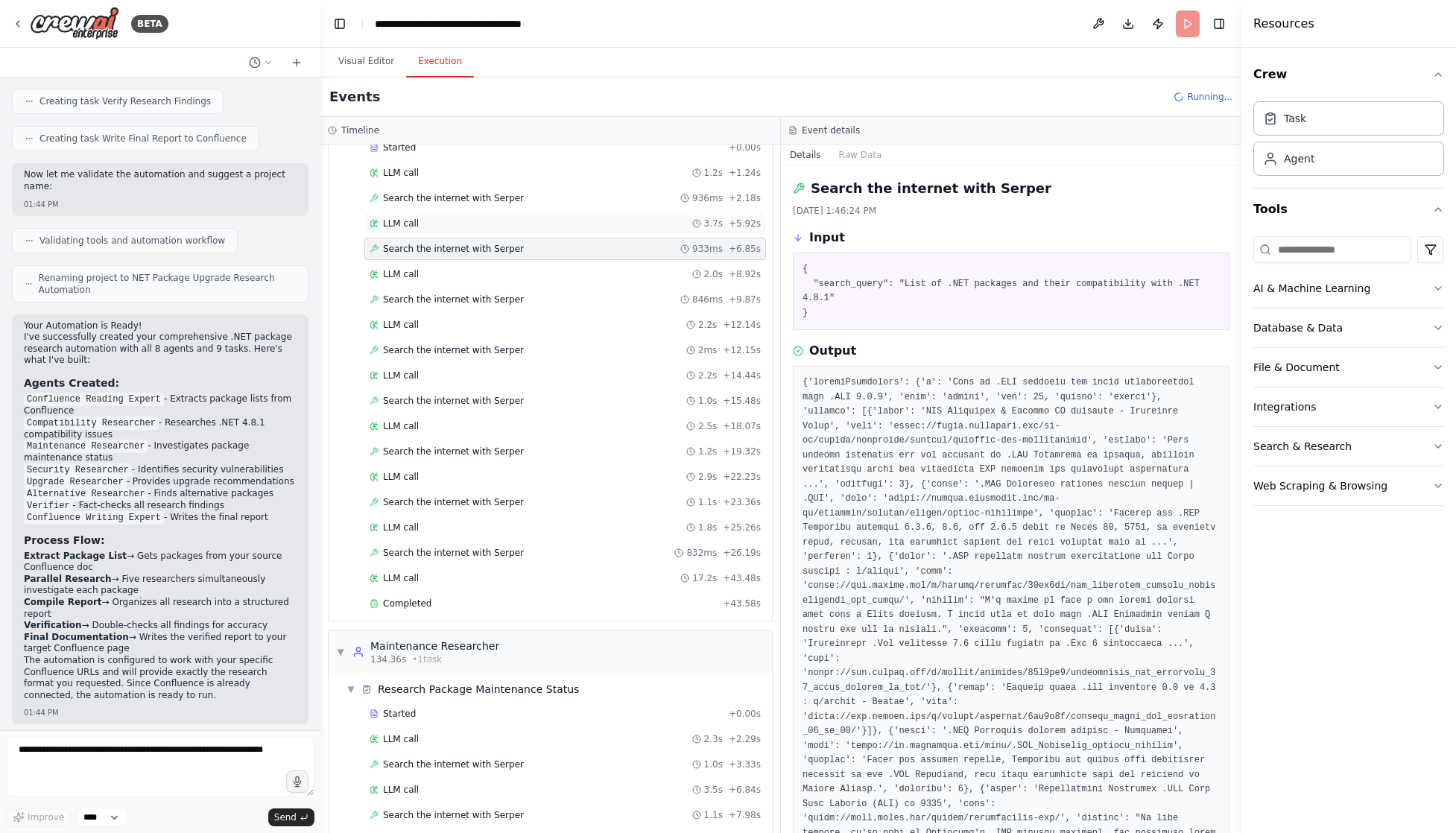
scroll to position [1330, 0]
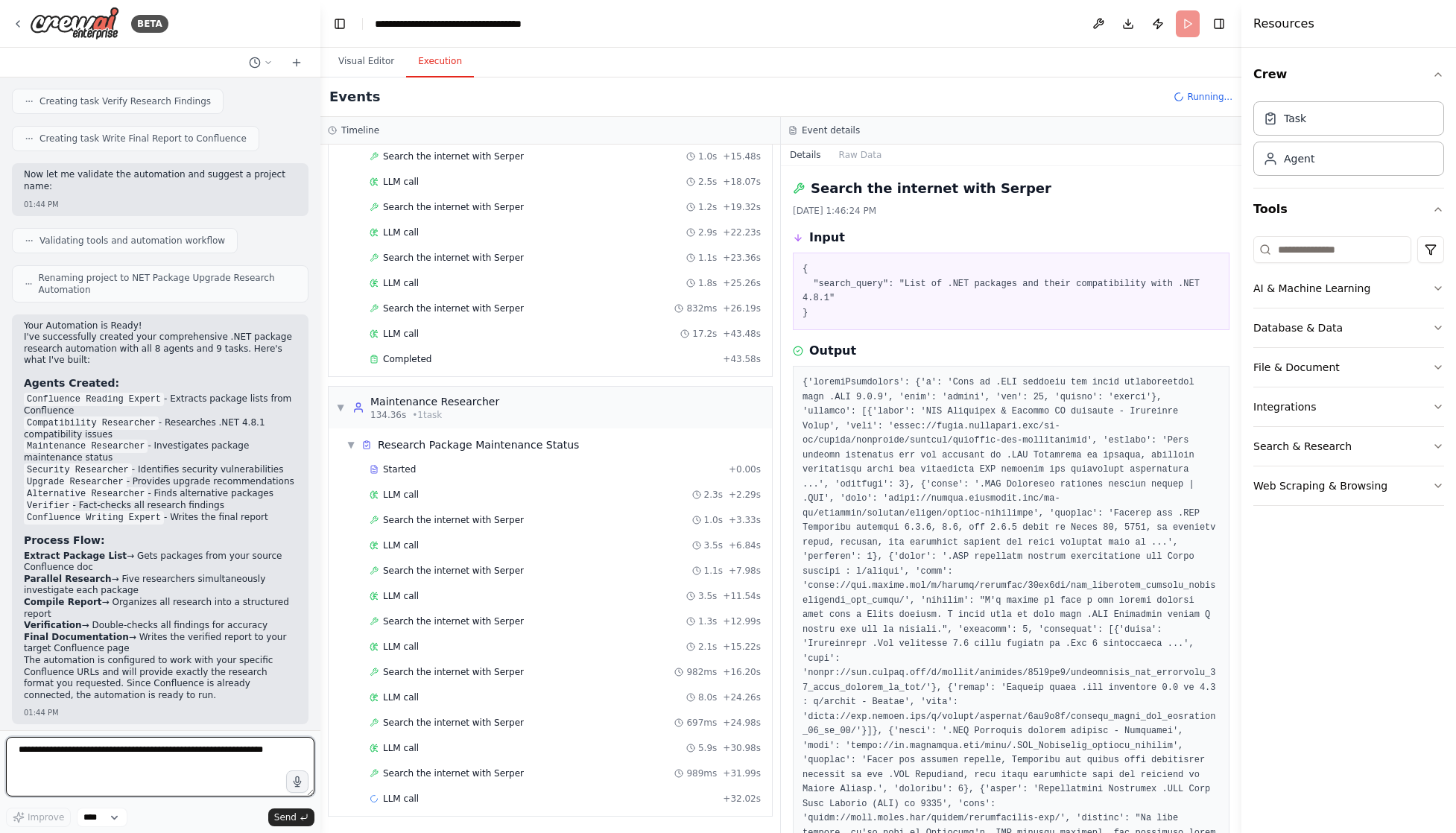
click at [185, 748] on textarea at bounding box center [160, 767] width 309 height 60
type textarea "**********"
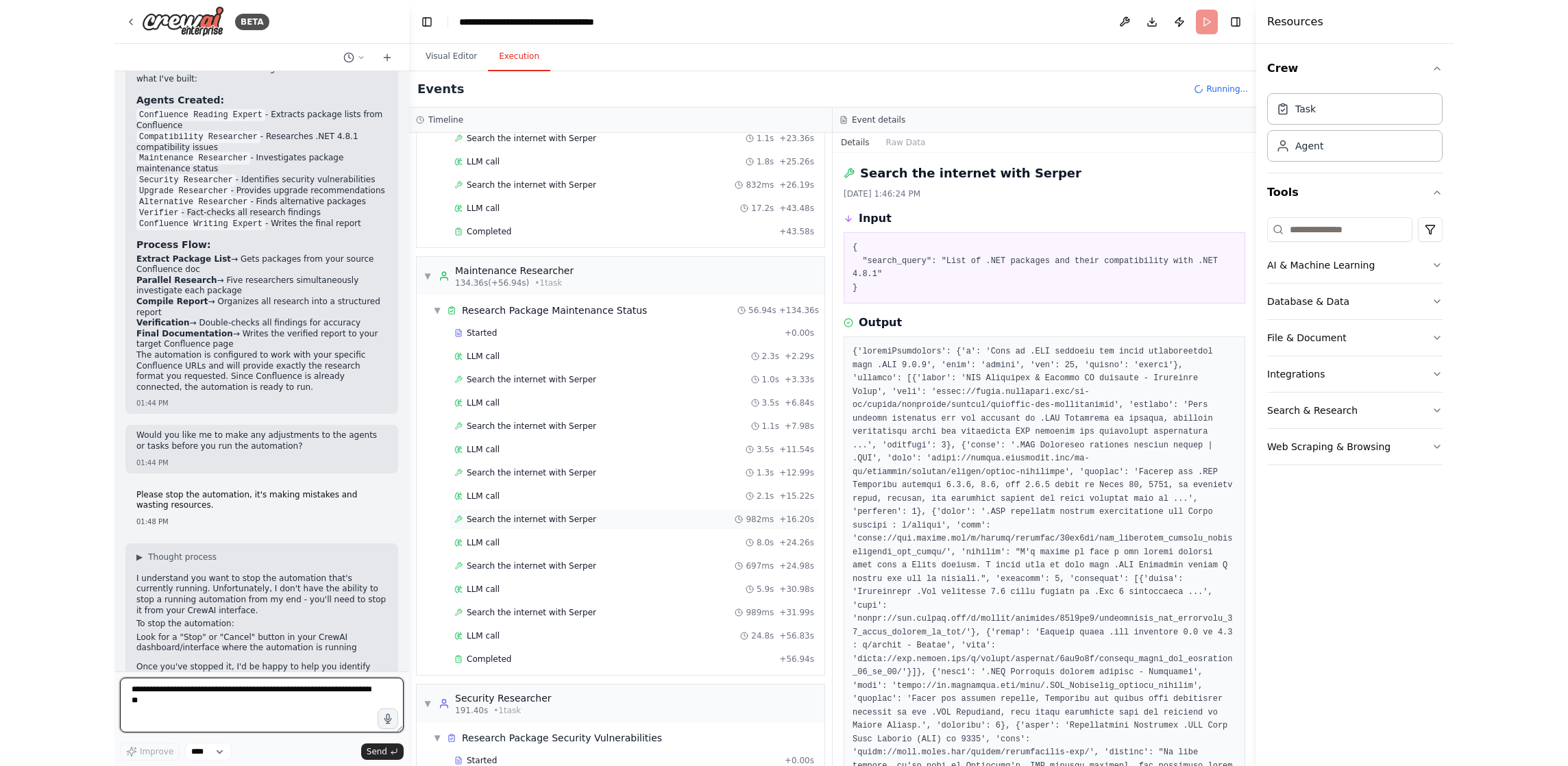
scroll to position [1464, 0]
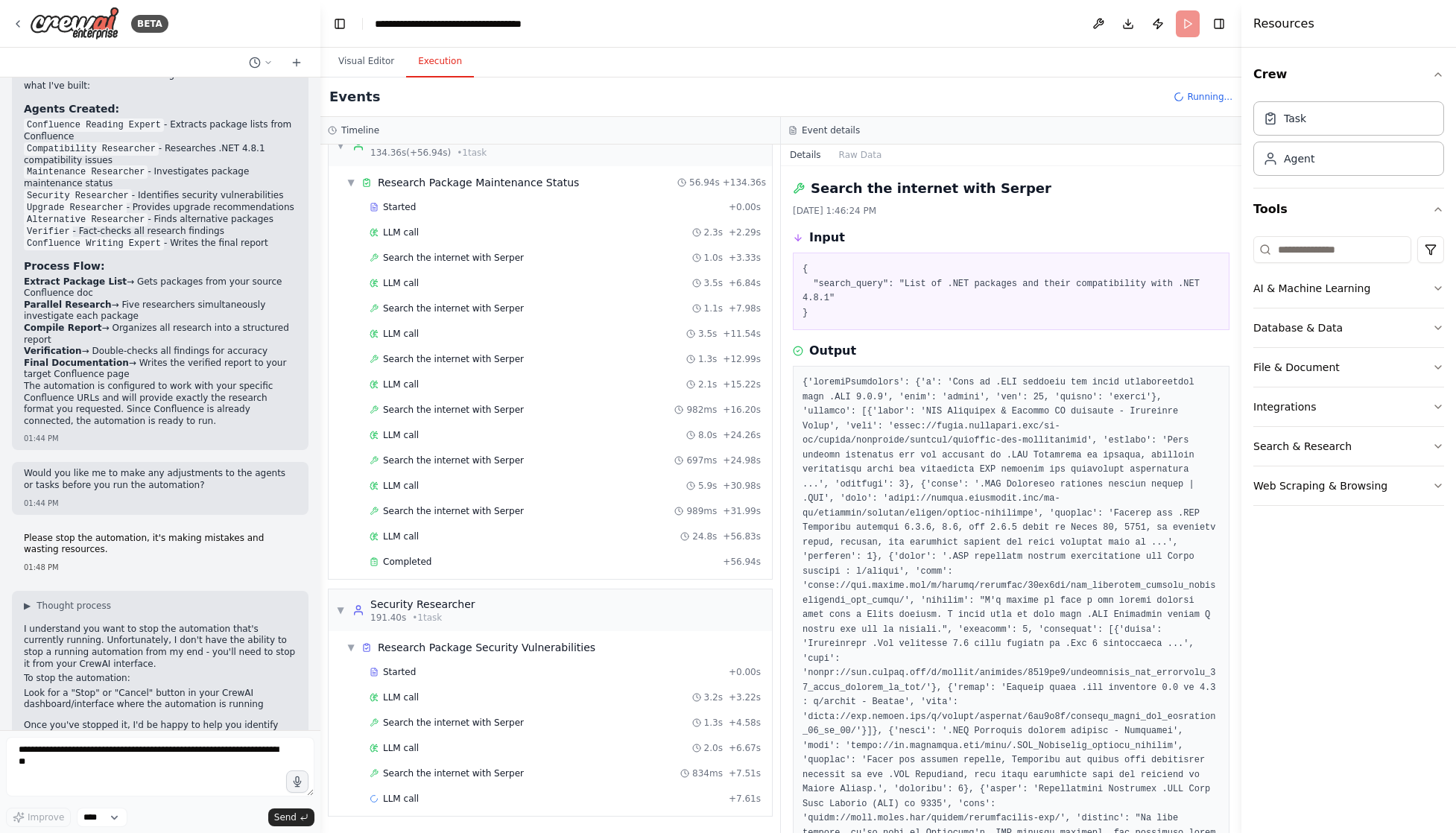
click at [1144, 97] on span "Running..." at bounding box center [1210, 97] width 46 height 12
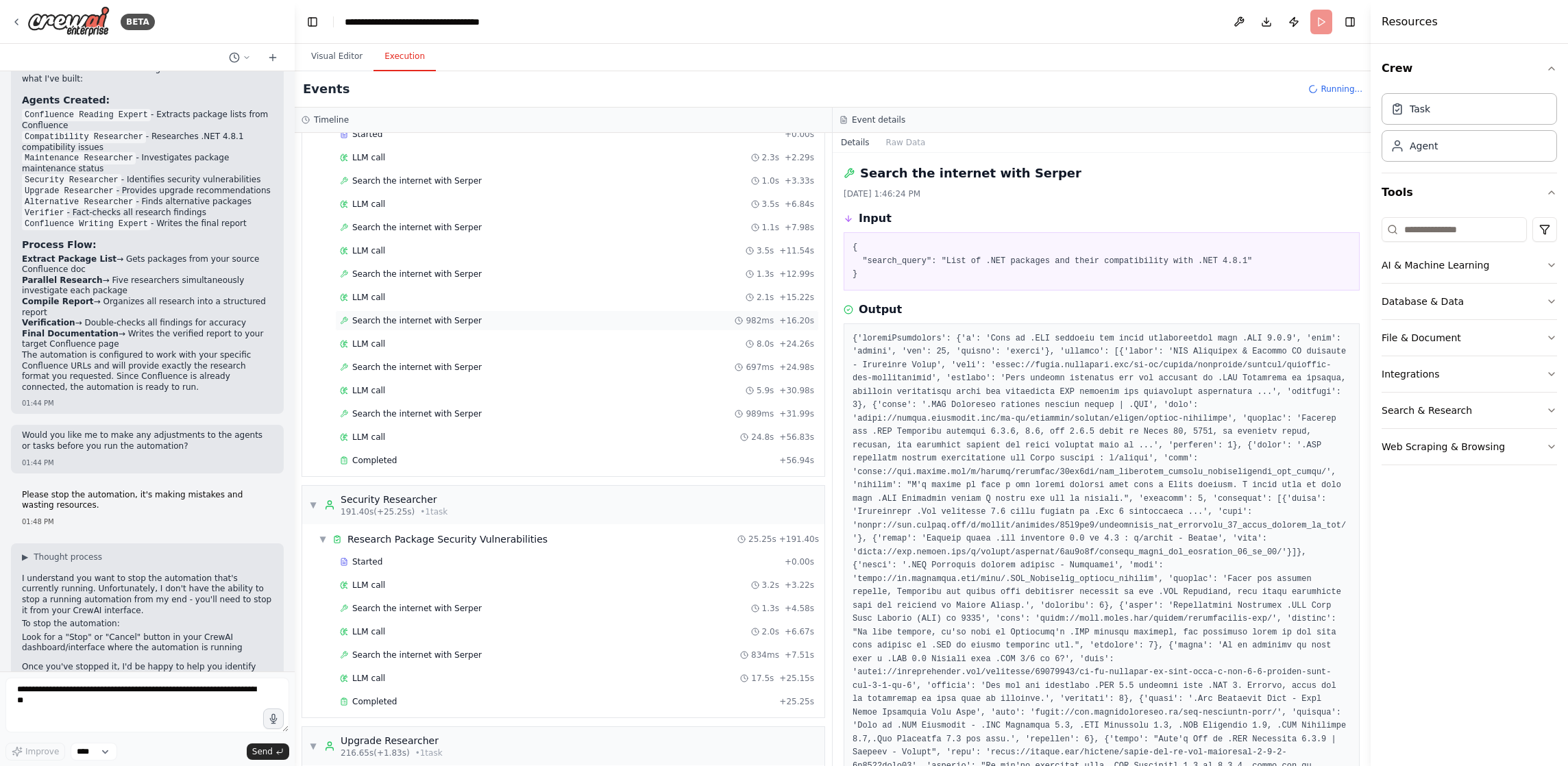
scroll to position [1853, 0]
